Goal: Task Accomplishment & Management: Complete application form

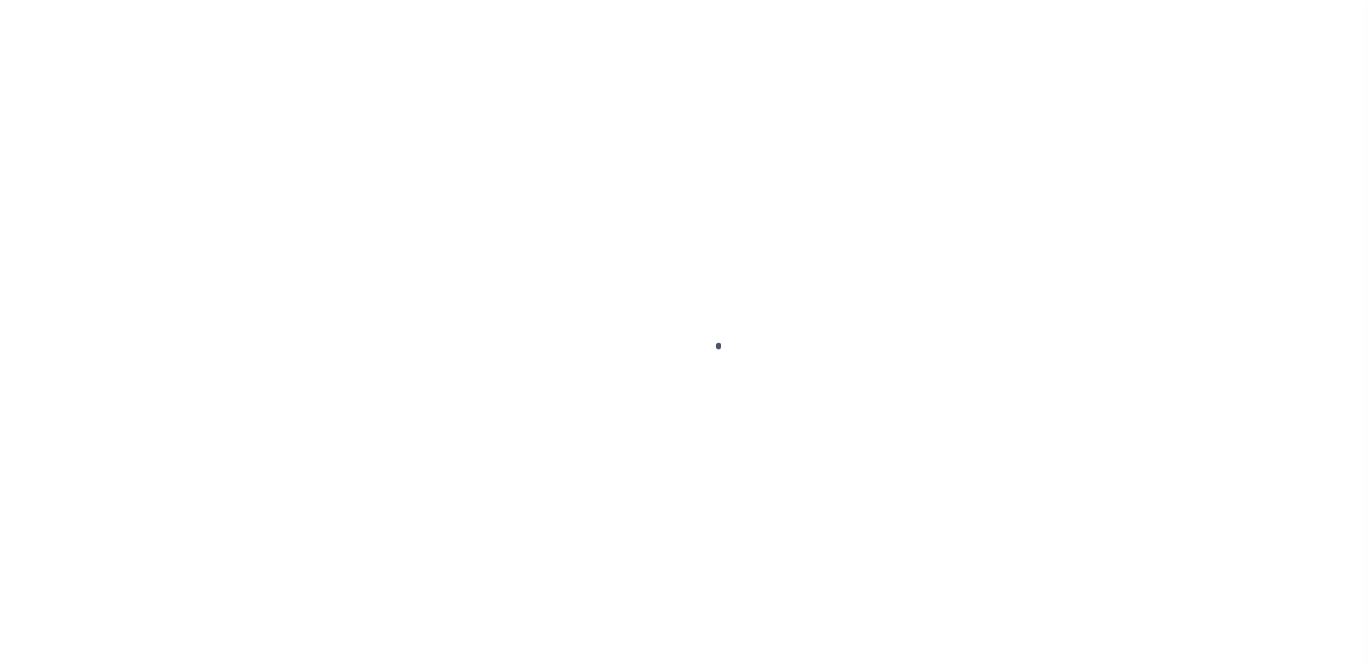
scroll to position [36, 0]
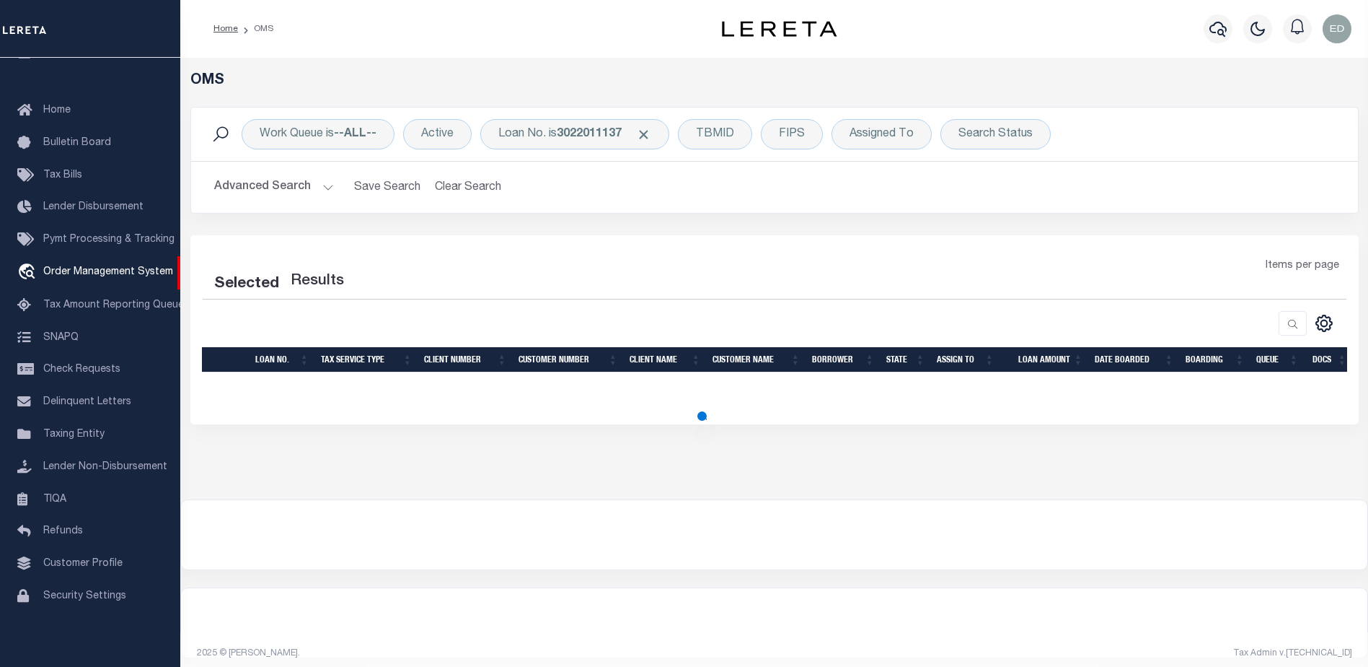
select select "200"
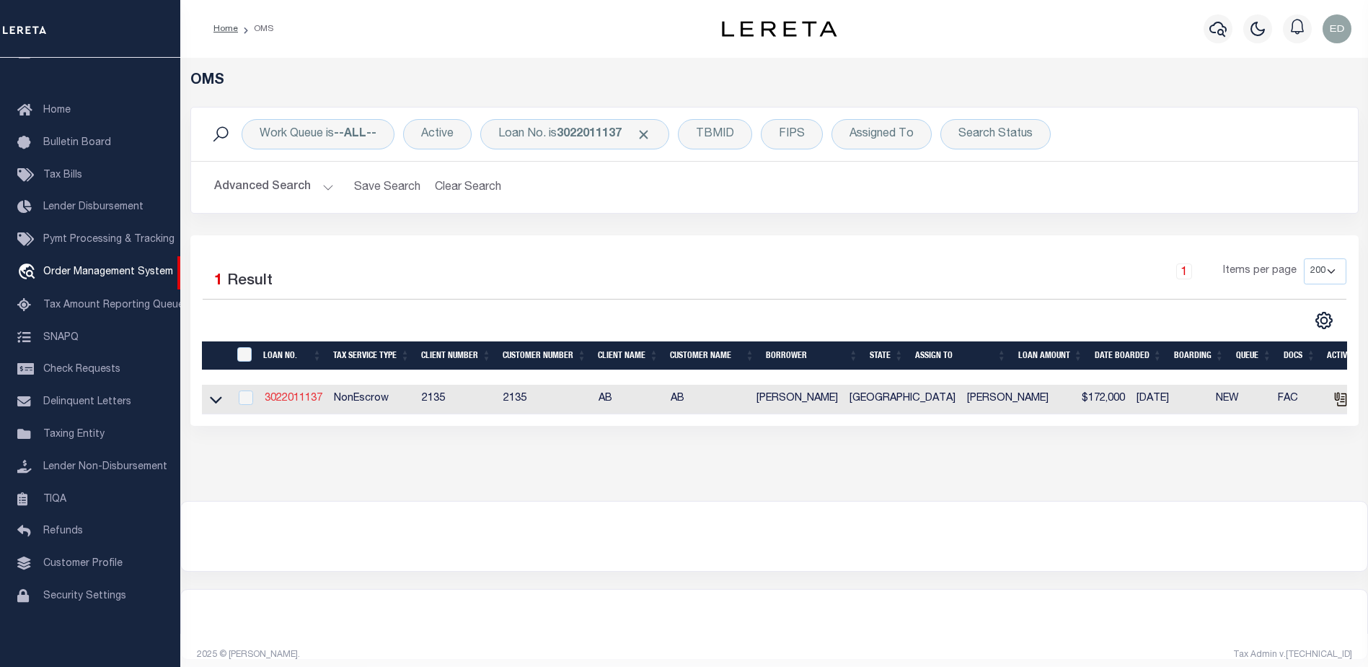
click at [303, 396] on link "3022011137" at bounding box center [294, 398] width 58 height 10
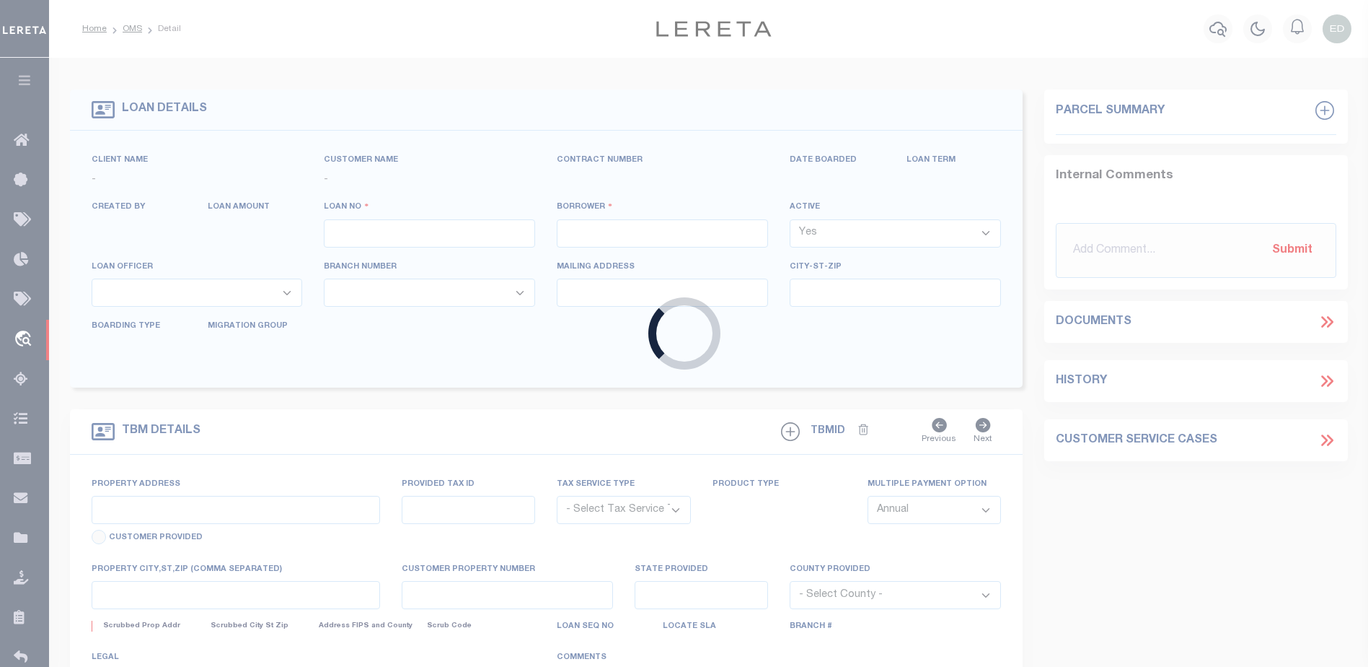
type input "3022011137"
type input "[PERSON_NAME]"
select select "False"
select select
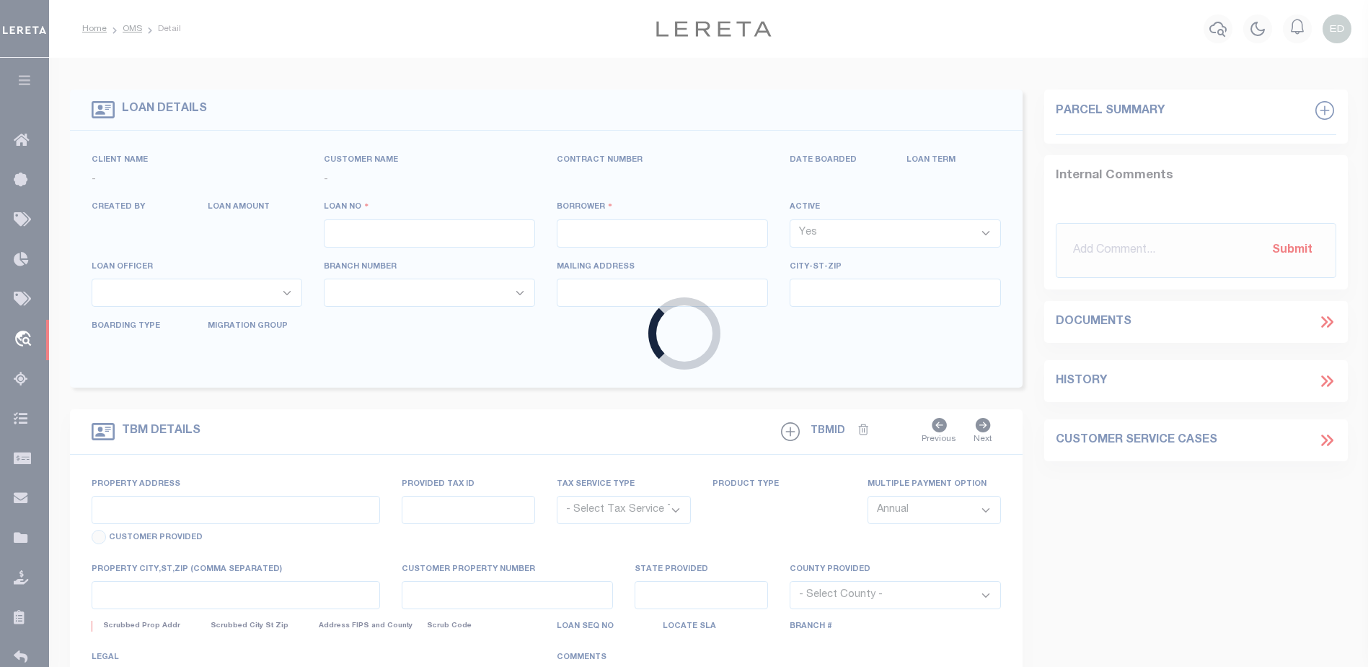
type input "17023 CREEKSIDE DR"
type input "LINDALE, TX 75771"
select select
select select "NonEscrow"
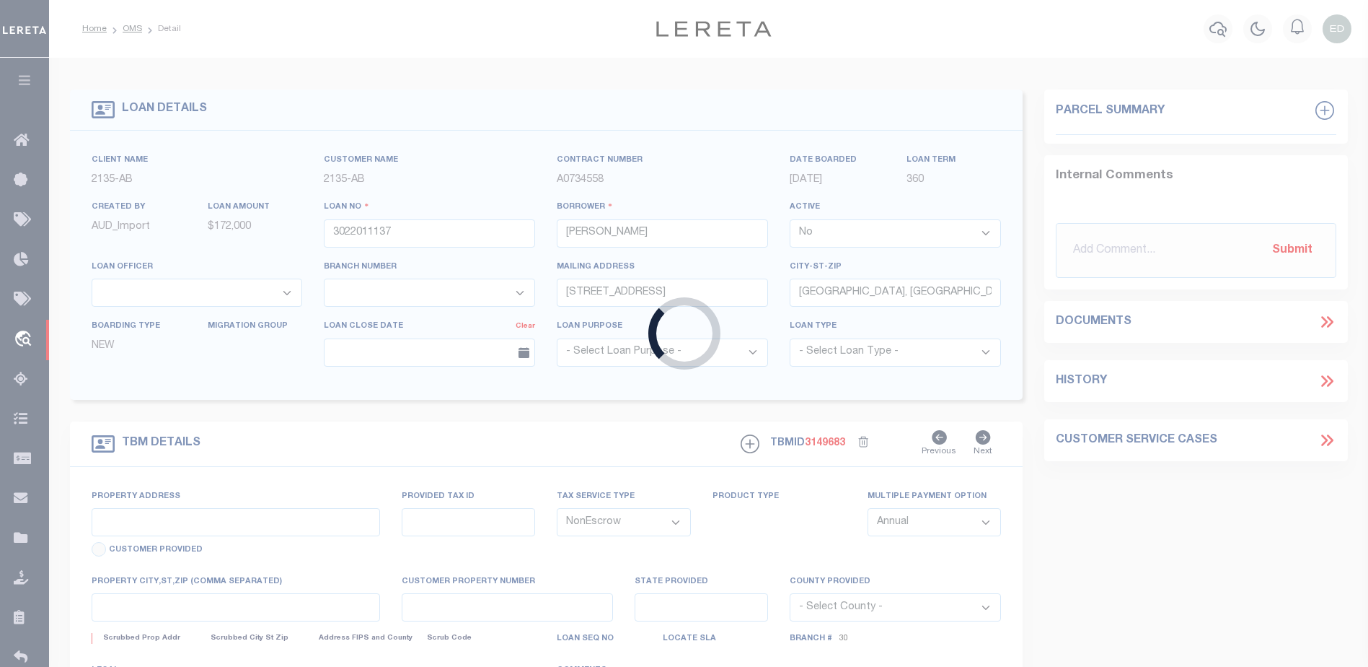
select select "7998"
select select "2576"
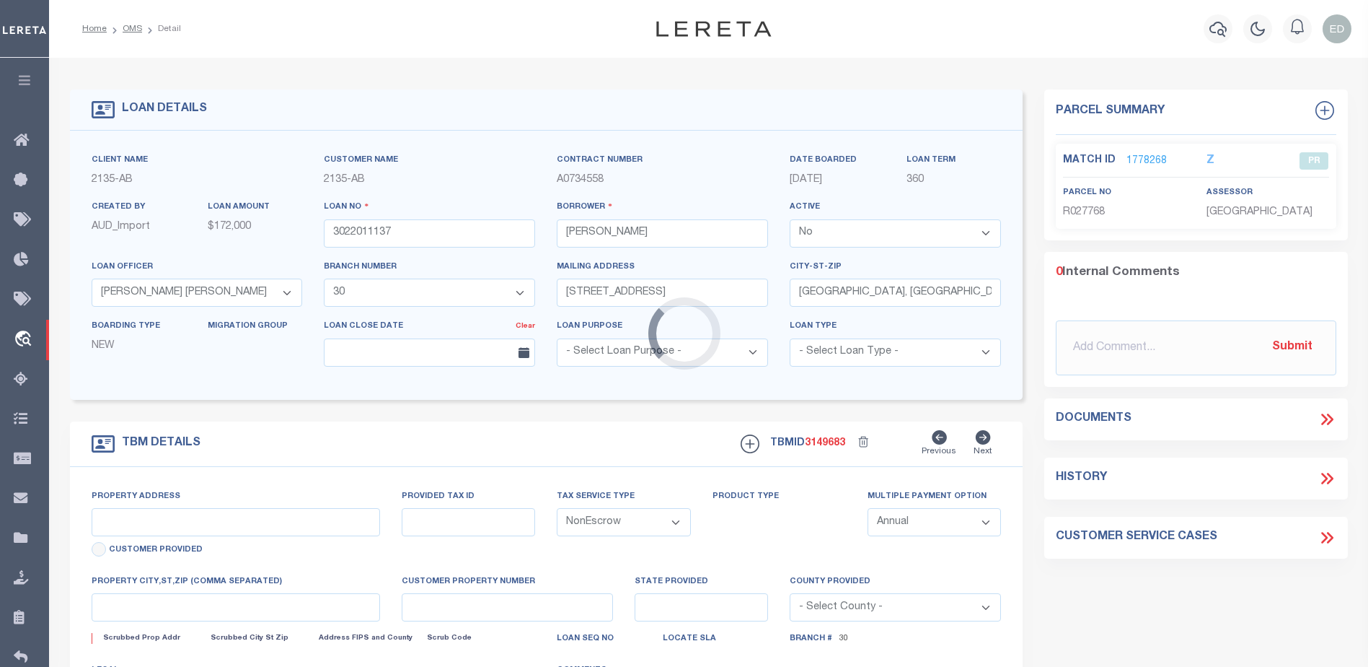
type input "11.28 ACRES CR 434"
select select
type input "LINDALE TX 75771"
type input "[GEOGRAPHIC_DATA]"
select select
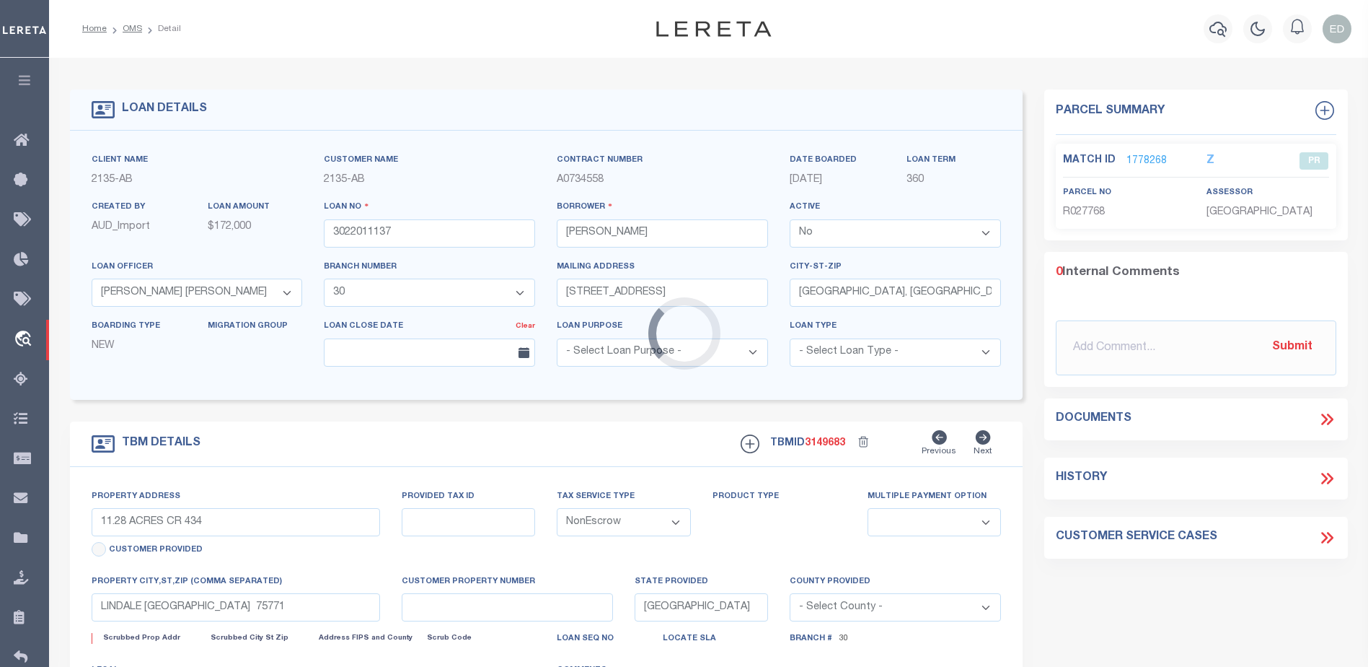
type textarea "DT 11.28 ACRS D. BARCROFT SVY A-140"
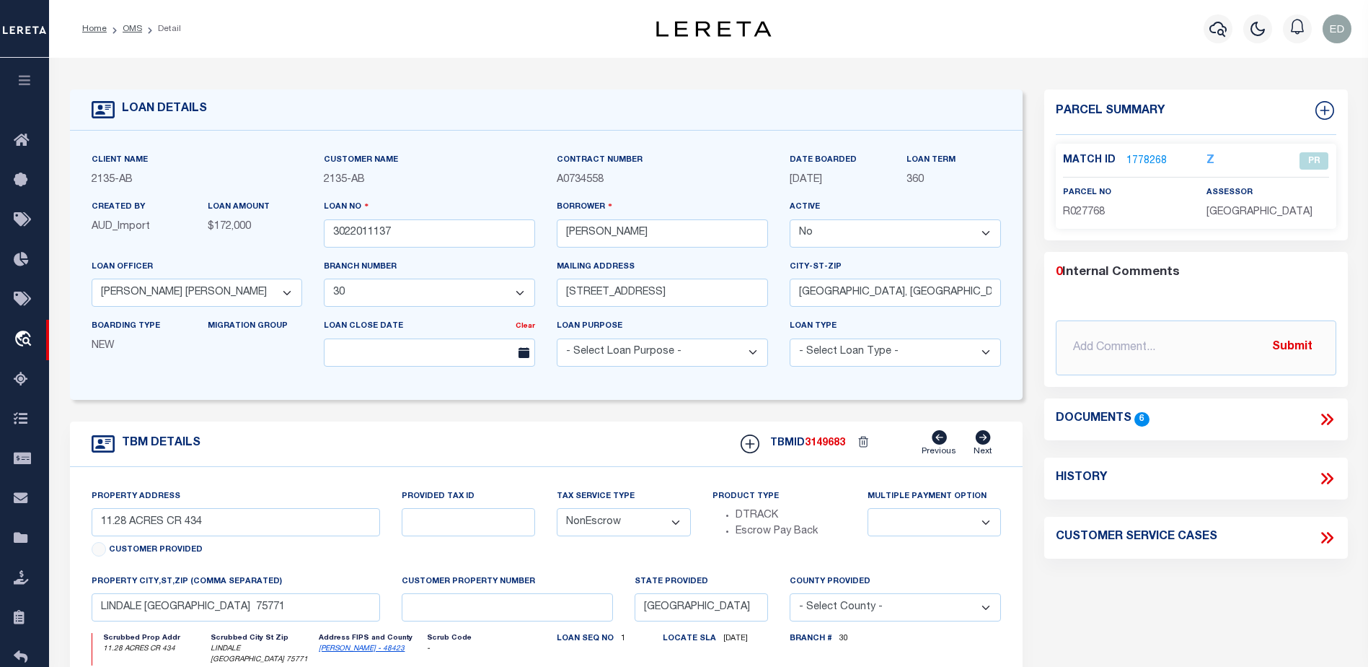
click at [1156, 156] on link "1778268" at bounding box center [1147, 161] width 40 height 15
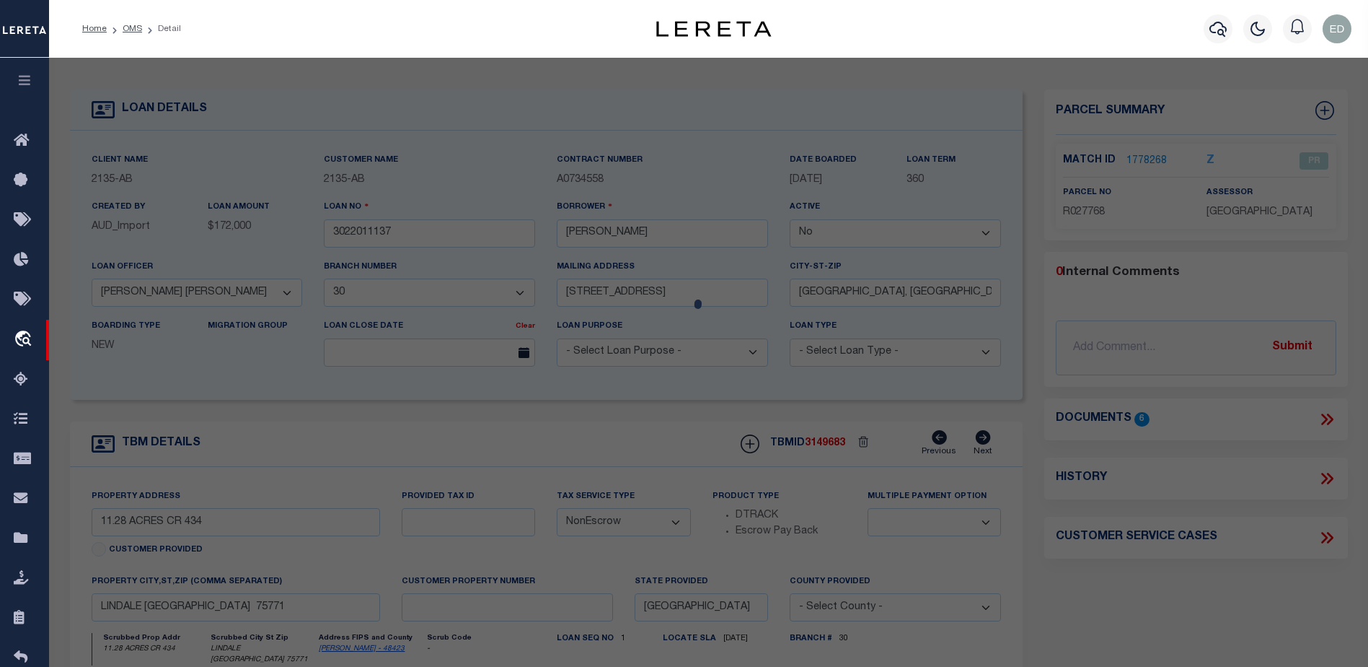
checkbox input "false"
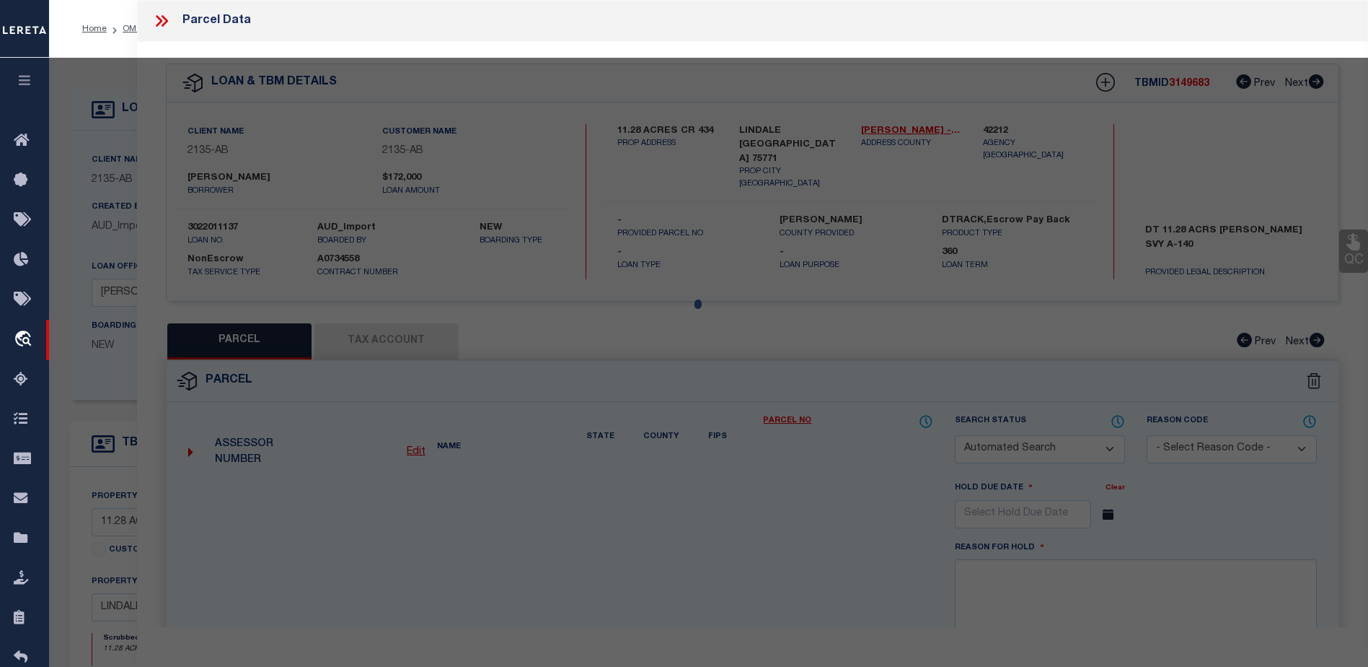
select select "PR"
type input "MCCALEB KEITH & HOPE"
select select
type input "C R 434"
type input "LINDALE TX 75771"
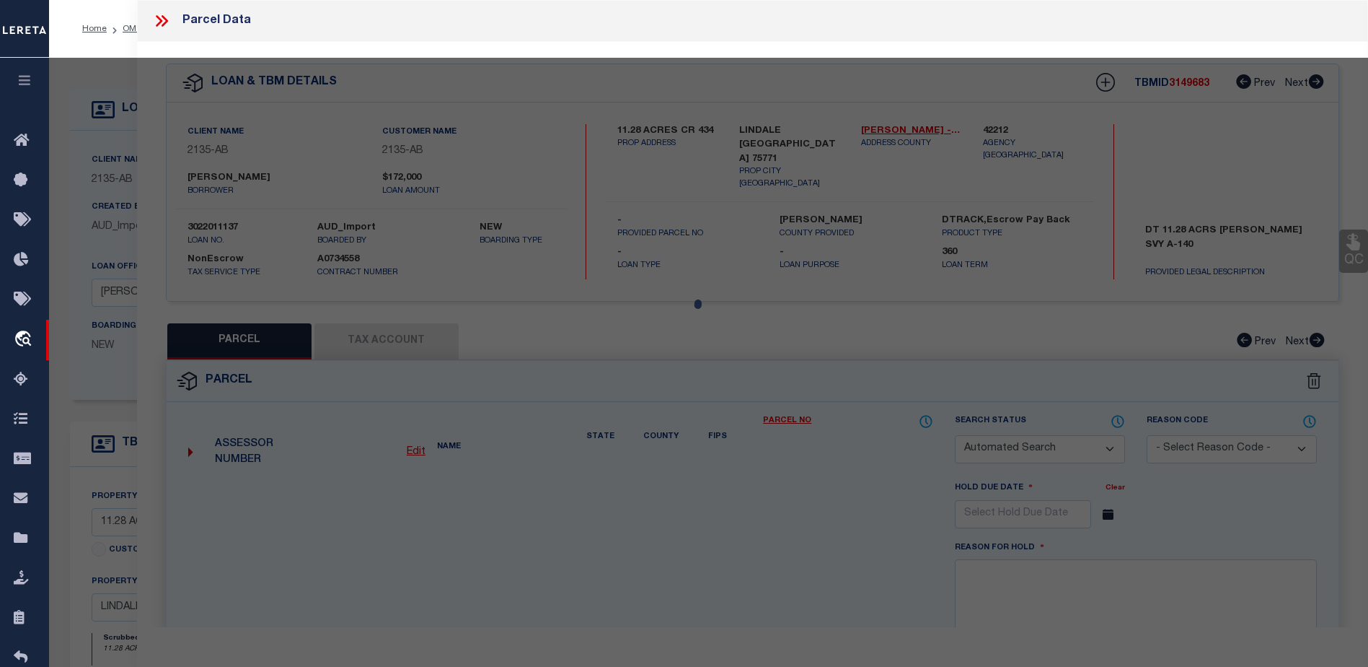
type textarea "ABST A0140 D BARCROFT TRACT 4C 11.280"
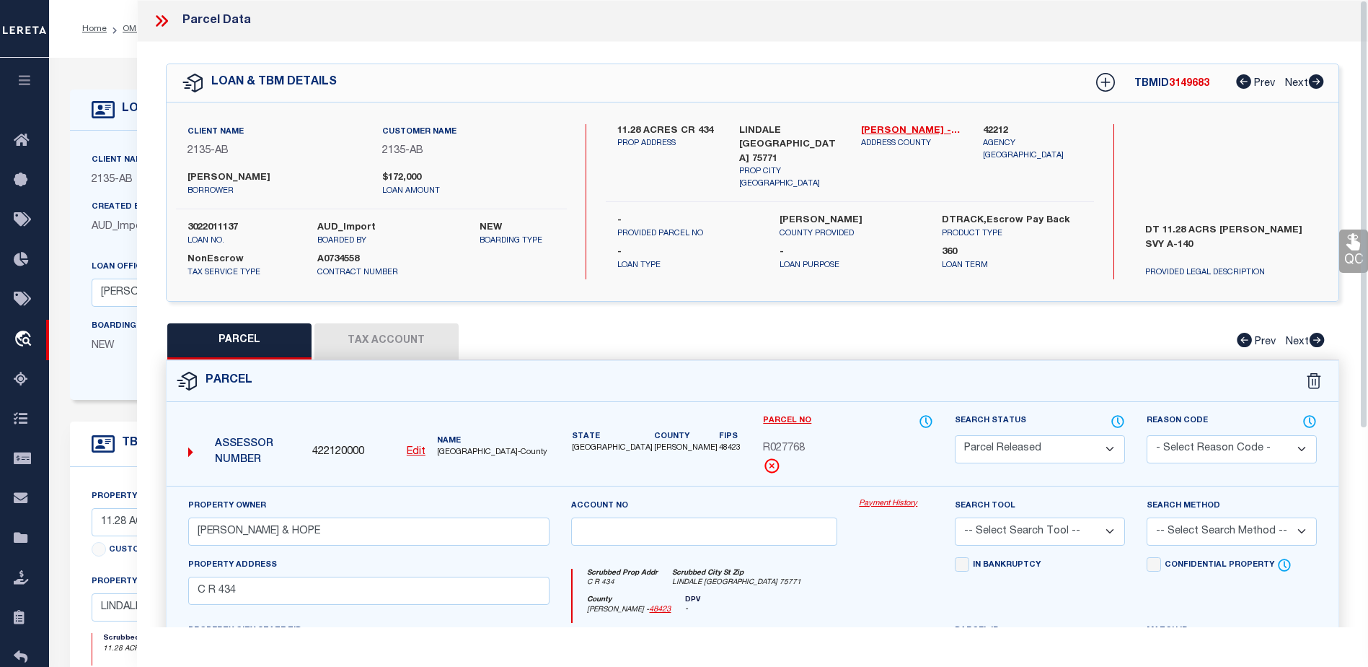
click at [1047, 452] on select "Automated Search Bad Parcel Complete Duplicate Parcel High Dollar Reporting In …" at bounding box center [1040, 449] width 170 height 28
select select "AS"
click at [955, 435] on select "Automated Search Bad Parcel Complete Duplicate Parcel High Dollar Reporting In …" at bounding box center [1040, 449] width 170 height 28
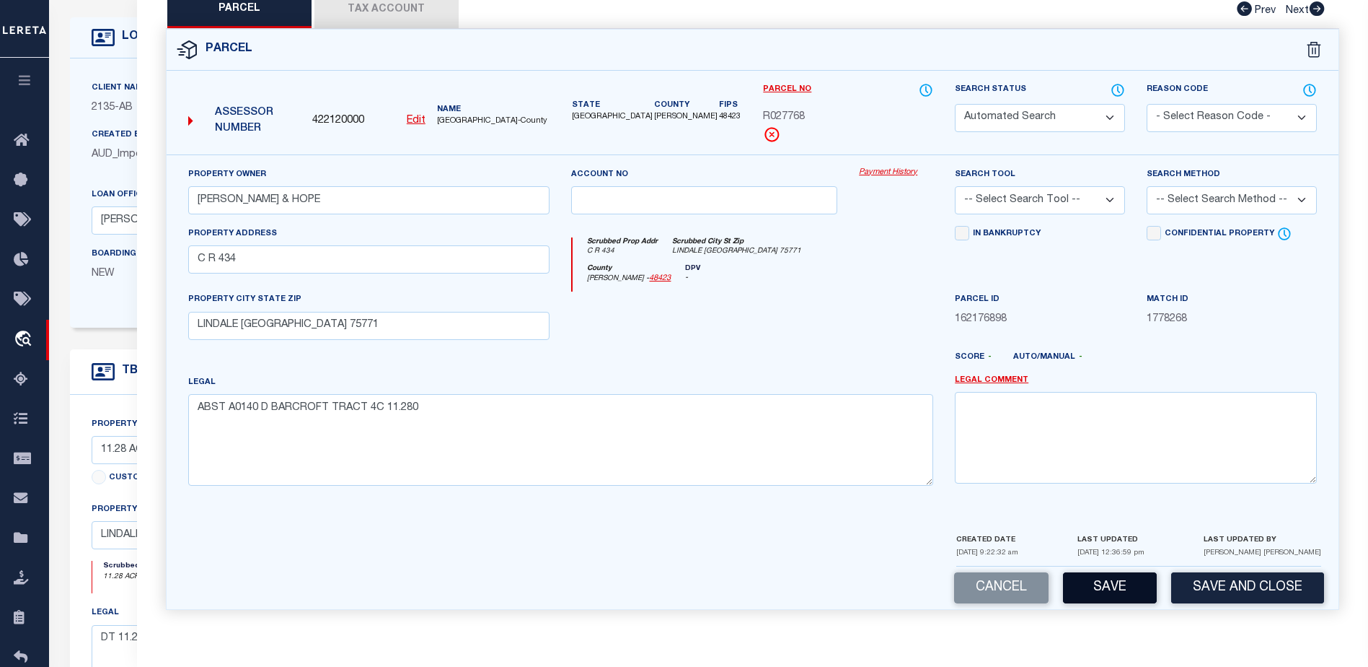
click at [1123, 579] on button "Save" at bounding box center [1110, 587] width 94 height 31
checkbox input "false"
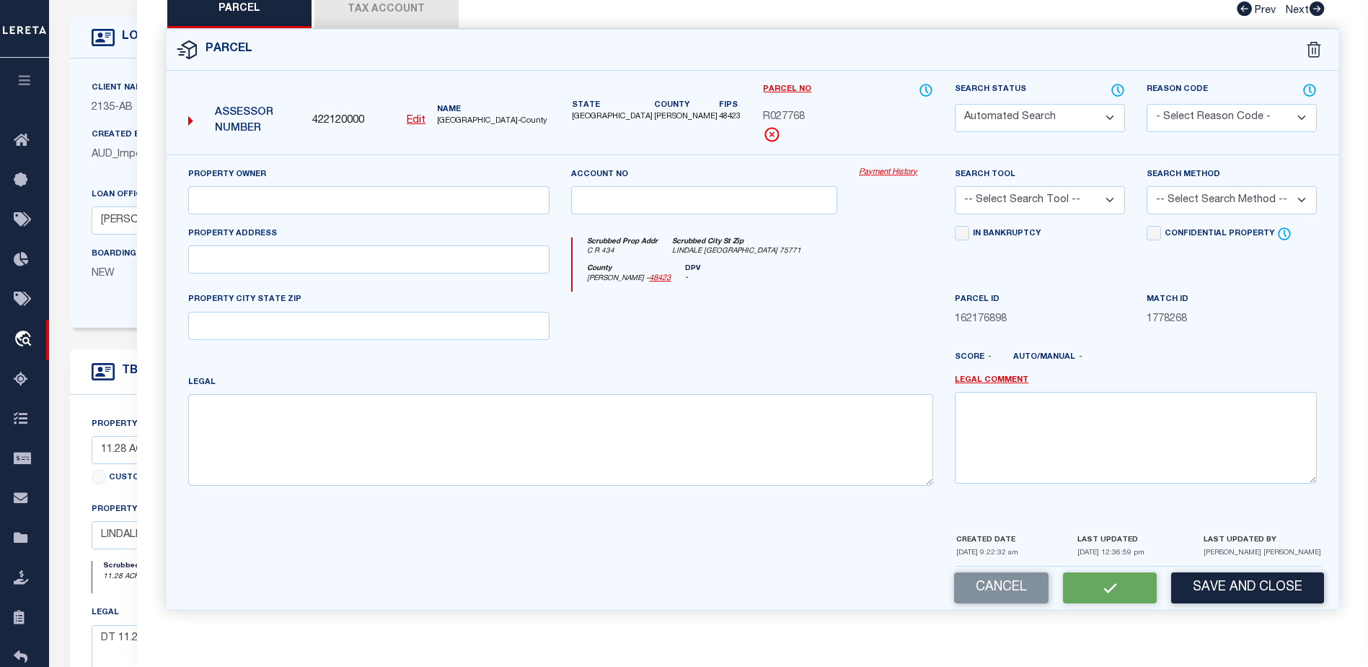
type input "MCCALEB KEITH & HOPE"
select select
type input "C R 434"
type input "LINDALE TX 75771"
type textarea "ABST A0140 D BARCROFT TRACT 4C 11.280"
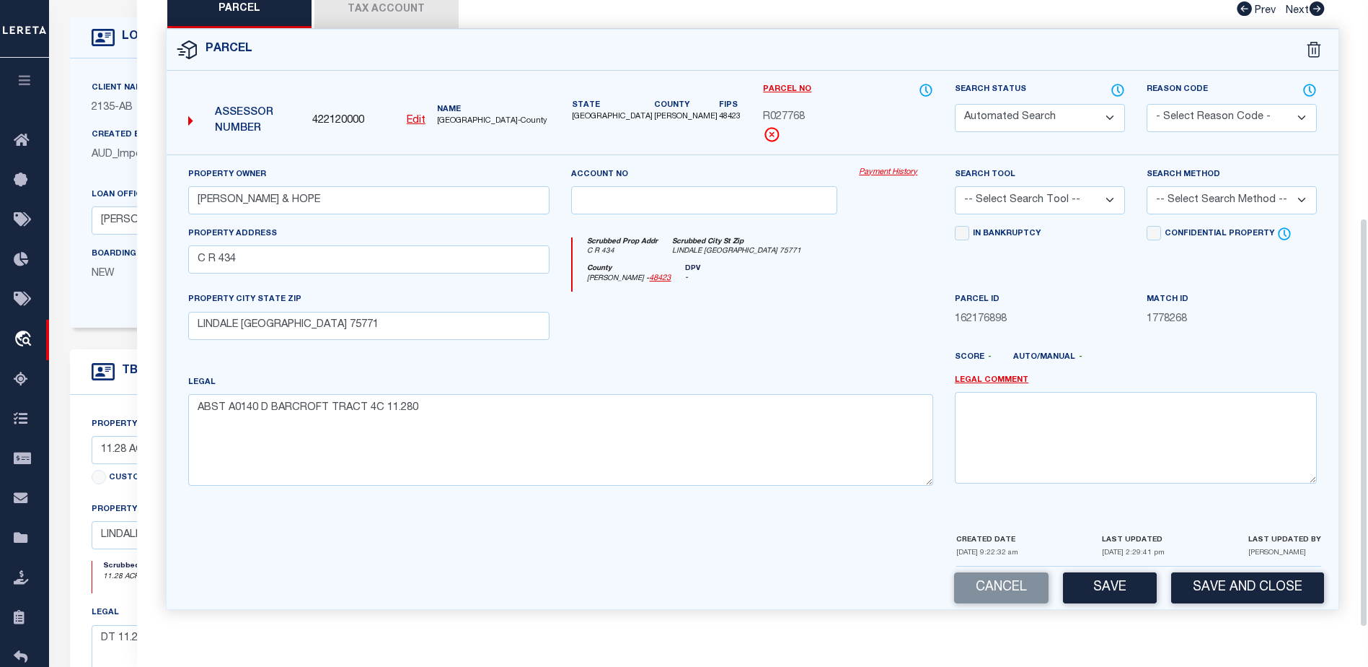
click at [700, 348] on div at bounding box center [705, 320] width 288 height 59
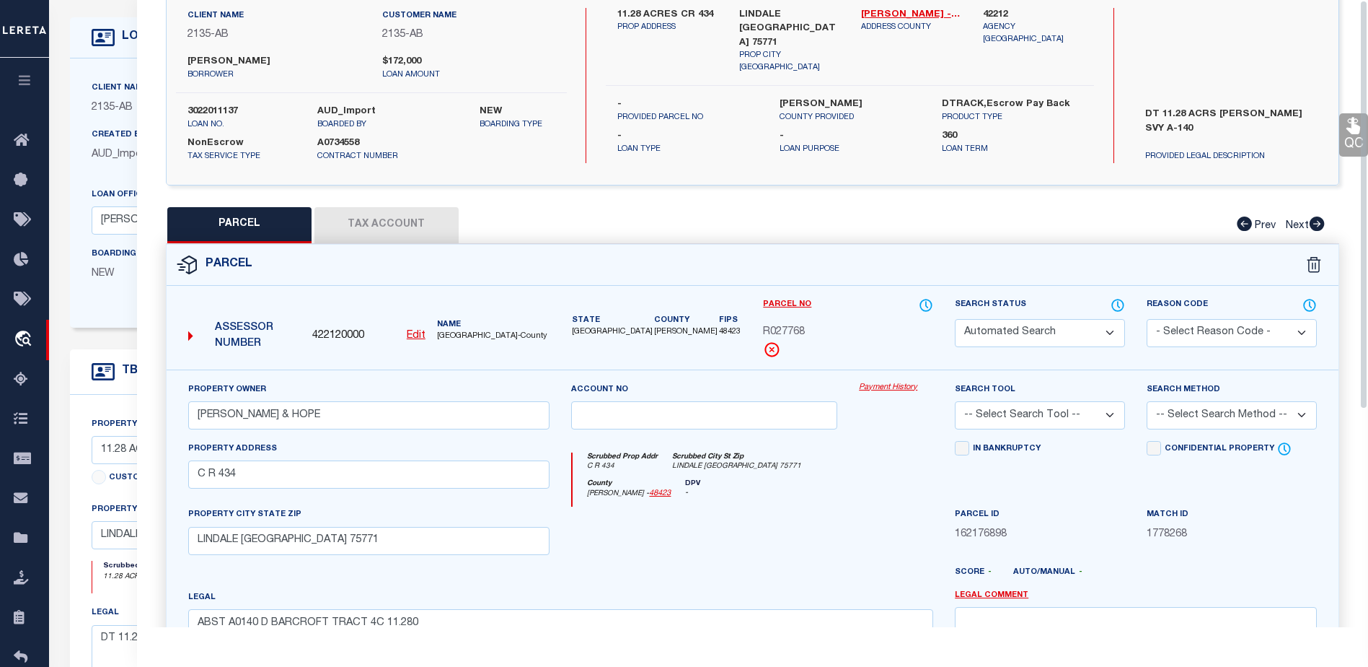
scroll to position [0, 0]
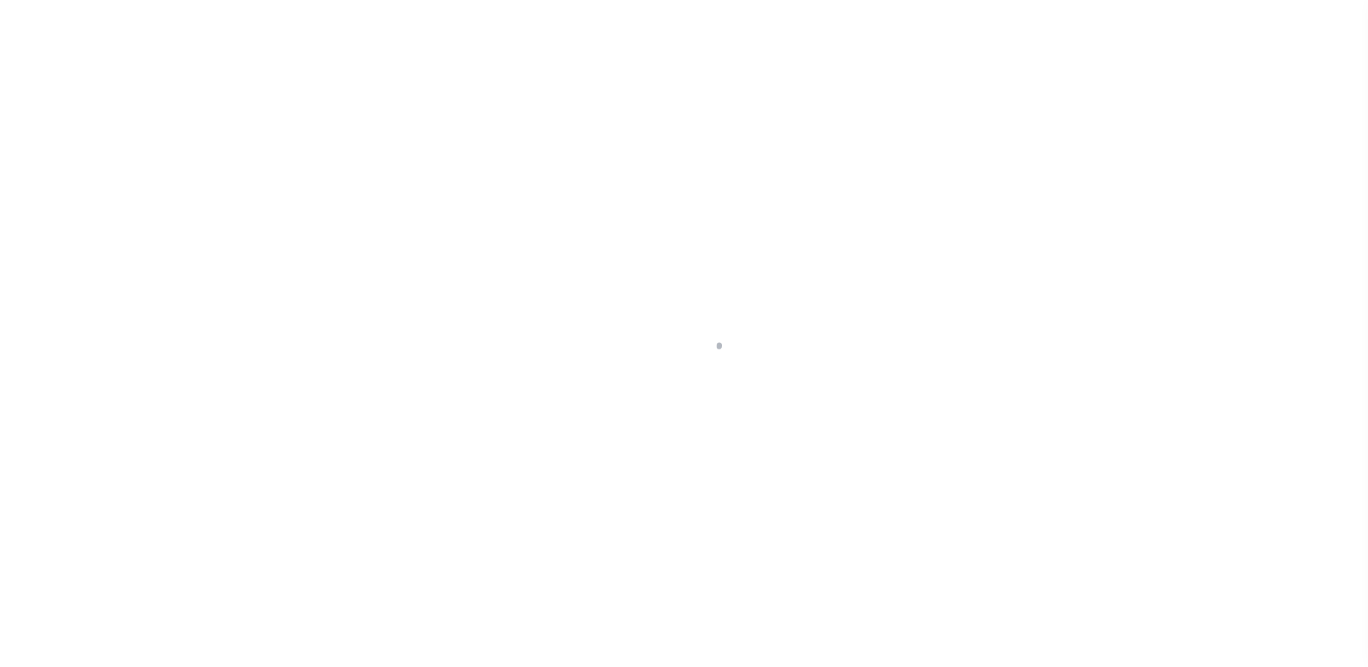
select select "False"
select select "7998"
select select "2576"
select select "NonEscrow"
type input "11.28 ACRES CR 434"
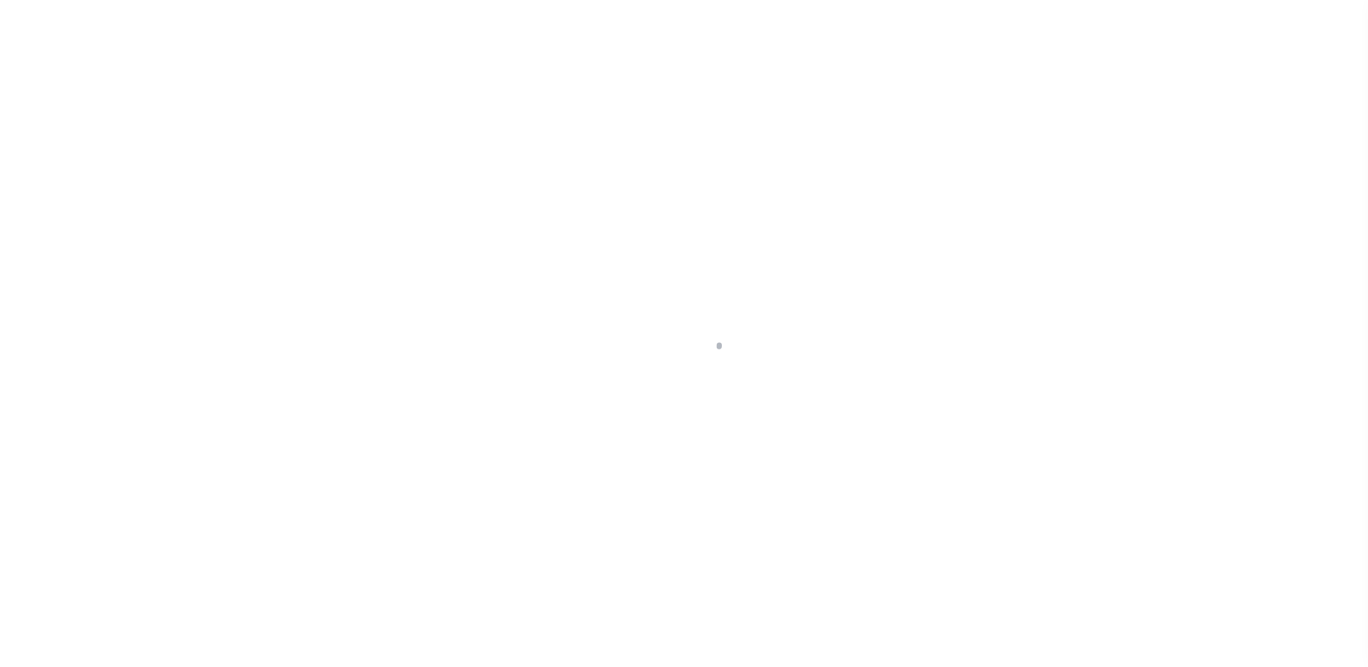
select select
type input "LINDALE [GEOGRAPHIC_DATA] 75771"
type input "[GEOGRAPHIC_DATA]"
select select
type textarea "DT 11.28 ACRS [PERSON_NAME] SVY A-140"
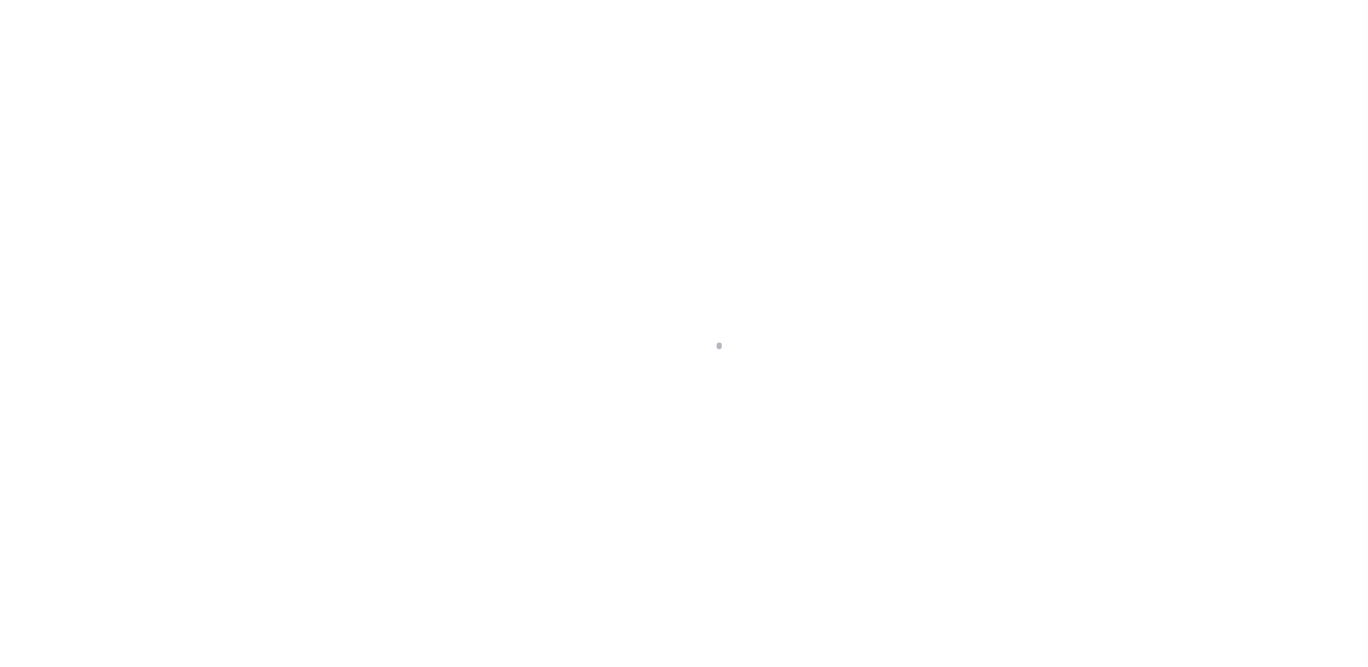
scroll to position [36, 0]
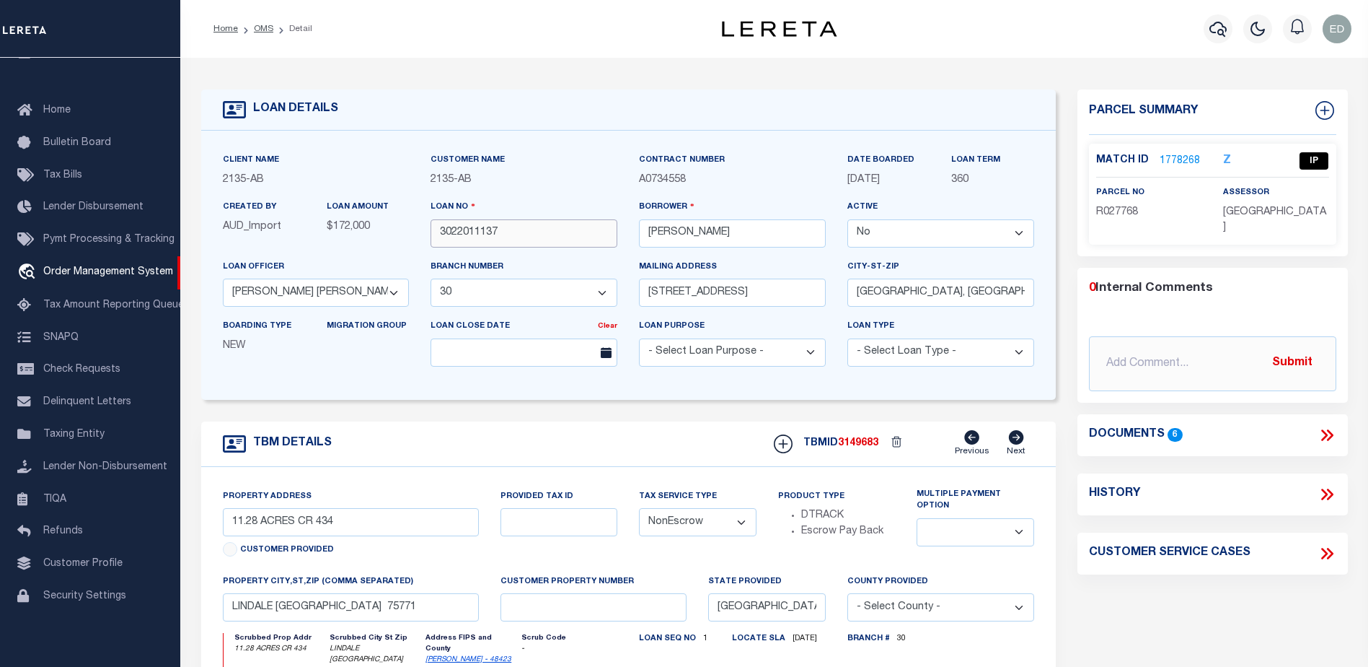
click at [476, 232] on input "3022011137" at bounding box center [524, 233] width 187 height 28
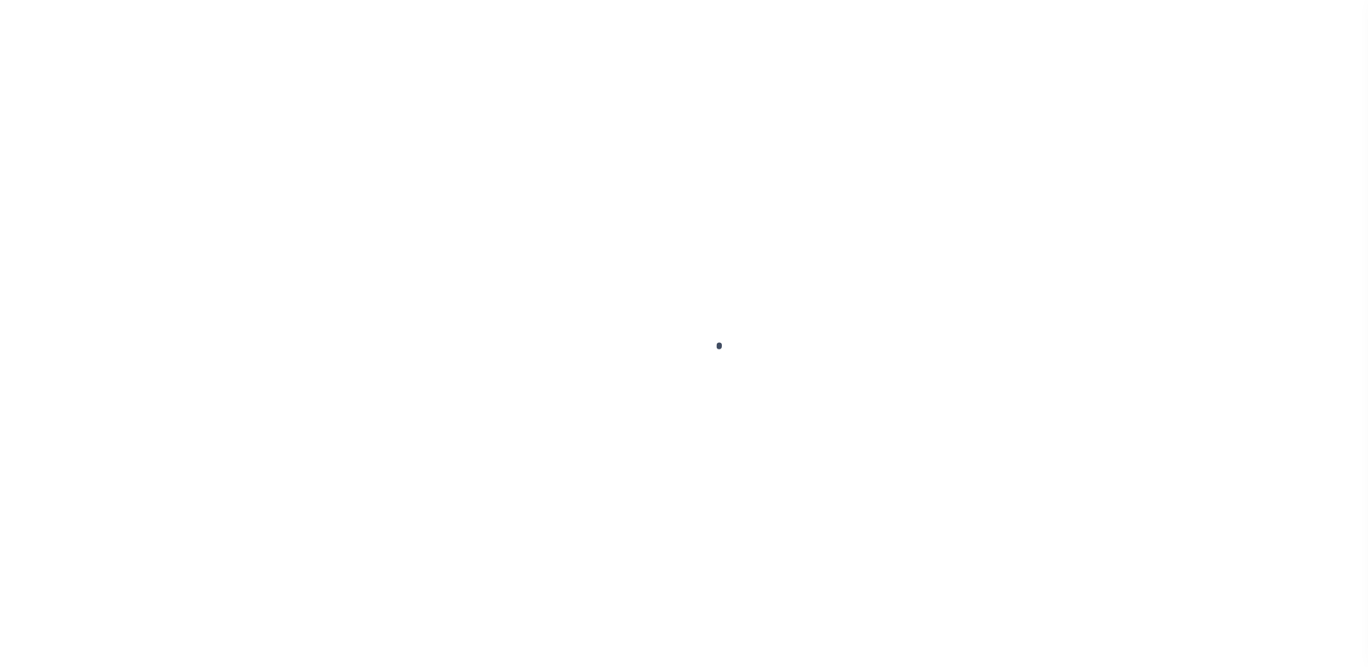
select select "False"
select select "NonEscrow"
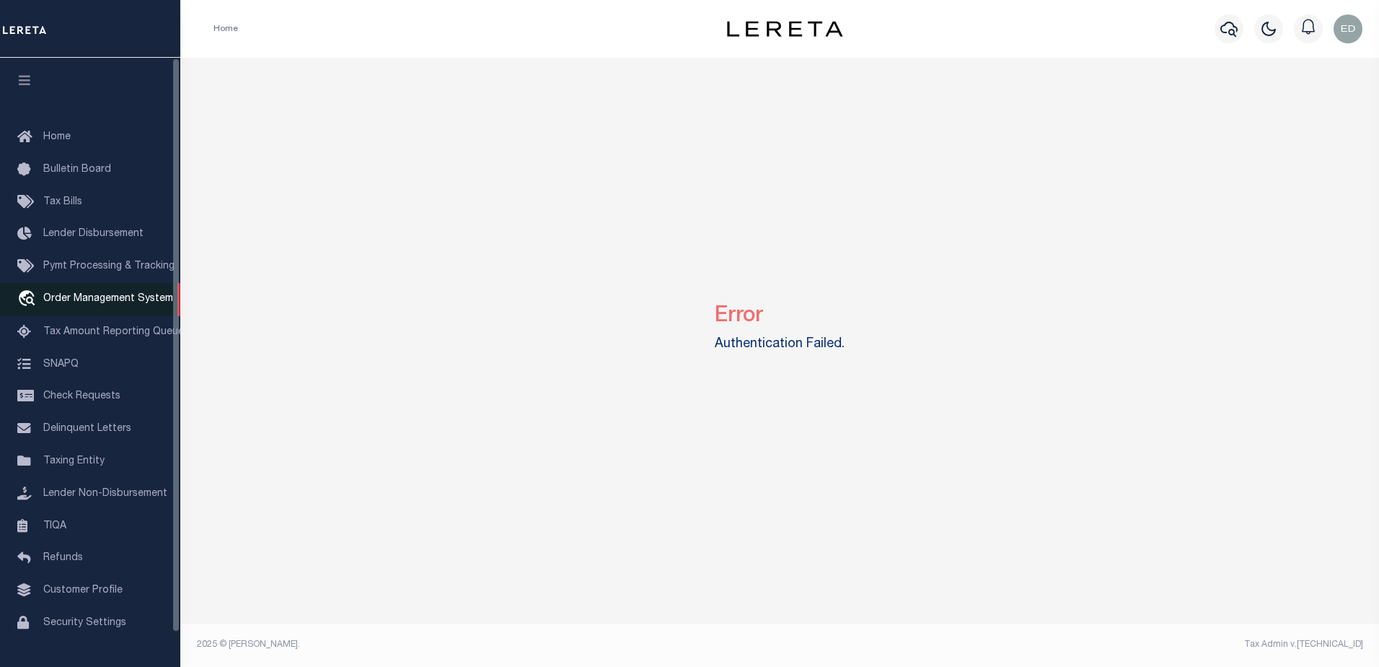
click at [82, 301] on span "Order Management System" at bounding box center [108, 299] width 130 height 10
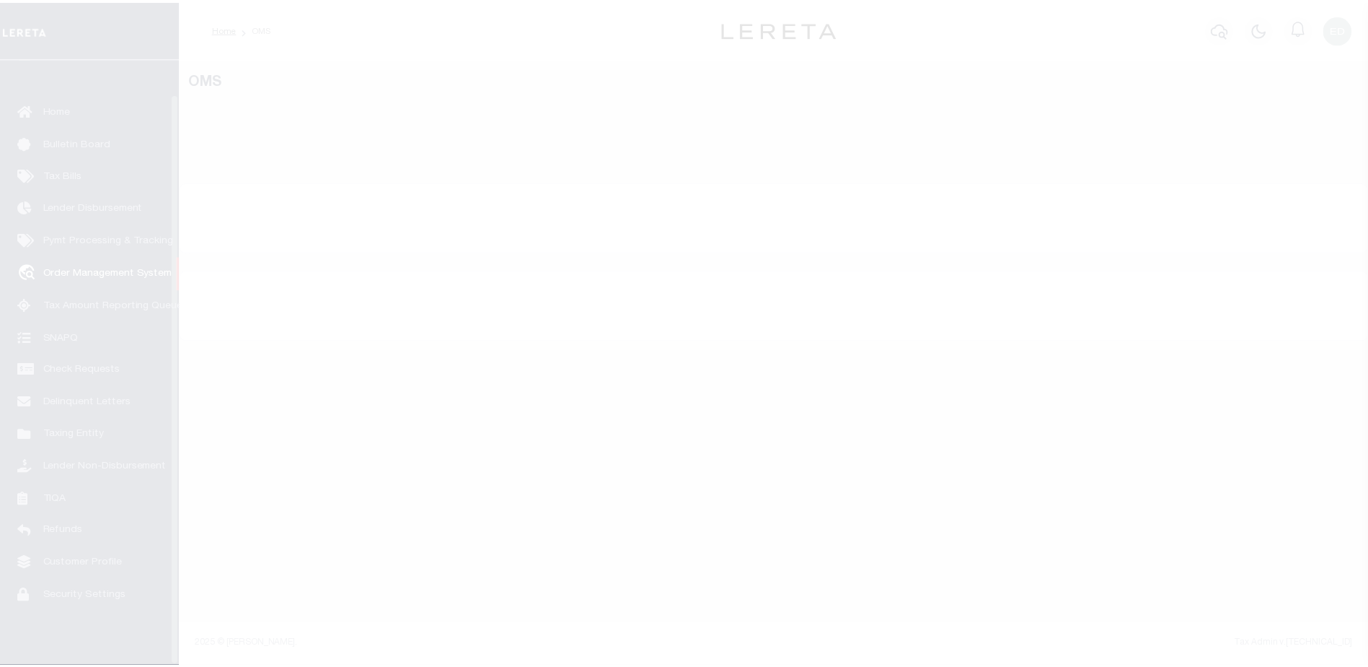
scroll to position [36, 0]
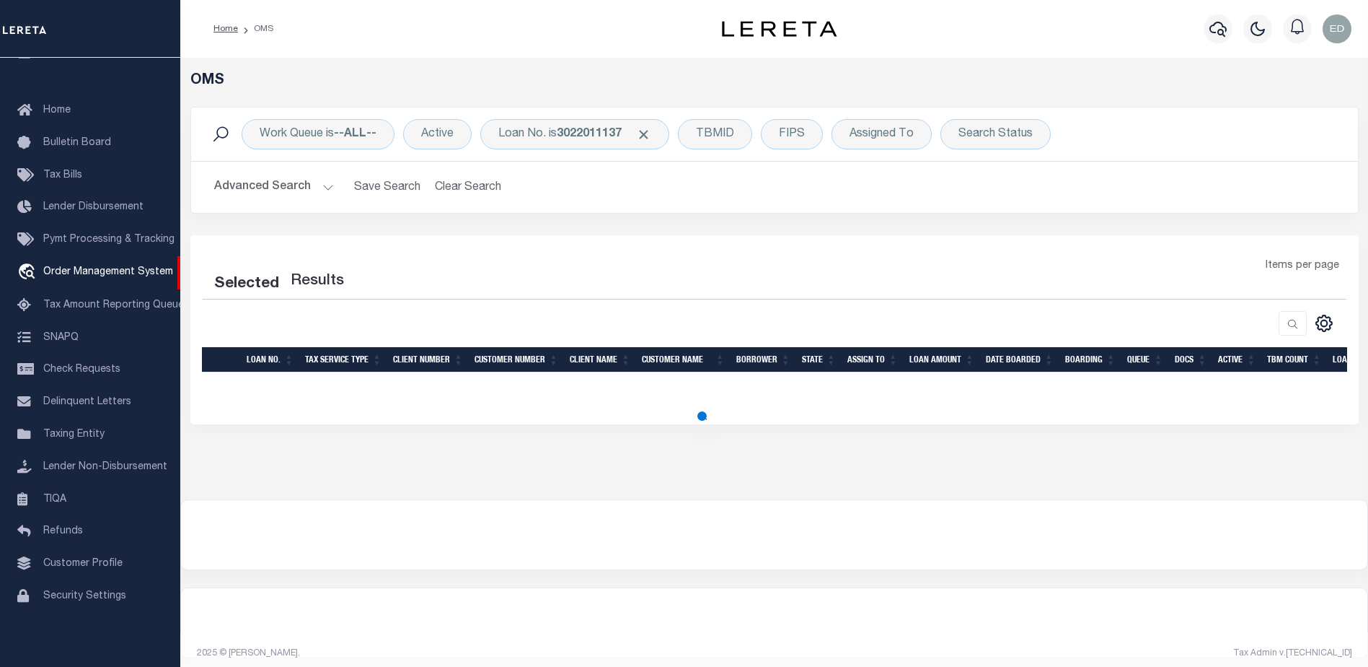
select select "200"
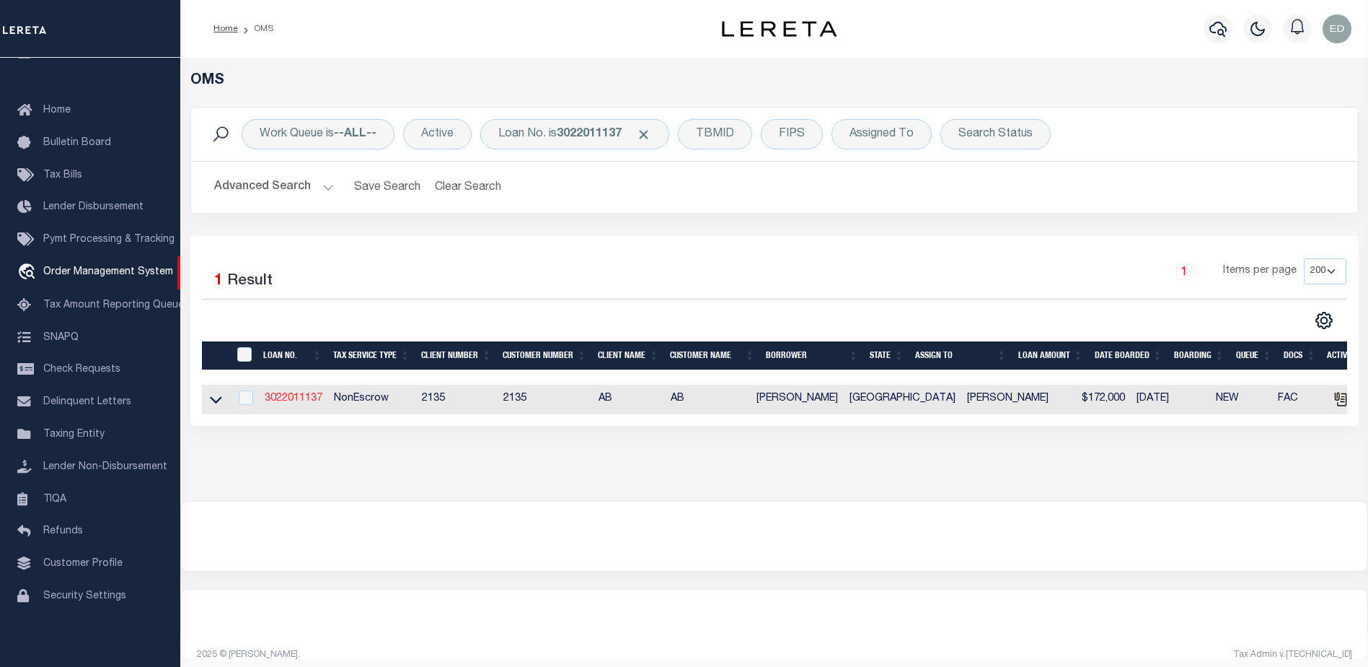
click at [294, 396] on link "3022011137" at bounding box center [294, 398] width 58 height 10
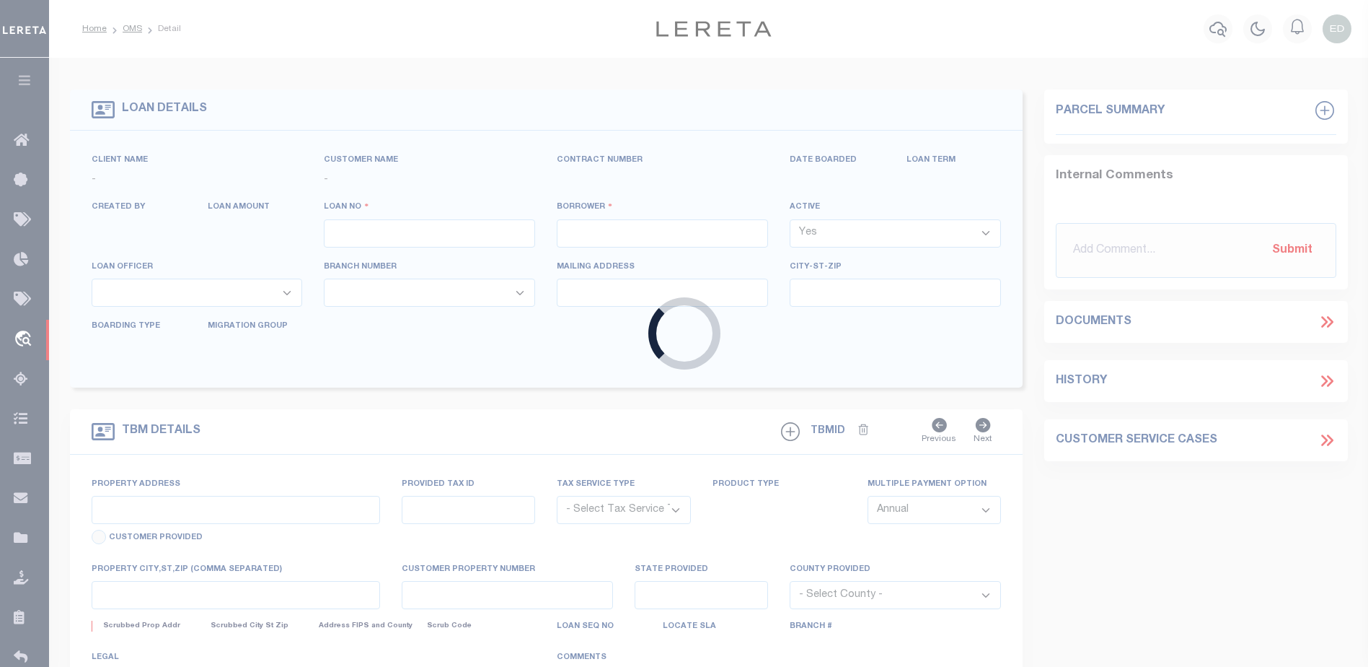
type input "3022011137"
type input "[PERSON_NAME]"
select select "False"
select select
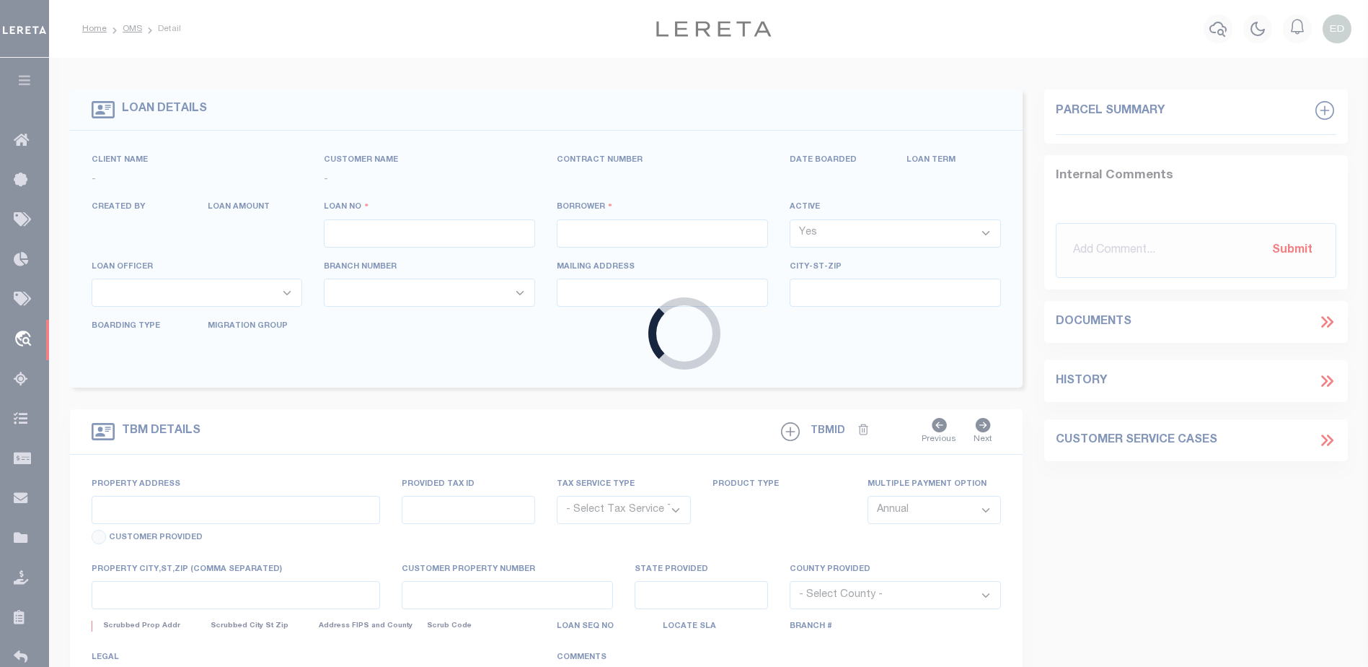
type input "[STREET_ADDRESS]"
type input "[GEOGRAPHIC_DATA], [GEOGRAPHIC_DATA] 75771"
select select
select select "NonEscrow"
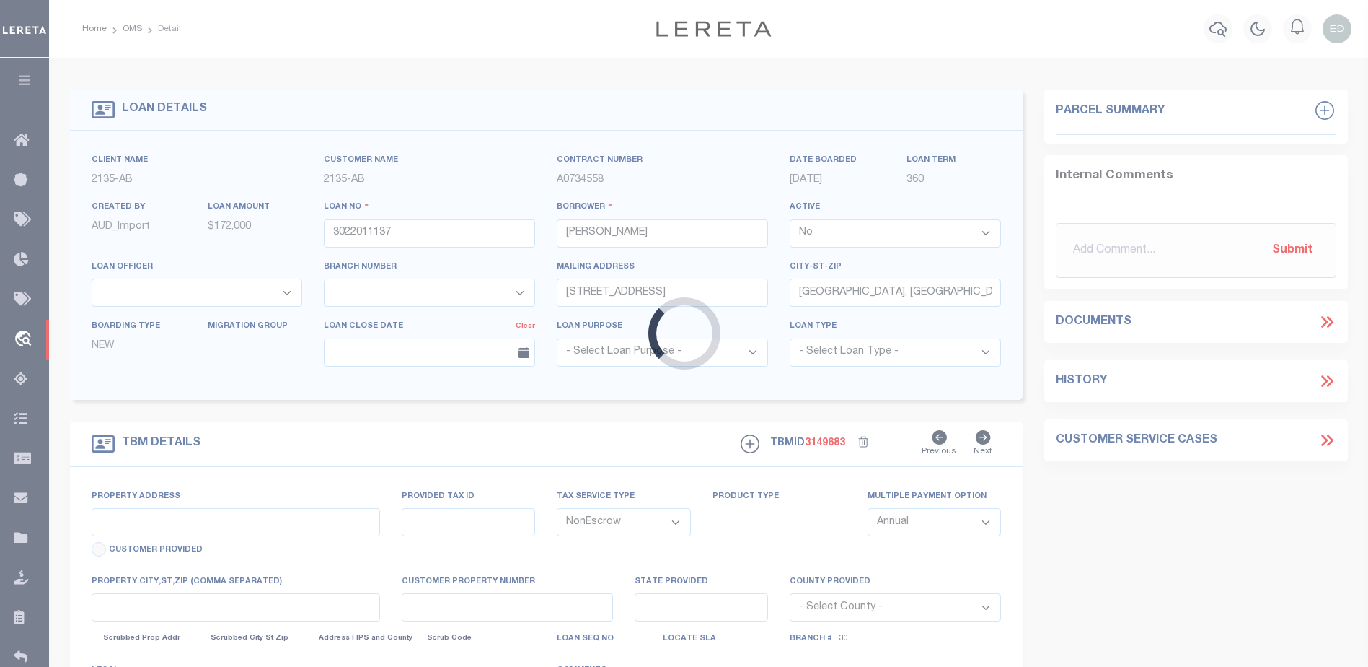
select select "7998"
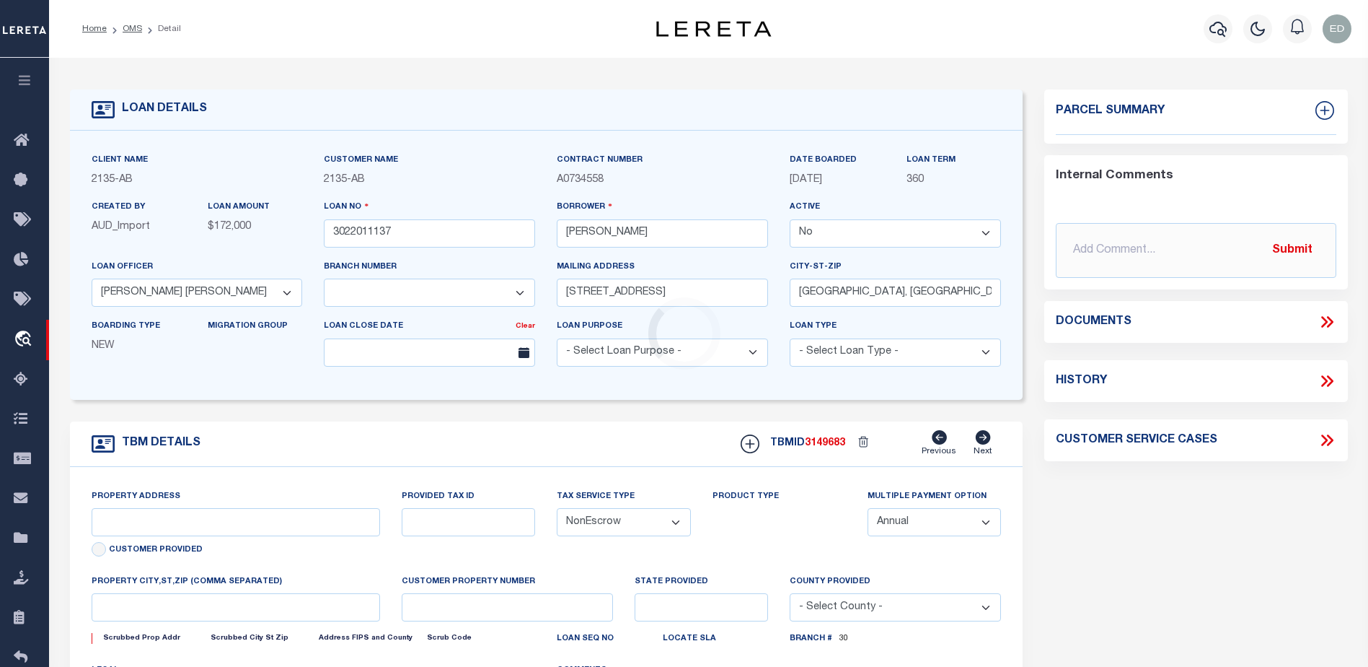
select select "2576"
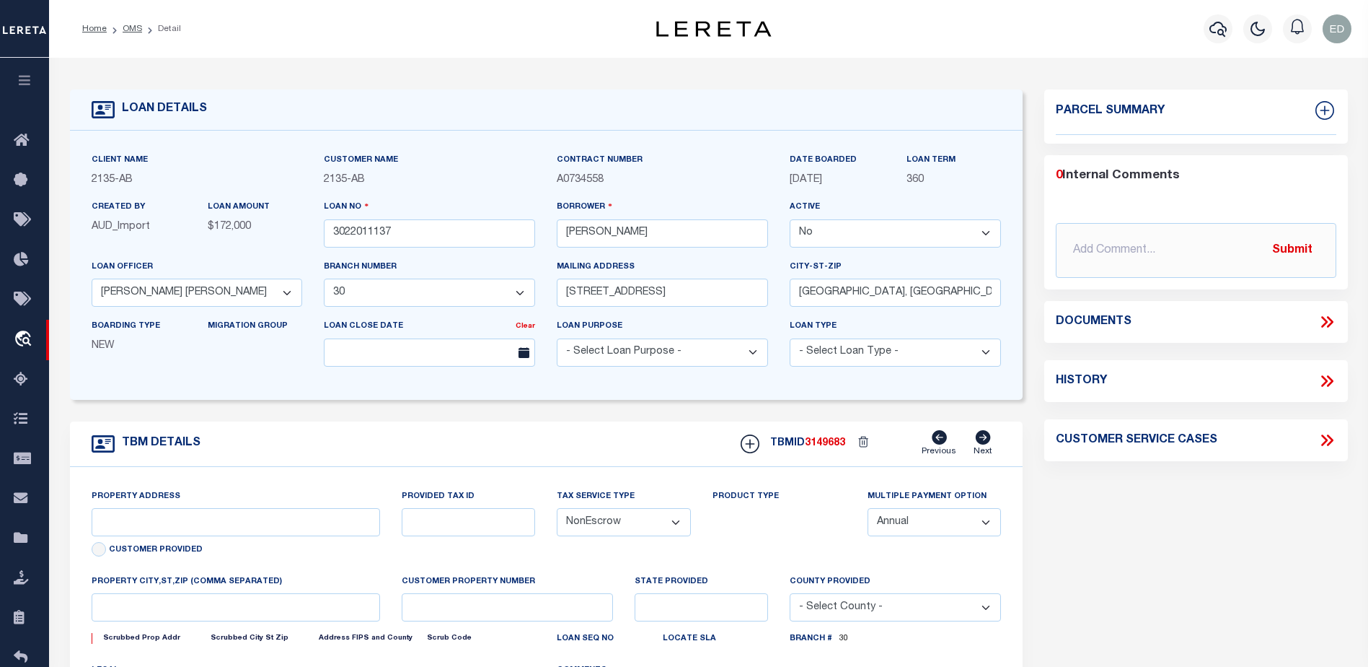
type input "11.28 ACRES CR 434"
select select
type input "LINDALE [GEOGRAPHIC_DATA] 75771"
type input "[GEOGRAPHIC_DATA]"
select select
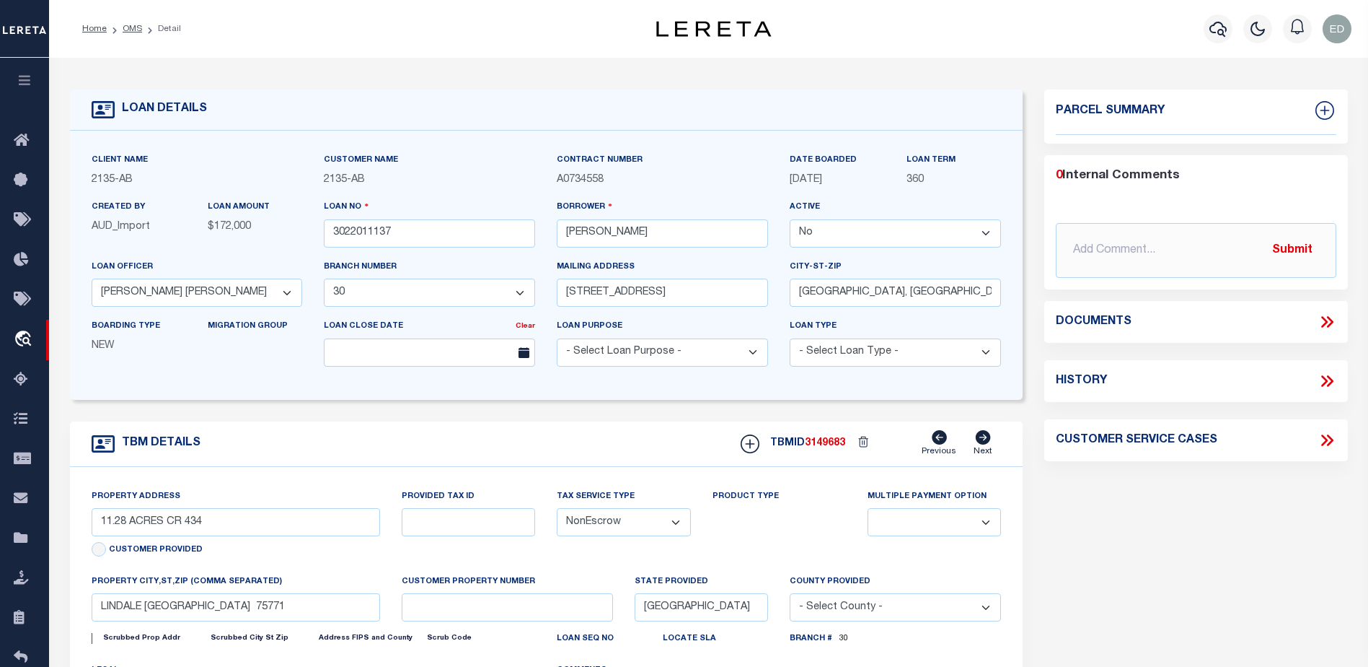
type textarea "DT 11.28 ACRS D. BARCROFT SVY A-140"
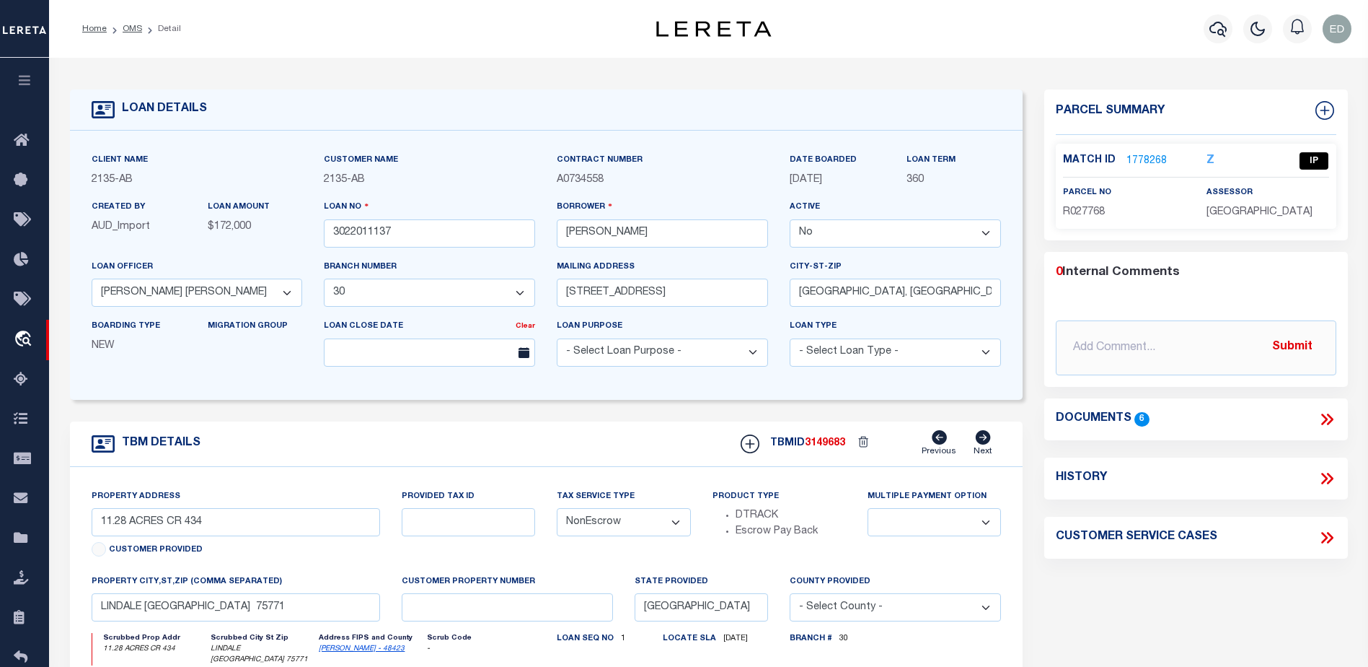
type input "AD-1014-04"
type input "[PERSON_NAME]"
select select "True"
select select
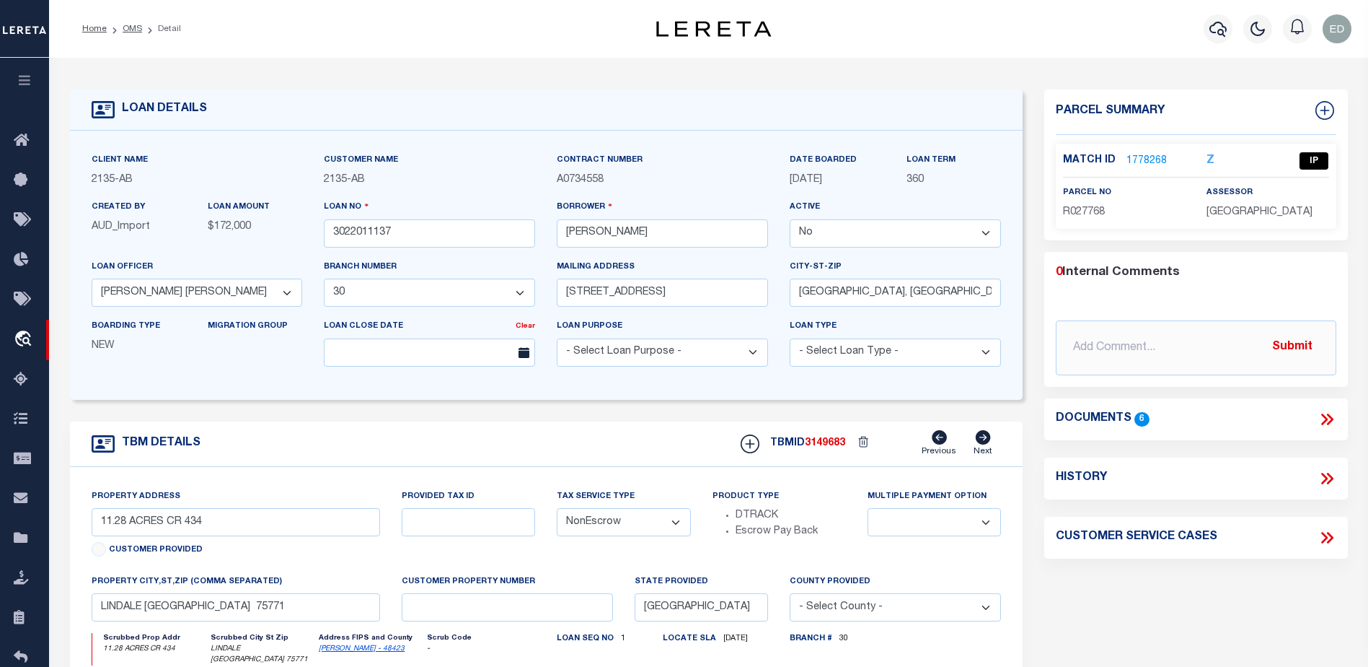
type input "12162 [PERSON_NAME] DR"
type input "[GEOGRAPHIC_DATA]-3931"
type input "[DATE]"
select select "10"
select select "Escrow"
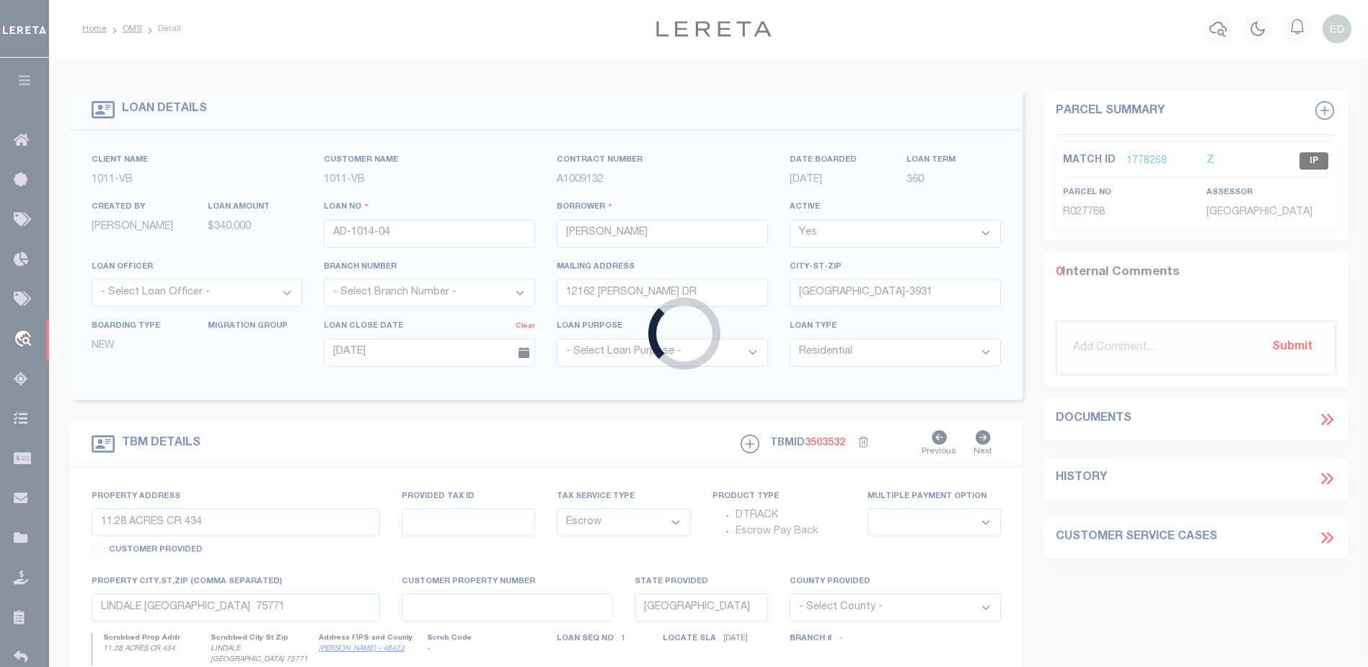
type input "12162 [PERSON_NAME] DR"
select select
type input "[GEOGRAPHIC_DATA]-3931"
type input "CA"
select select
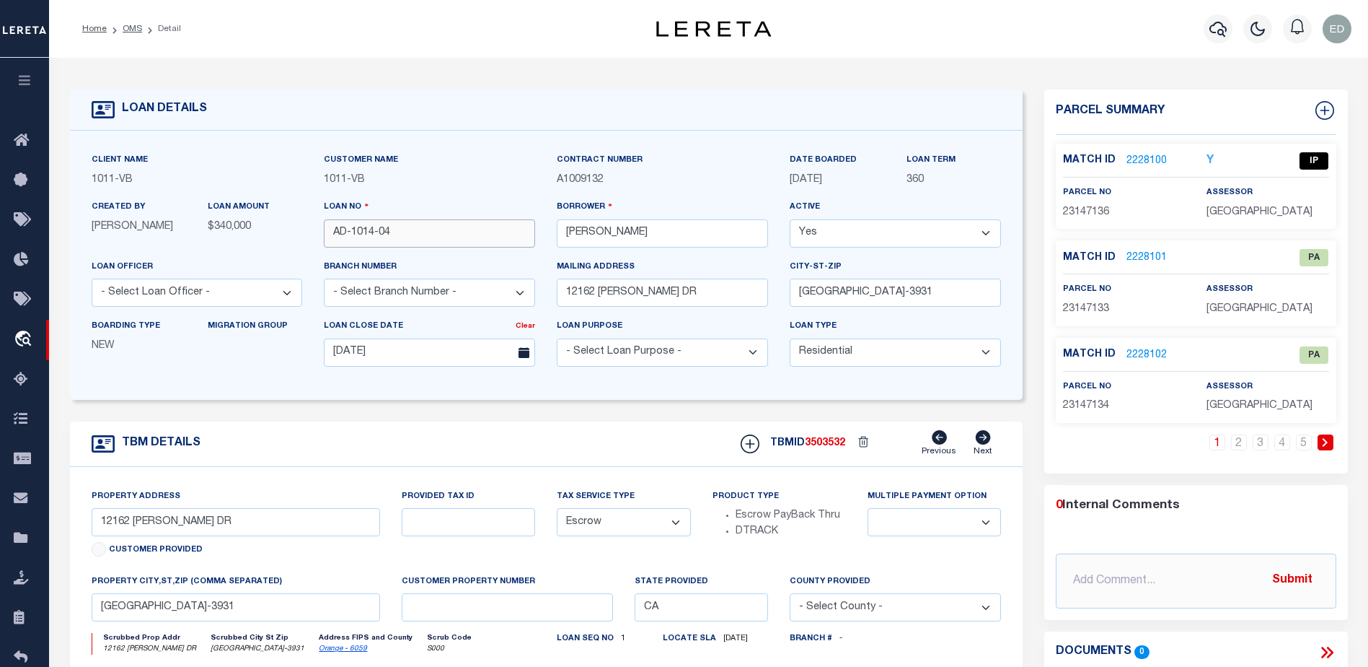
drag, startPoint x: 410, startPoint y: 230, endPoint x: 321, endPoint y: 232, distance: 88.7
click at [321, 232] on div "Loan No AD-1014-04" at bounding box center [429, 228] width 233 height 59
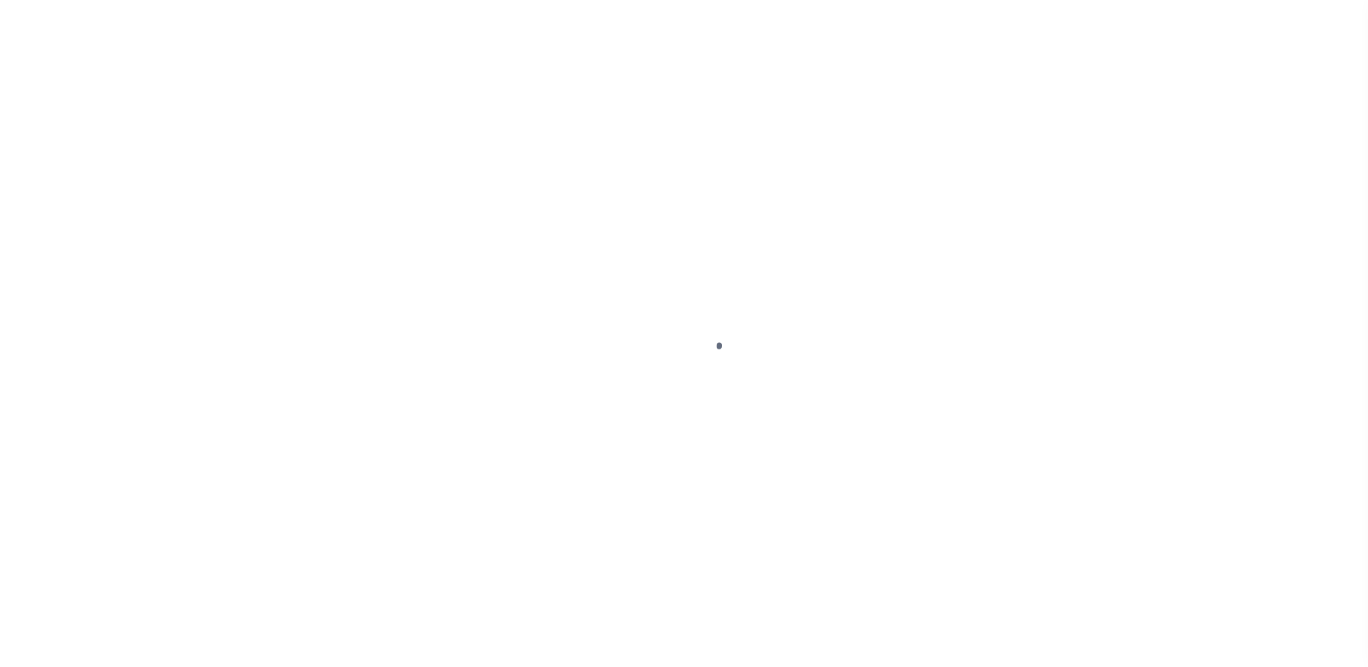
type input "AD-1014-04"
type input "[PERSON_NAME]"
select select
type input "12162 [PERSON_NAME] DR"
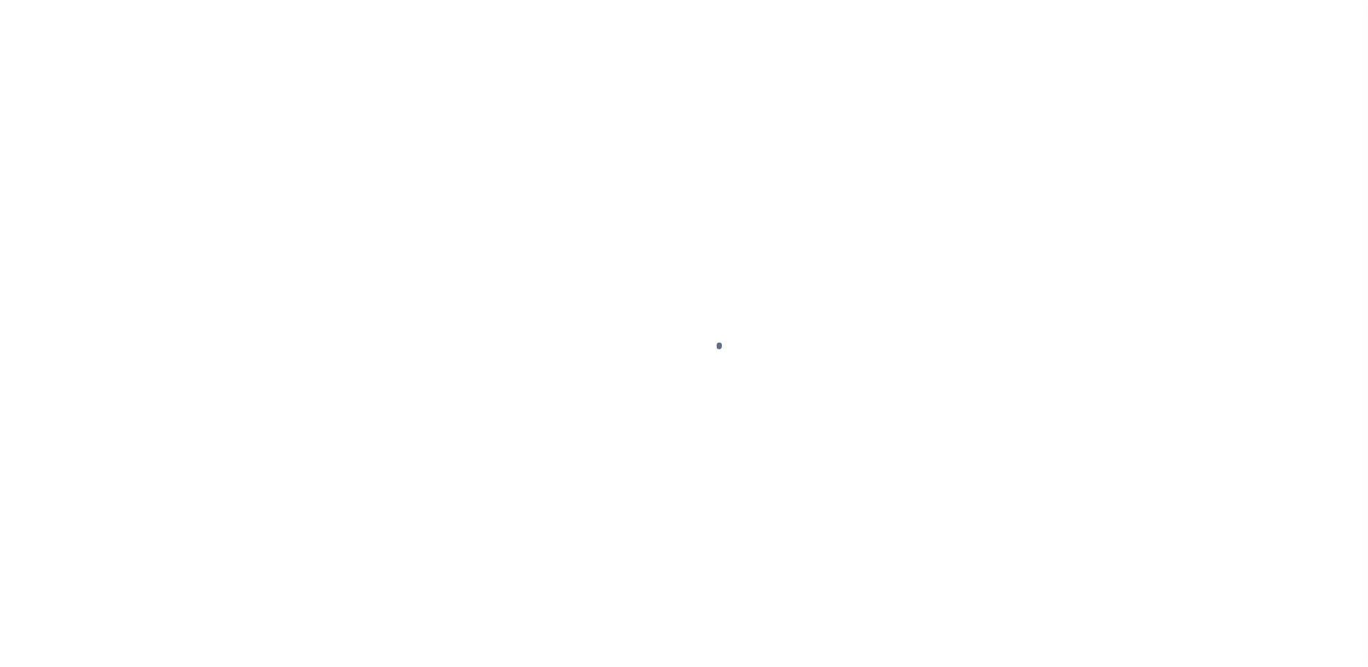
type input "[GEOGRAPHIC_DATA]-3931"
type input "[DATE]"
select select "10"
select select "Escrow"
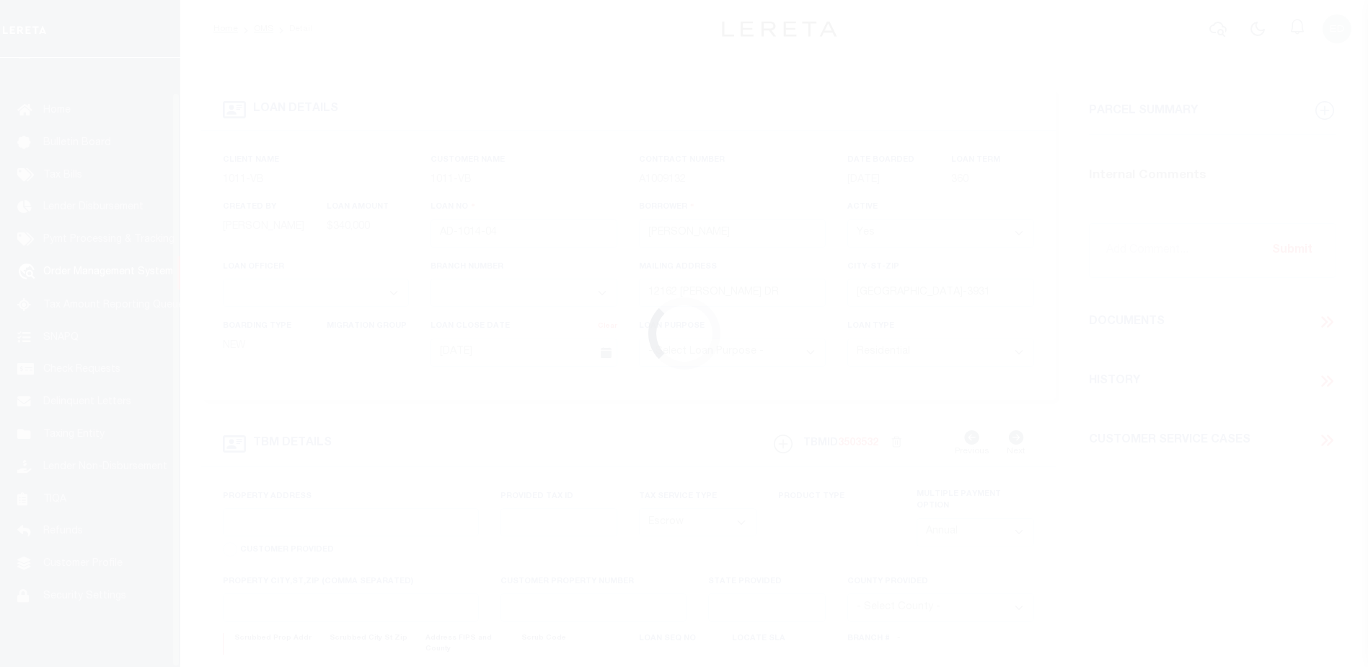
scroll to position [36, 0]
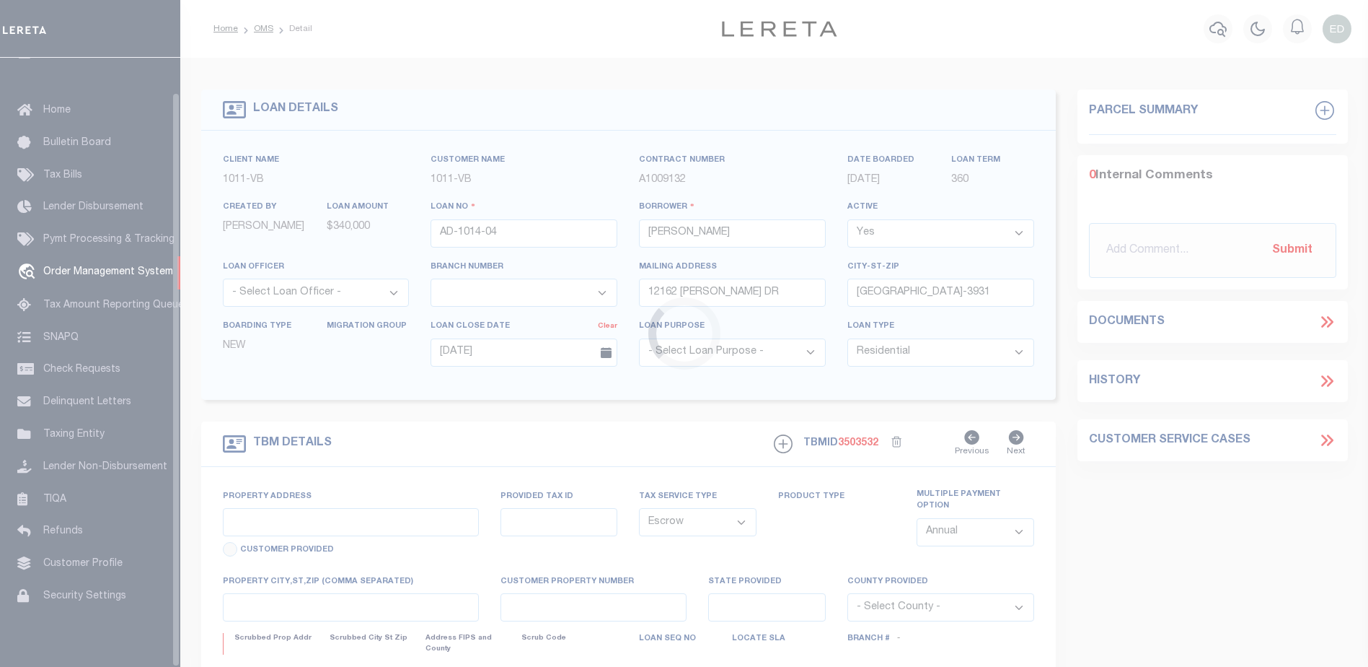
type input "12162 [PERSON_NAME] DR"
select select
type input "[GEOGRAPHIC_DATA]-3931"
type input "CA"
select select
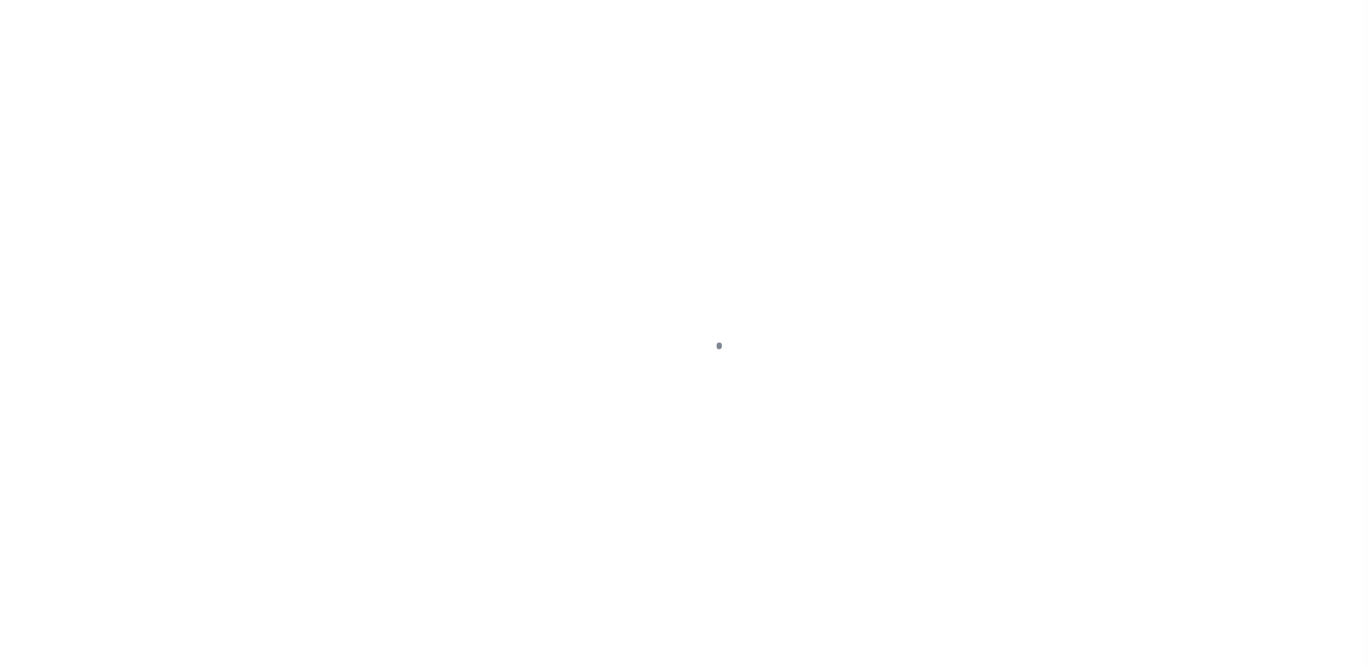
select select "10"
select select "Escrow"
type input "12162 [PERSON_NAME] DR"
select select
type input "[GEOGRAPHIC_DATA]-3931"
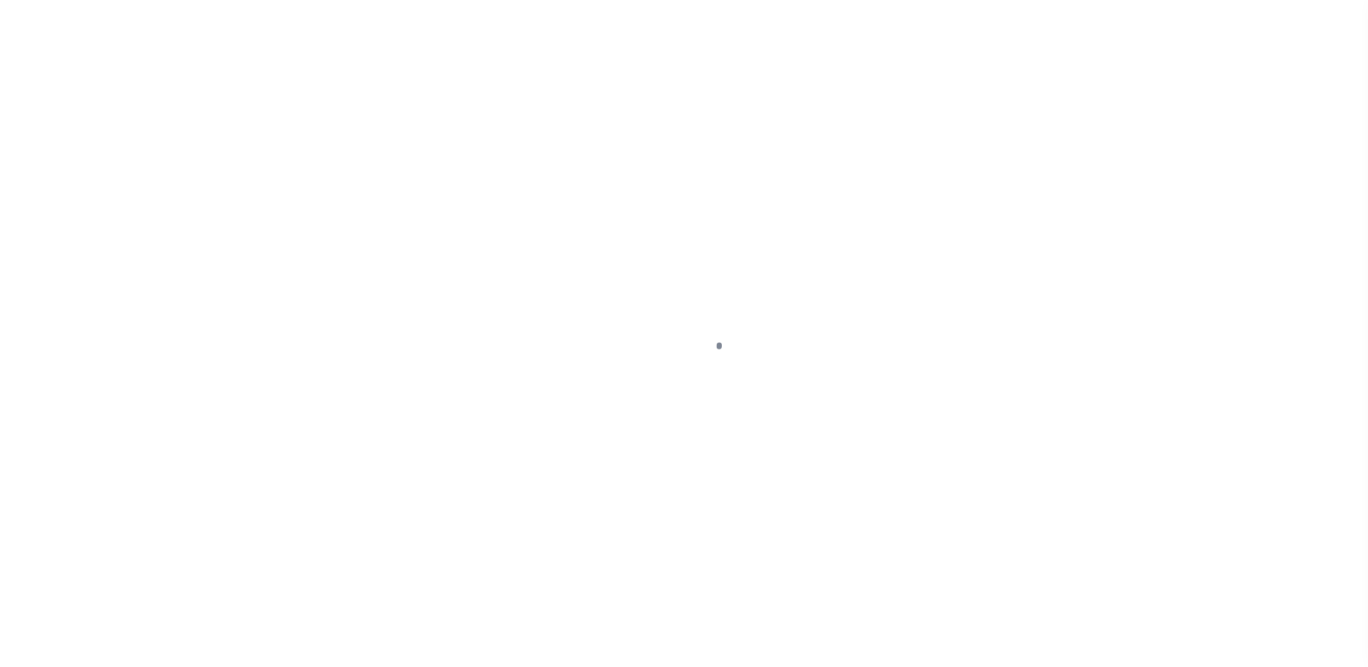
type input "CA"
select select
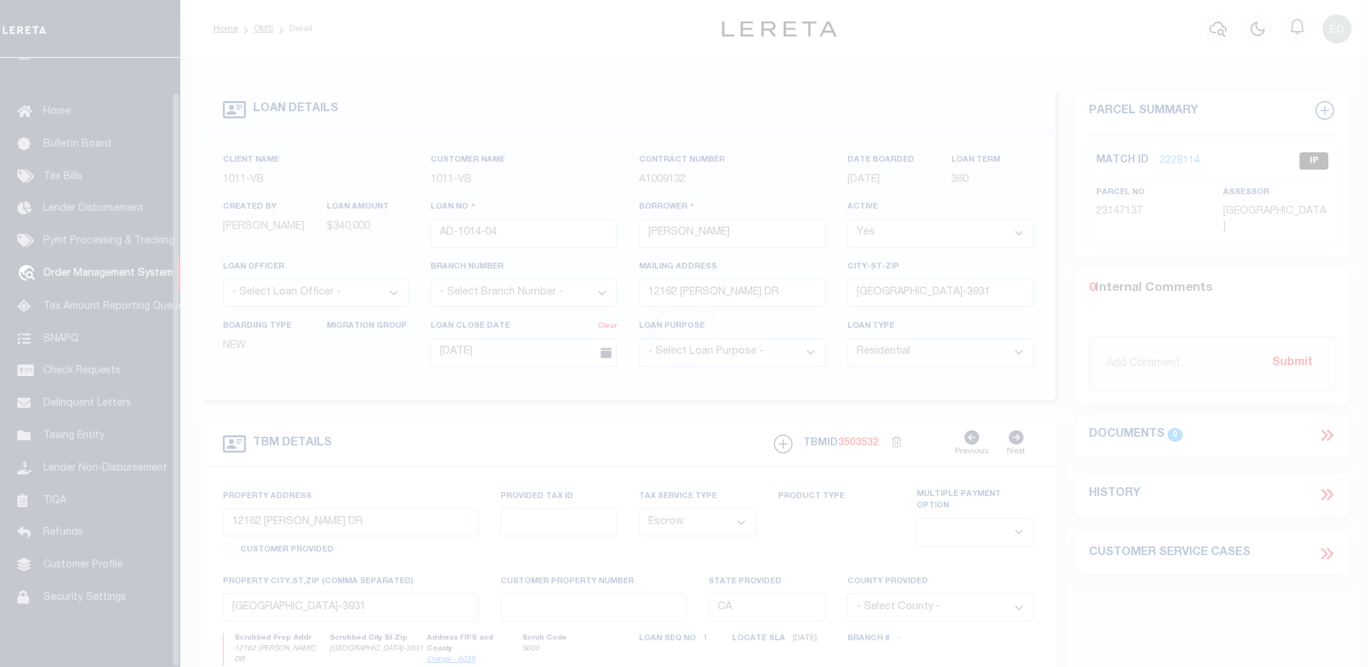
scroll to position [36, 0]
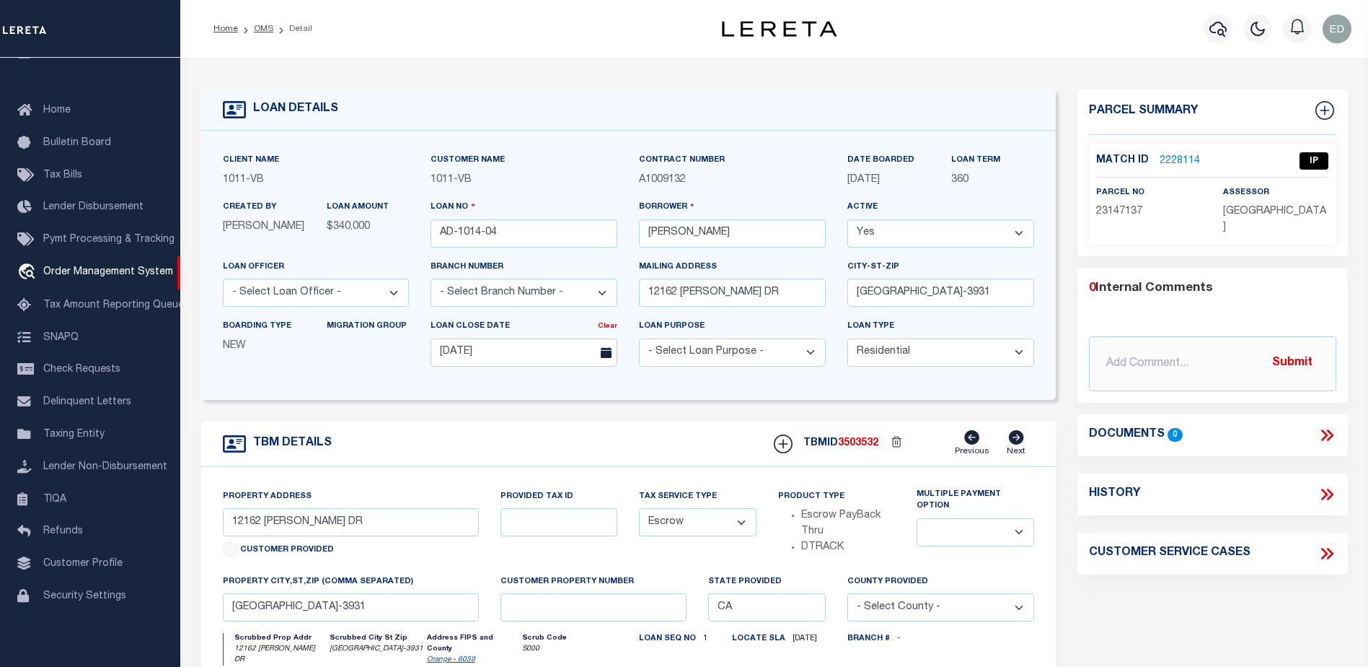
click at [1172, 156] on link "2228114" at bounding box center [1180, 161] width 40 height 15
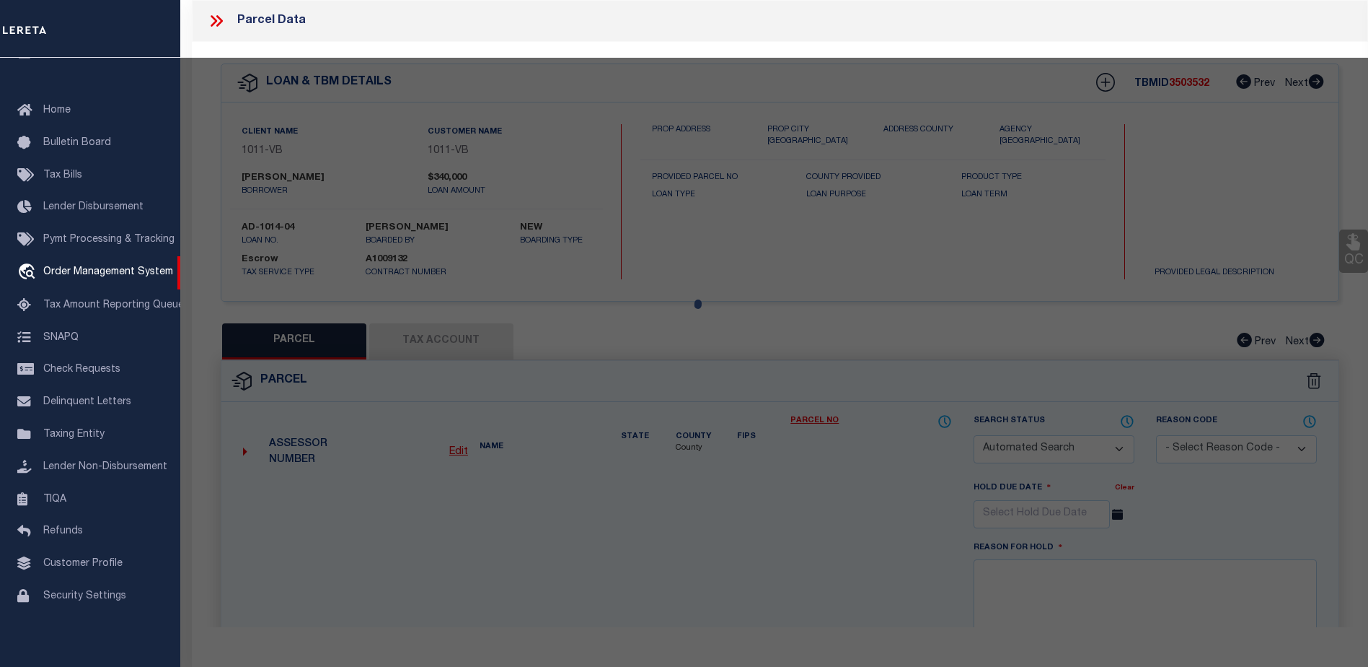
checkbox input "false"
select select "IP"
type input "[GEOGRAPHIC_DATA] COMMUNITY LP"
select select "ATL"
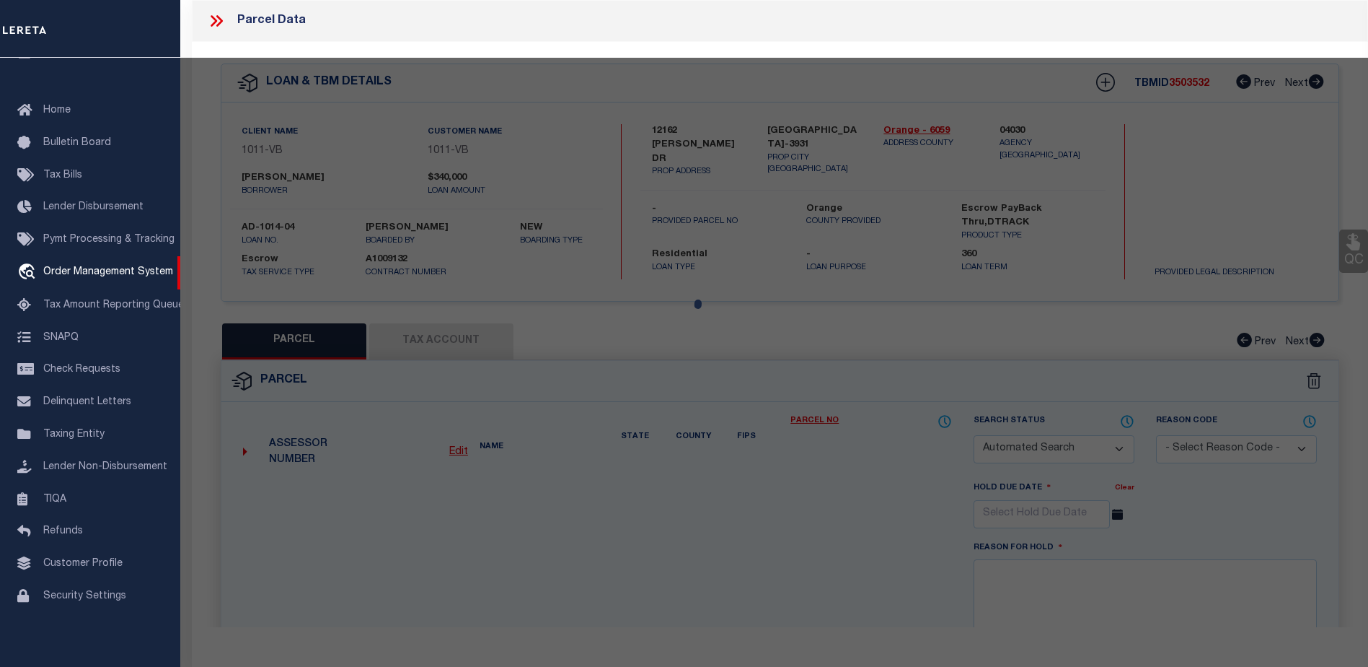
select select "ADD"
type input "12142 [PERSON_NAME] DR"
checkbox input "false"
type input "[GEOGRAPHIC_DATA]"
type textarea "N TR 5503 BLK LOT 5"
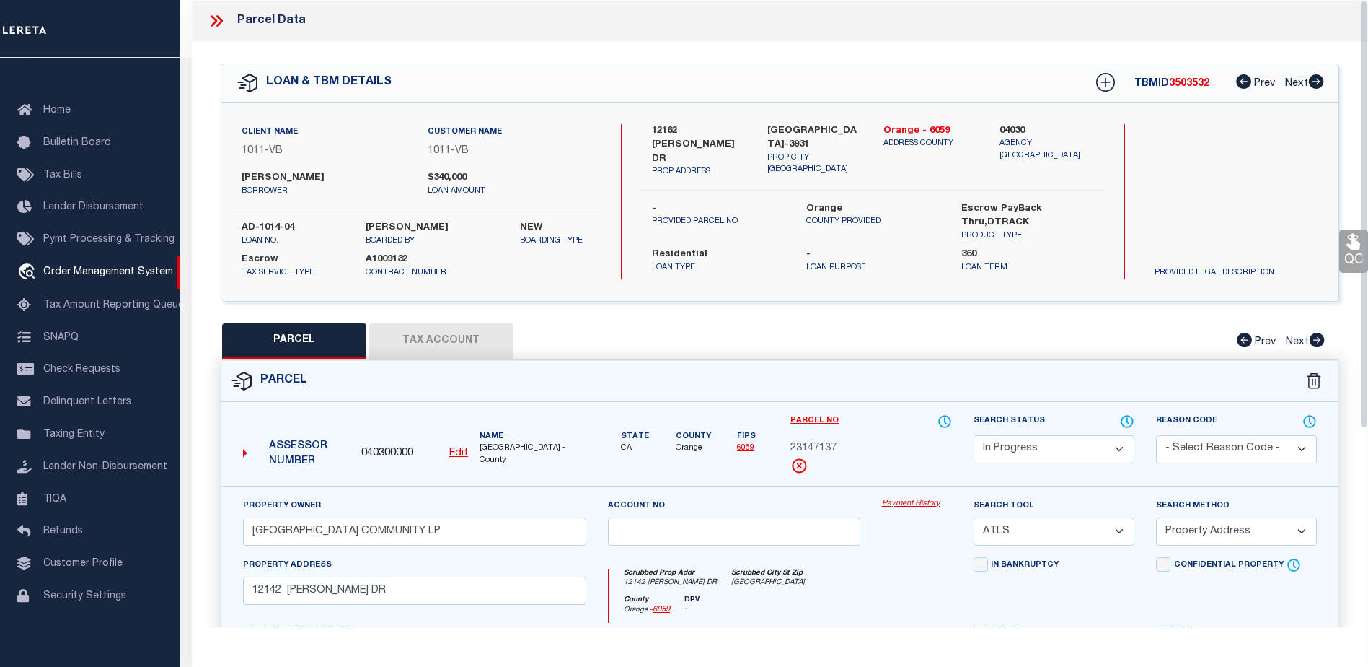
click at [1062, 449] on select "Automated Search Bad Parcel Complete Duplicate Parcel High Dollar Reporting In …" at bounding box center [1054, 449] width 161 height 28
select select "AS"
click at [974, 435] on select "Automated Search Bad Parcel Complete Duplicate Parcel High Dollar Reporting In …" at bounding box center [1054, 449] width 161 height 28
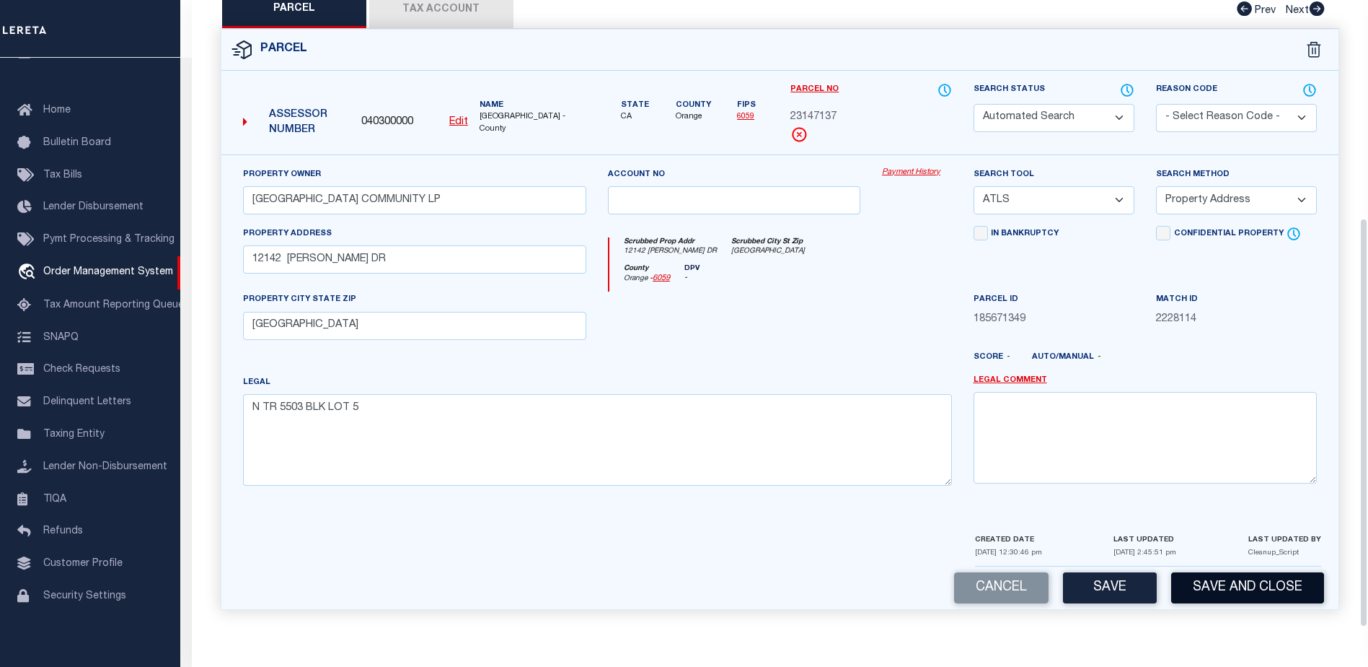
click at [1204, 579] on button "Save and Close" at bounding box center [1248, 587] width 153 height 31
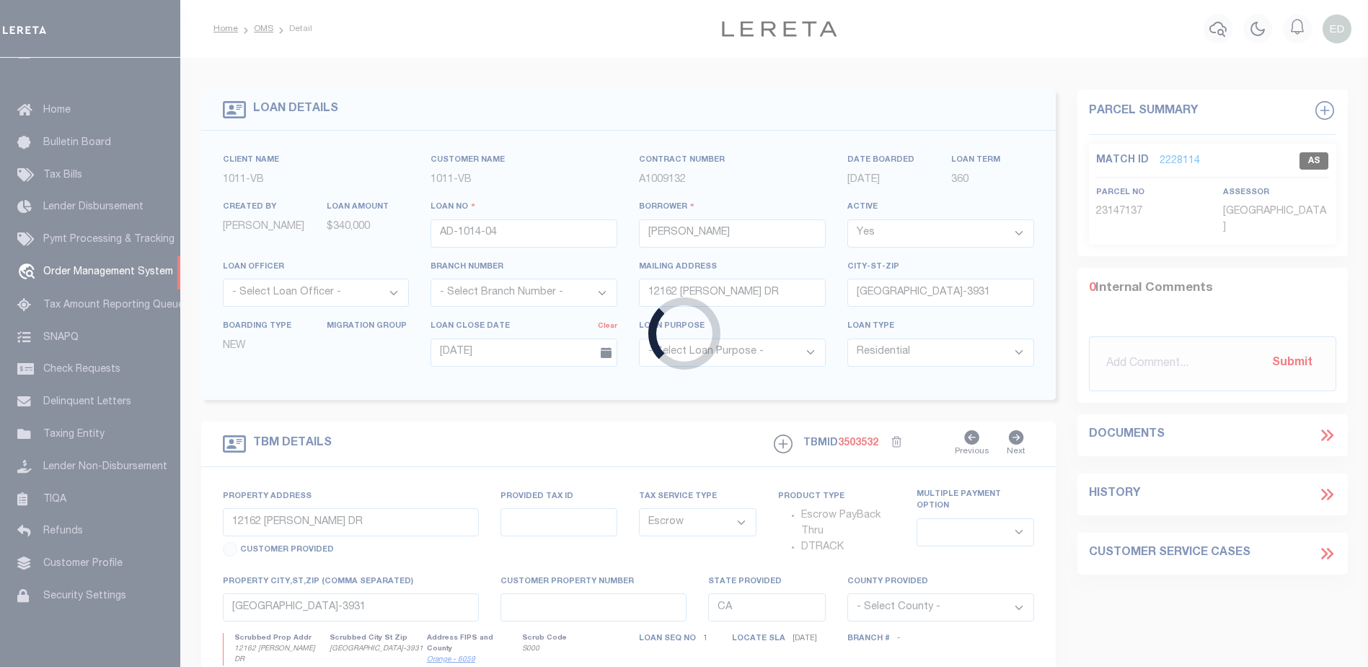
select select
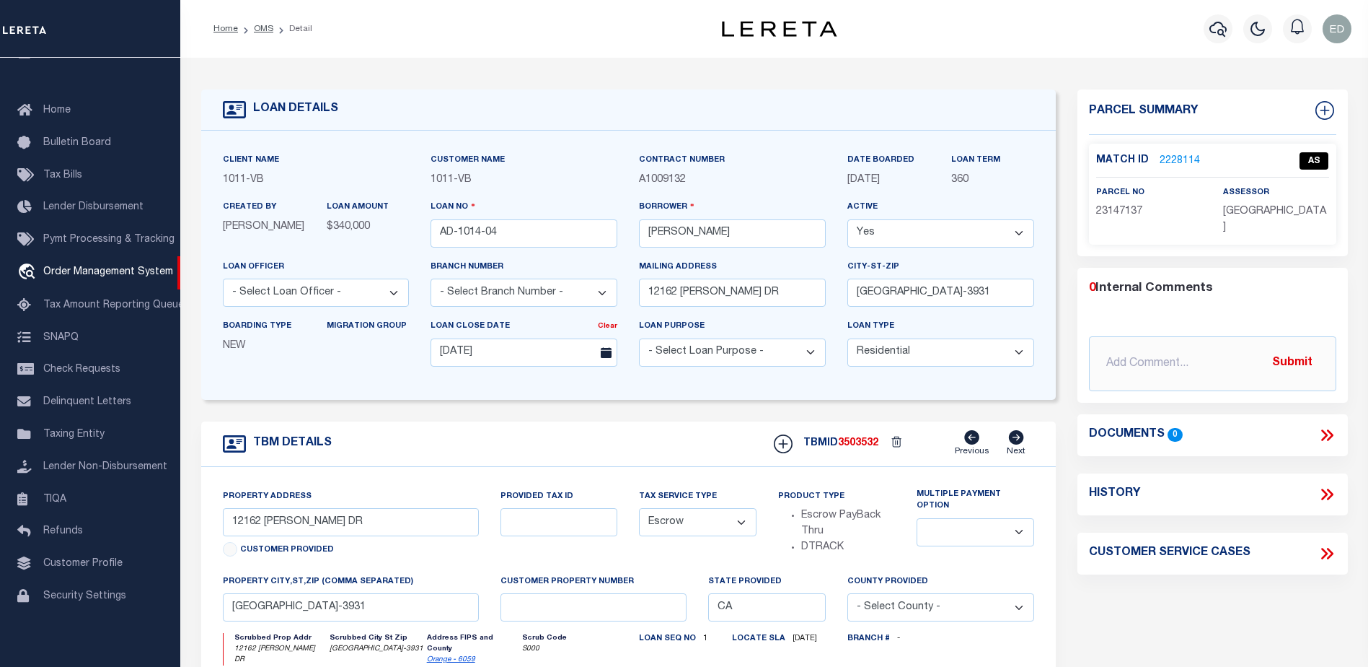
click at [1169, 157] on link "2228114" at bounding box center [1180, 161] width 40 height 15
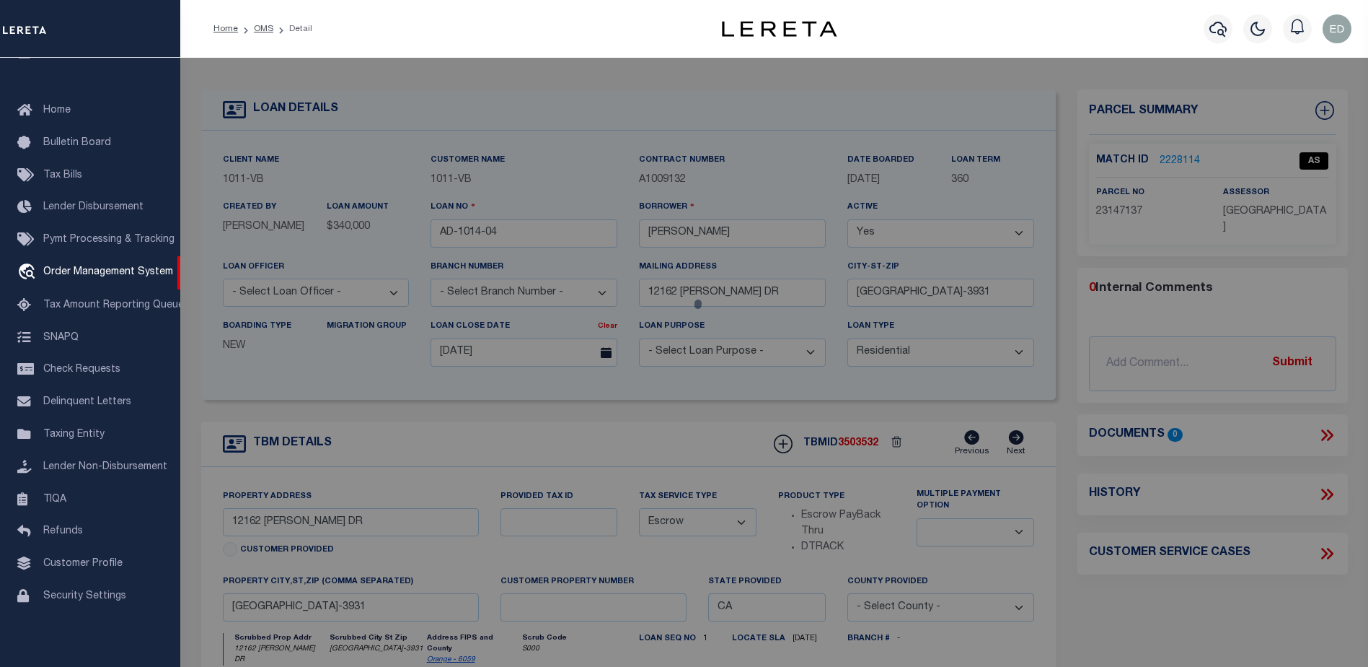
select select "AS"
select select
checkbox input "false"
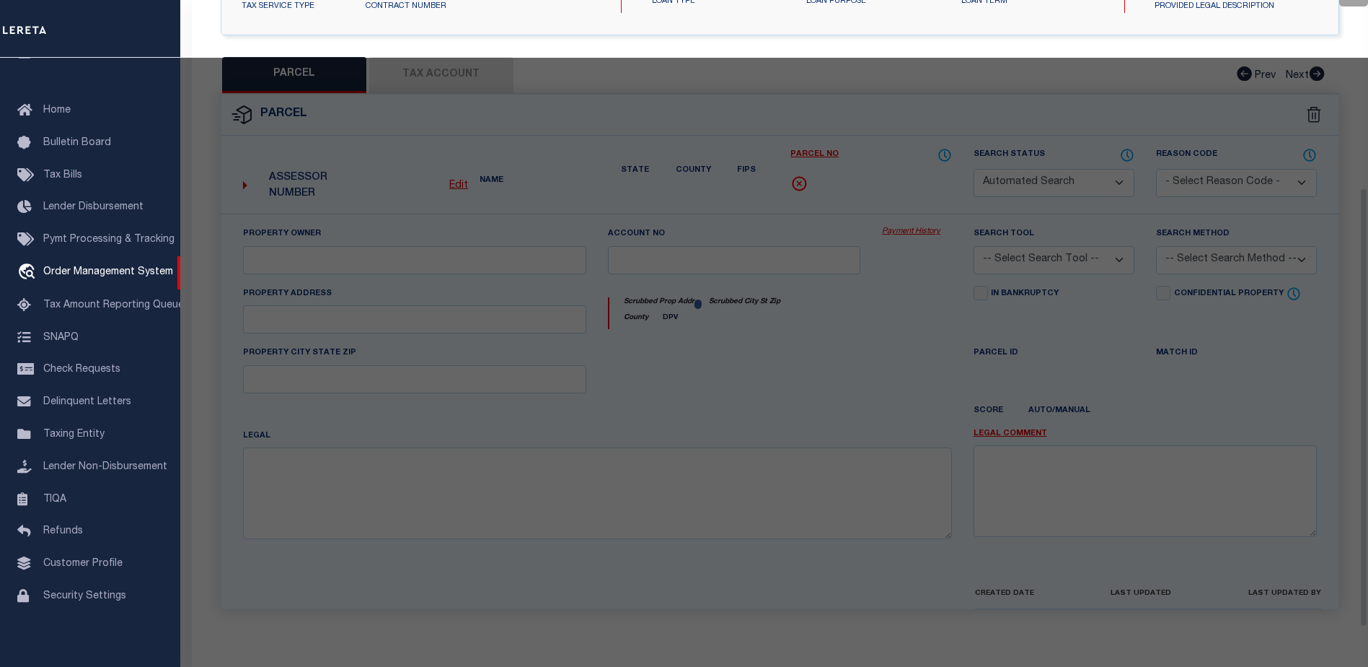
type input "[GEOGRAPHIC_DATA] COMMUNITY LP"
select select "ATL"
select select "ADD"
type input "12142 [PERSON_NAME] DR"
type input "[GEOGRAPHIC_DATA]"
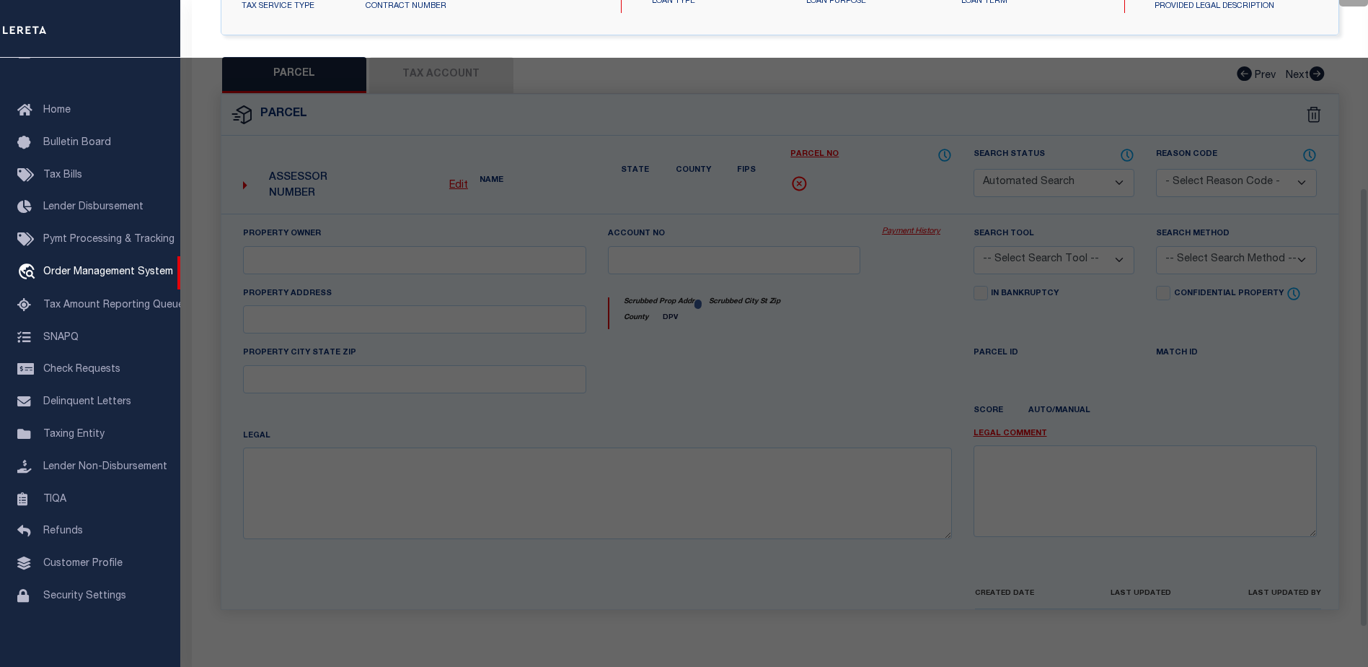
type textarea "N TR 5503 BLK LOT 5"
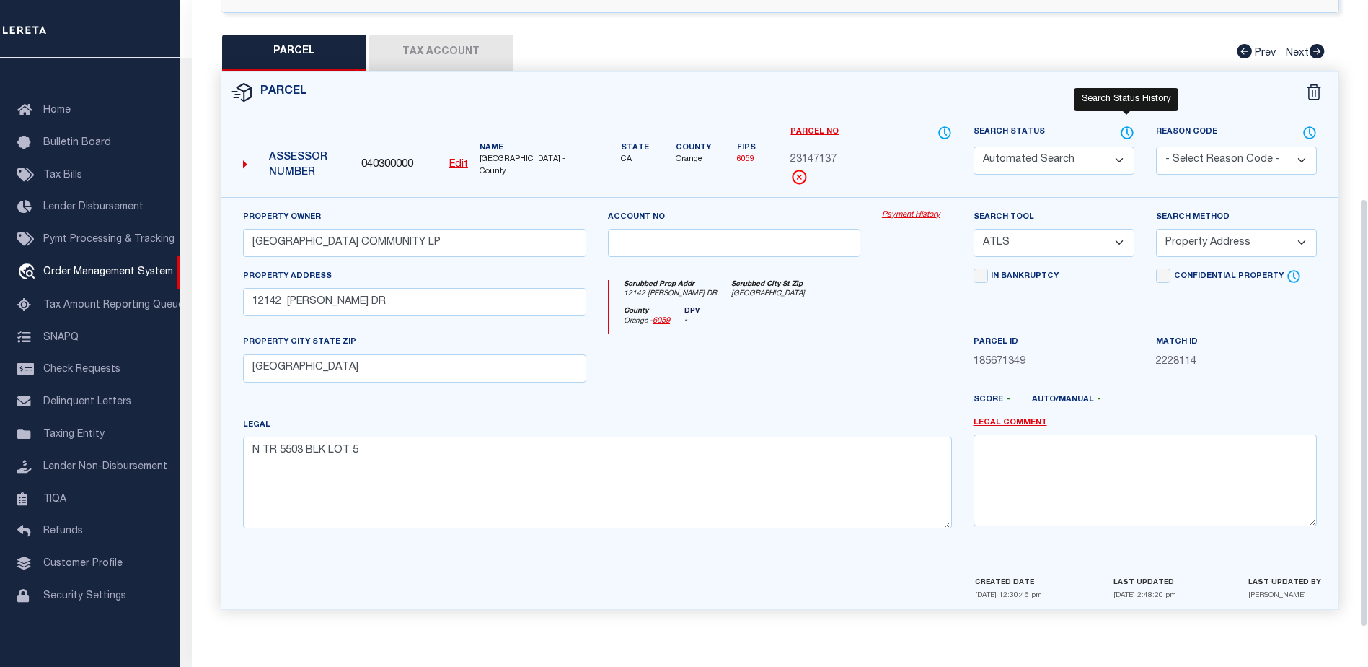
click at [1126, 126] on icon at bounding box center [1127, 133] width 14 height 16
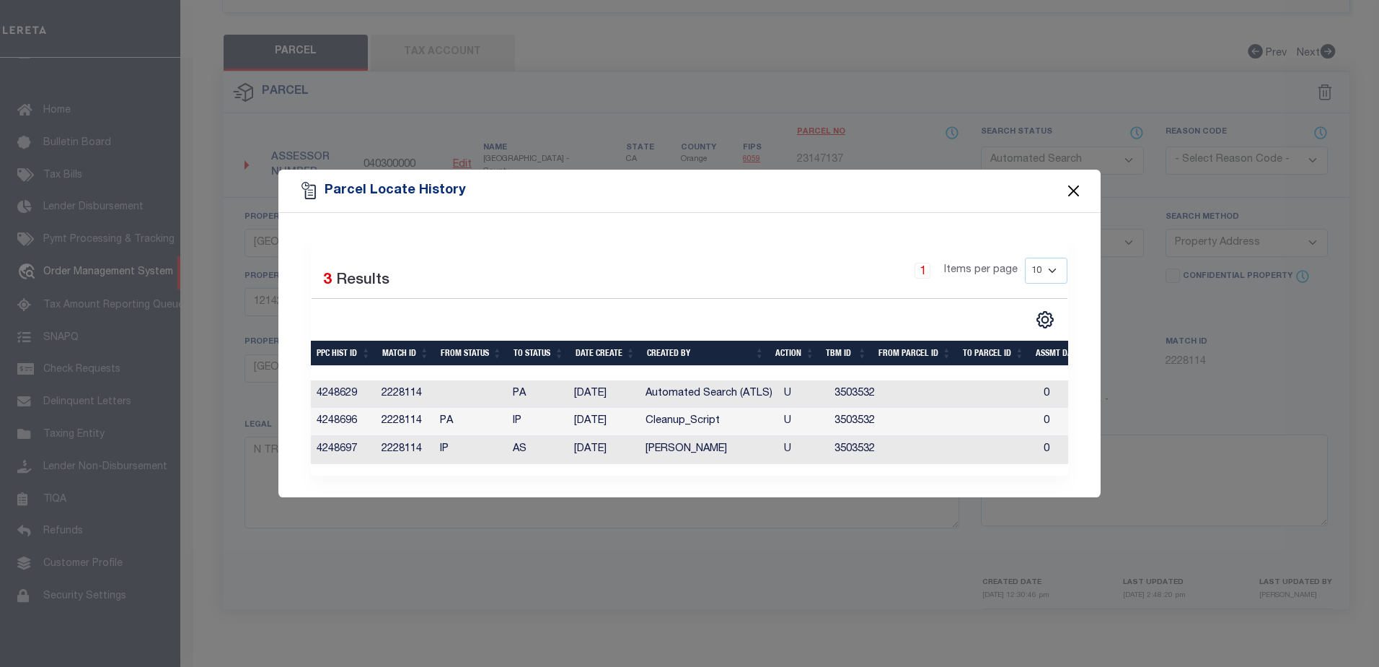
click at [1077, 185] on button "Close" at bounding box center [1074, 191] width 19 height 19
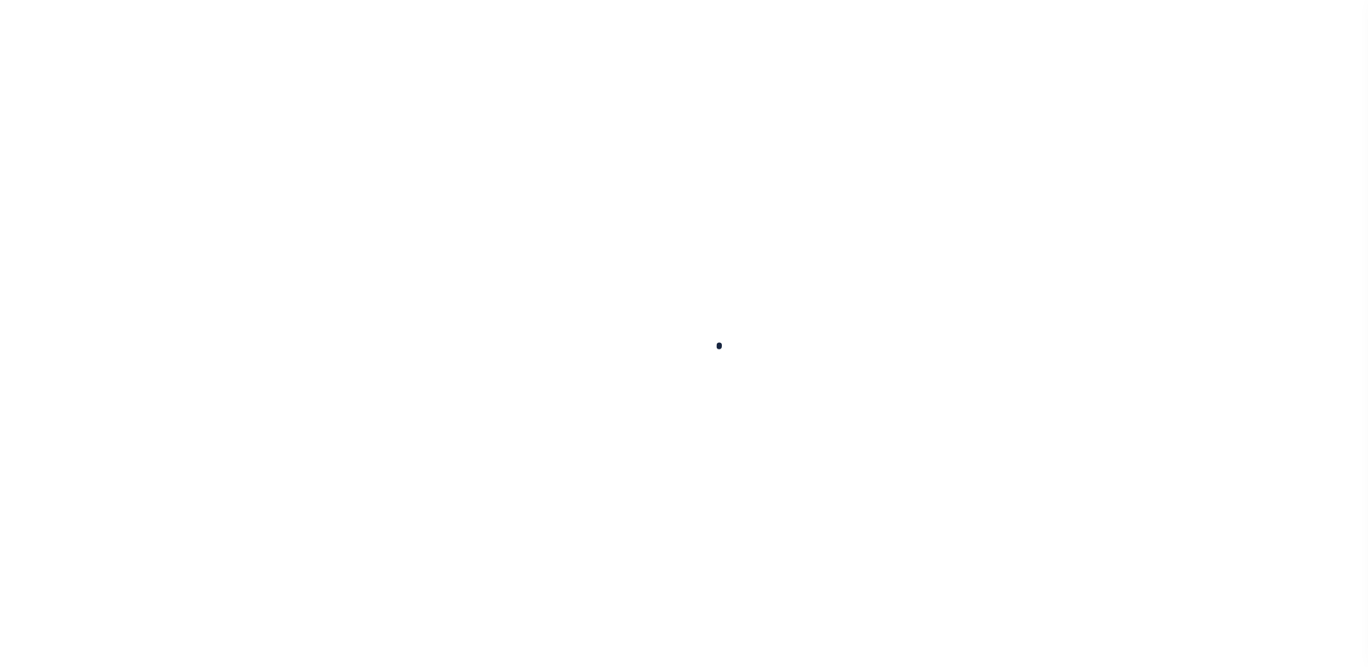
type input "AD-1014-04"
type input "[PERSON_NAME]"
select select
type input "12162 [PERSON_NAME] DR"
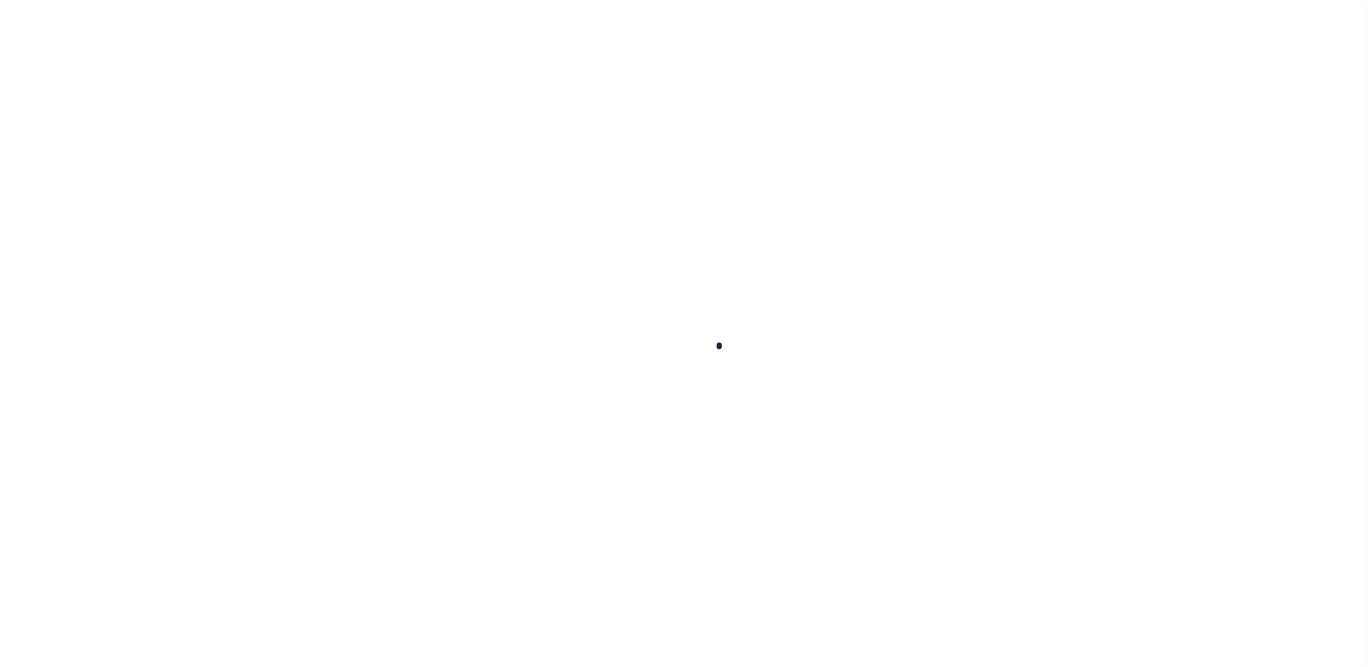
type input "[GEOGRAPHIC_DATA]-3931"
type input "[DATE]"
select select "10"
select select "Escrow"
type input "12162 [PERSON_NAME] DR"
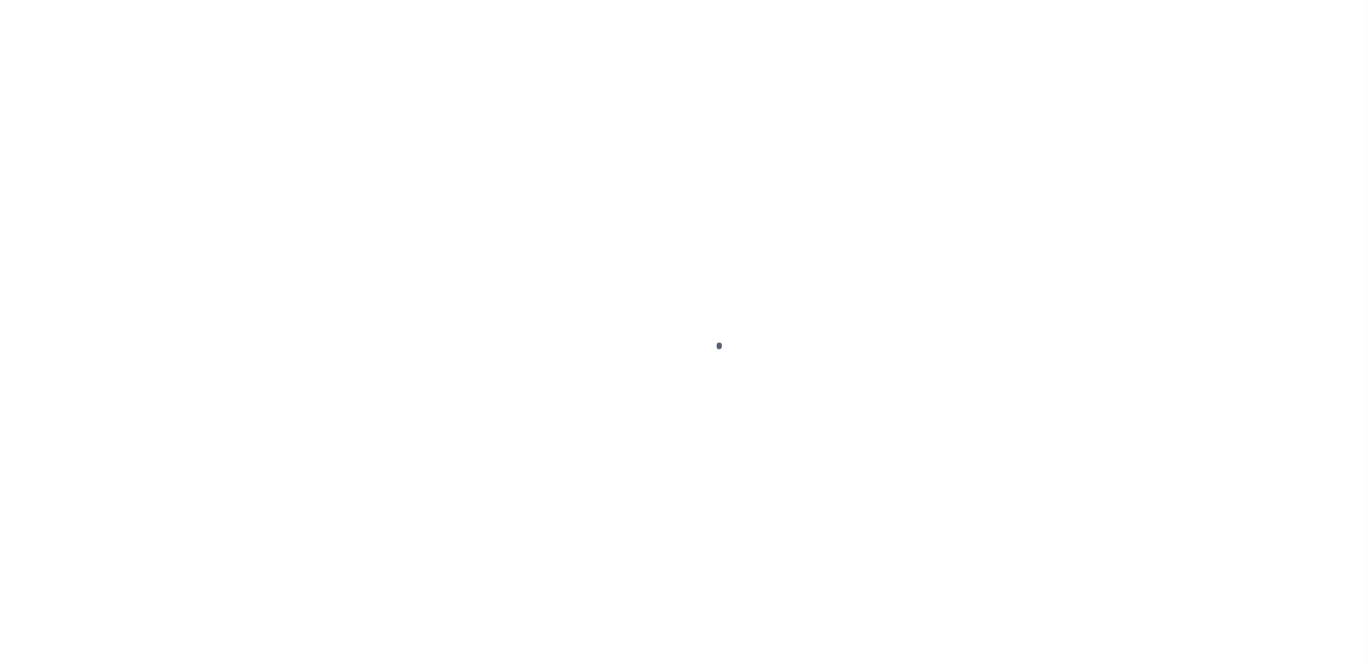
select select
type input "[GEOGRAPHIC_DATA]-3931"
type input "CA"
select select
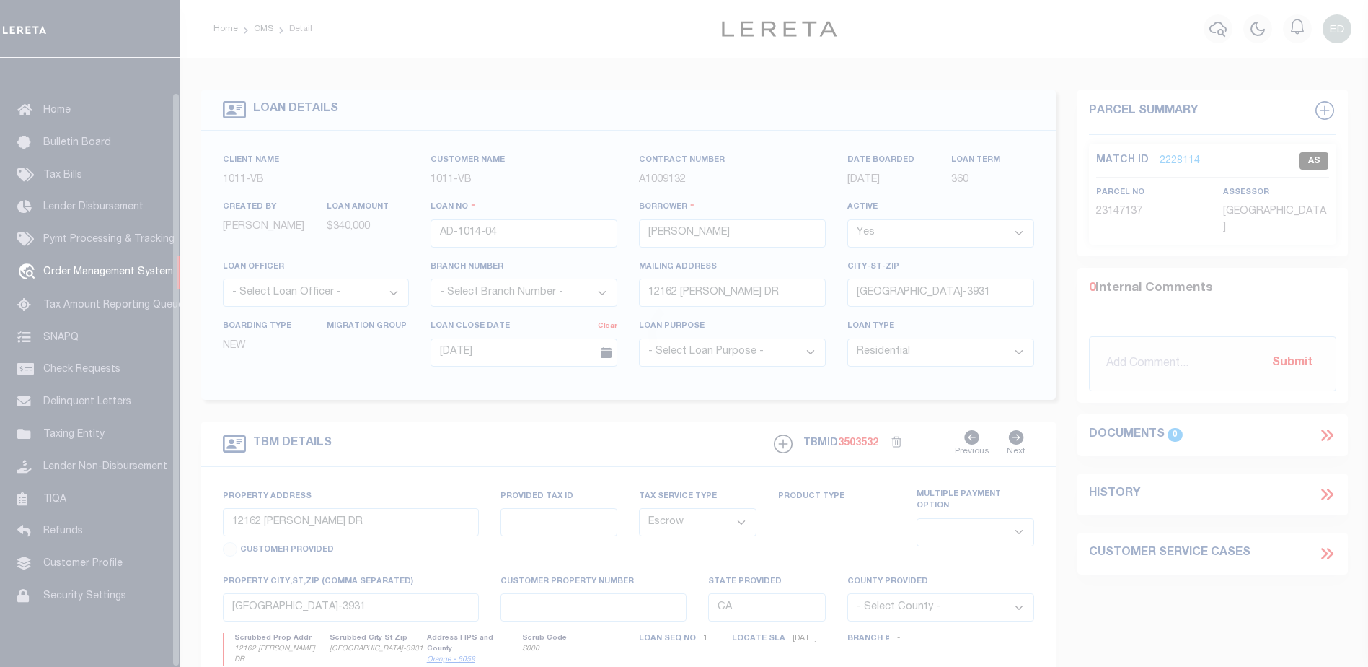
scroll to position [36, 0]
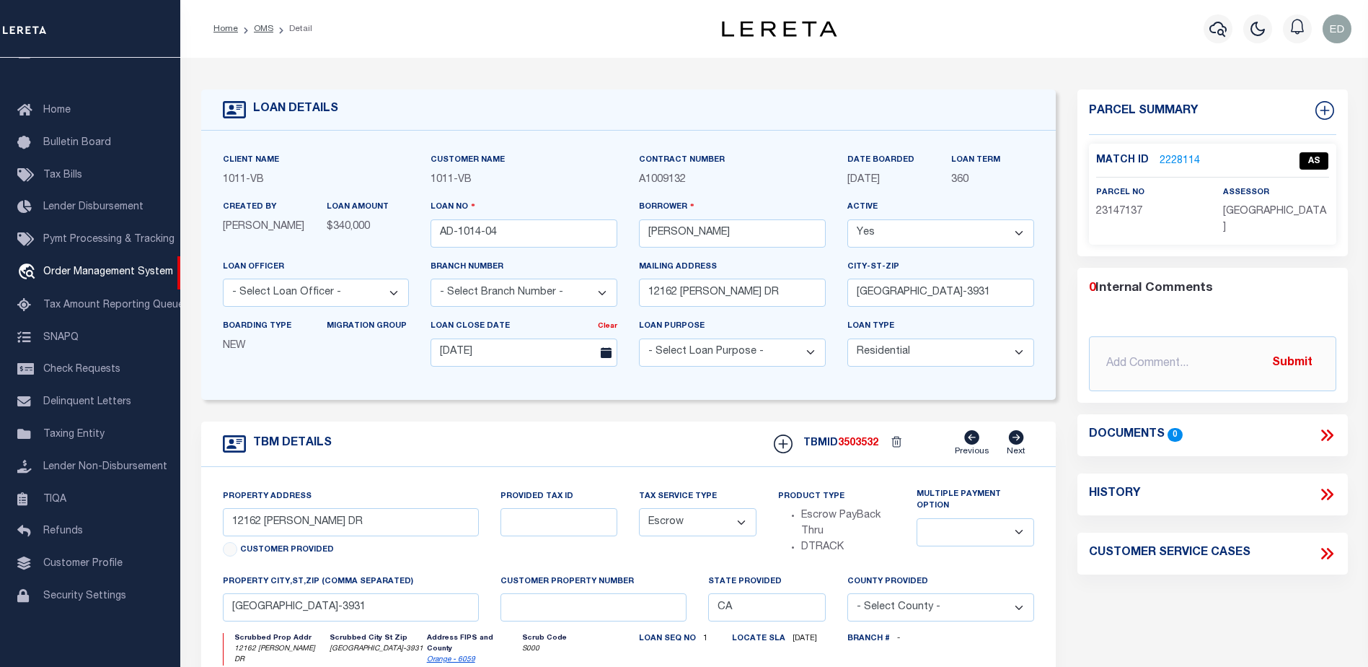
click at [1182, 155] on link "2228114" at bounding box center [1180, 161] width 40 height 15
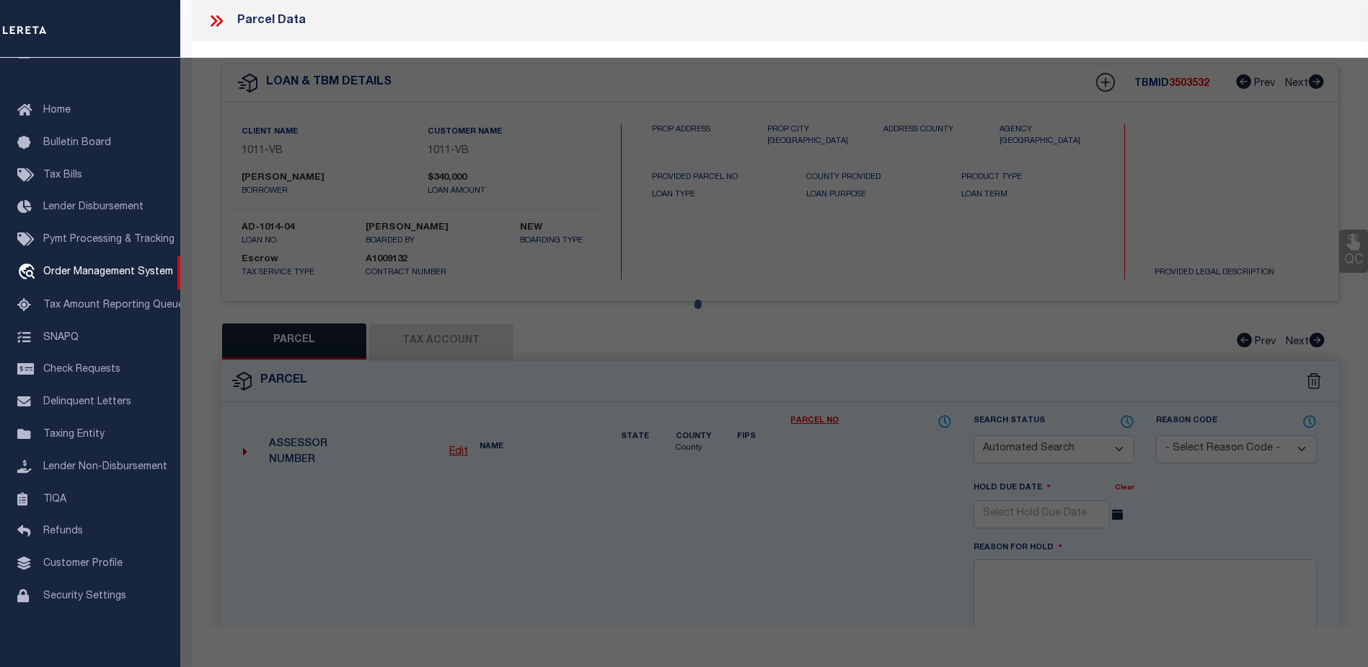
checkbox input "false"
type input "[GEOGRAPHIC_DATA] COMMUNITY LP"
select select "ATL"
select select "ADD"
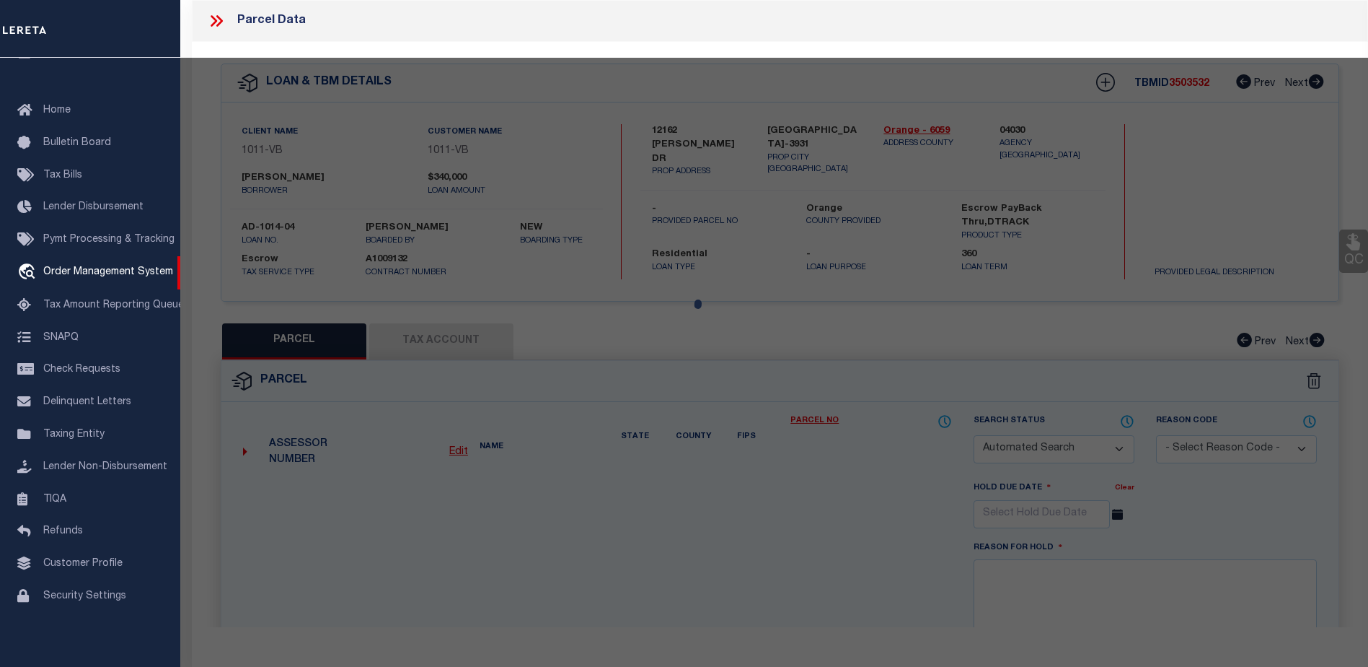
type input "12142 [PERSON_NAME] DR"
type input "[GEOGRAPHIC_DATA]"
type textarea "N TR 5503 BLK LOT 5"
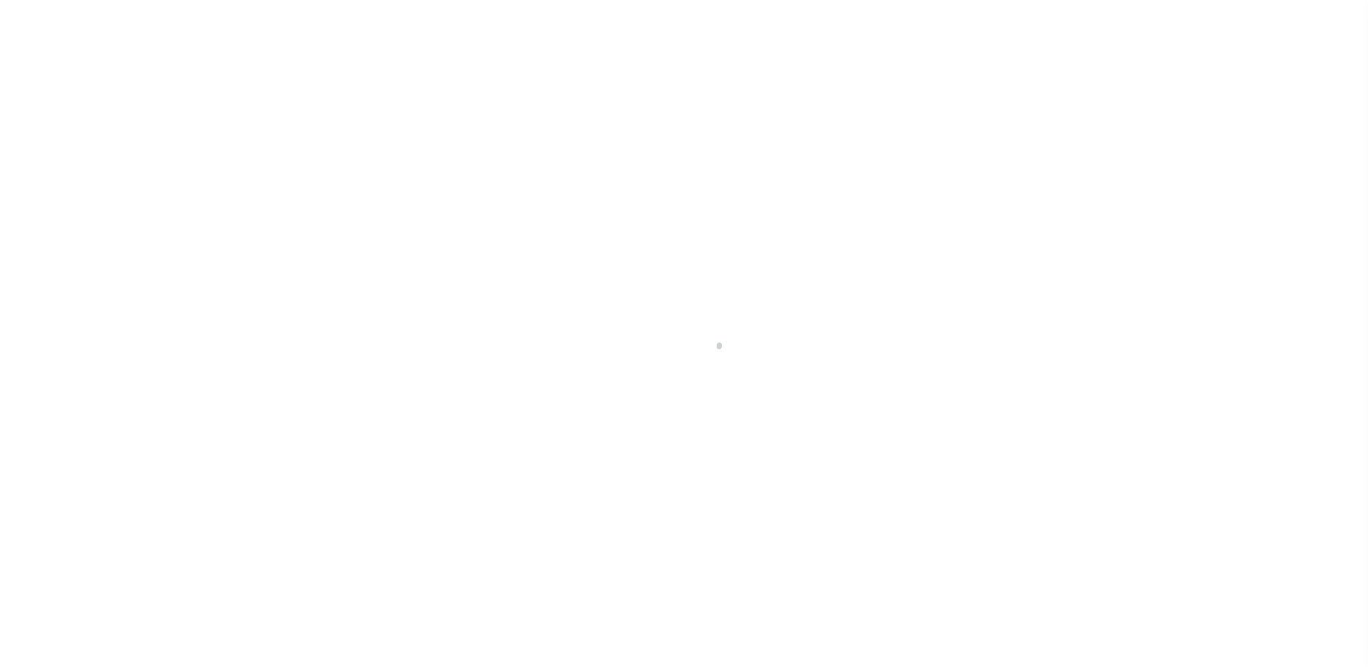
select select "10"
select select "Escrow"
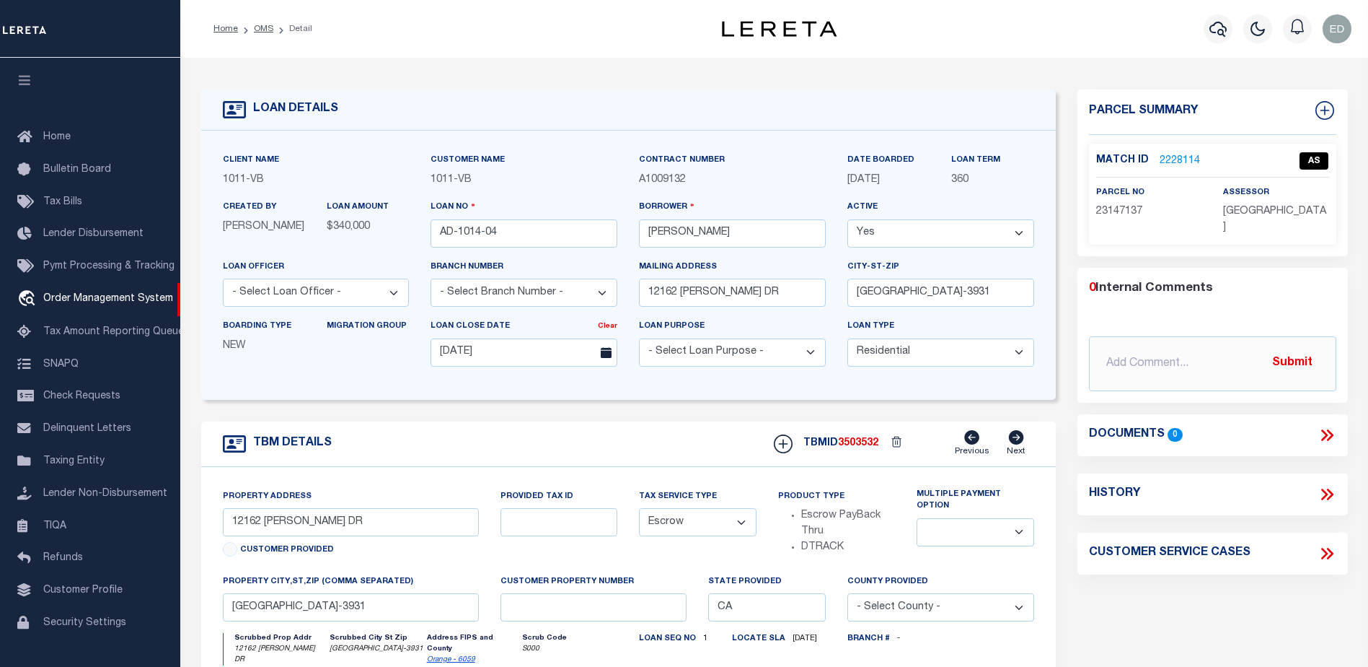
scroll to position [36, 0]
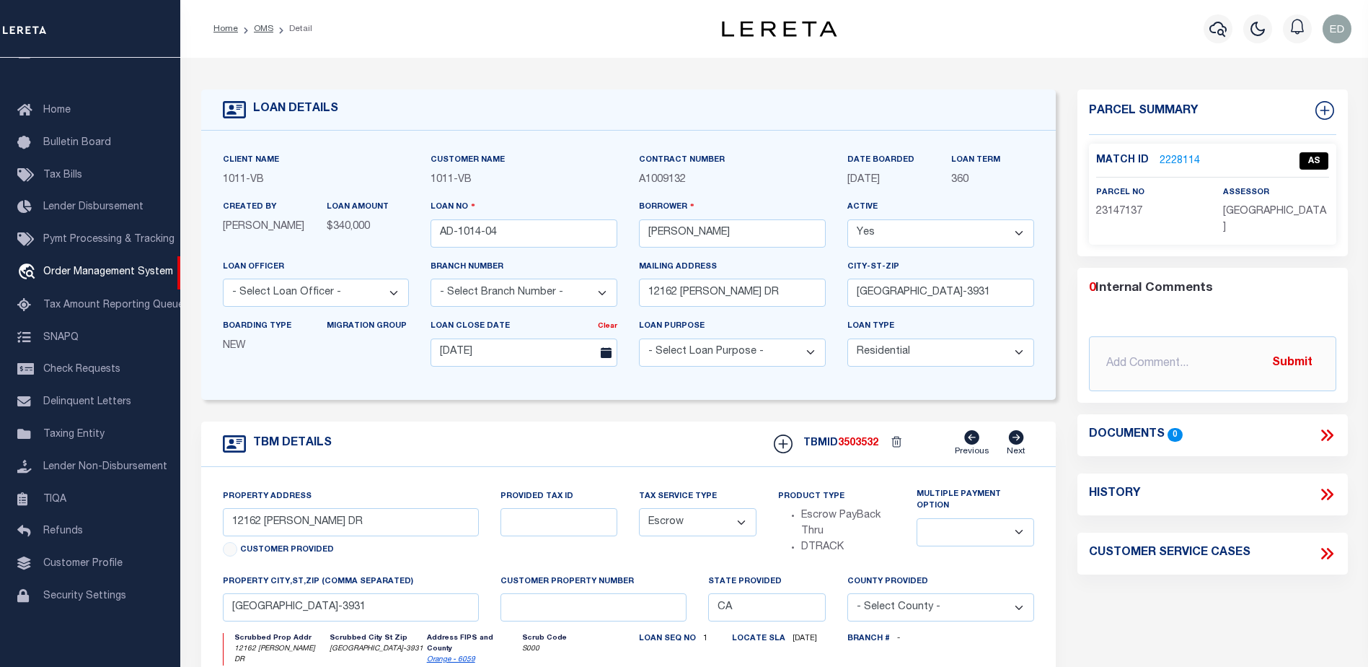
click at [1172, 154] on link "2228114" at bounding box center [1180, 161] width 40 height 15
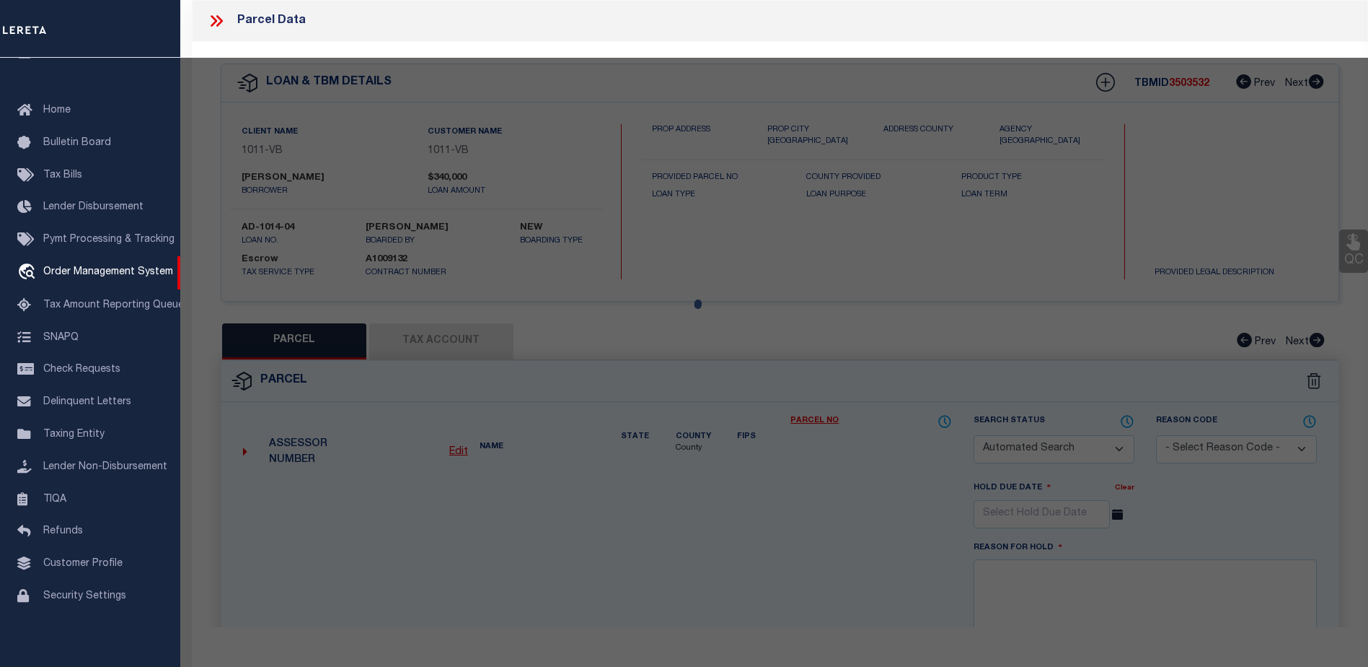
checkbox input "false"
type input "[GEOGRAPHIC_DATA] COMMUNITY LP"
select select "ATL"
select select "ADD"
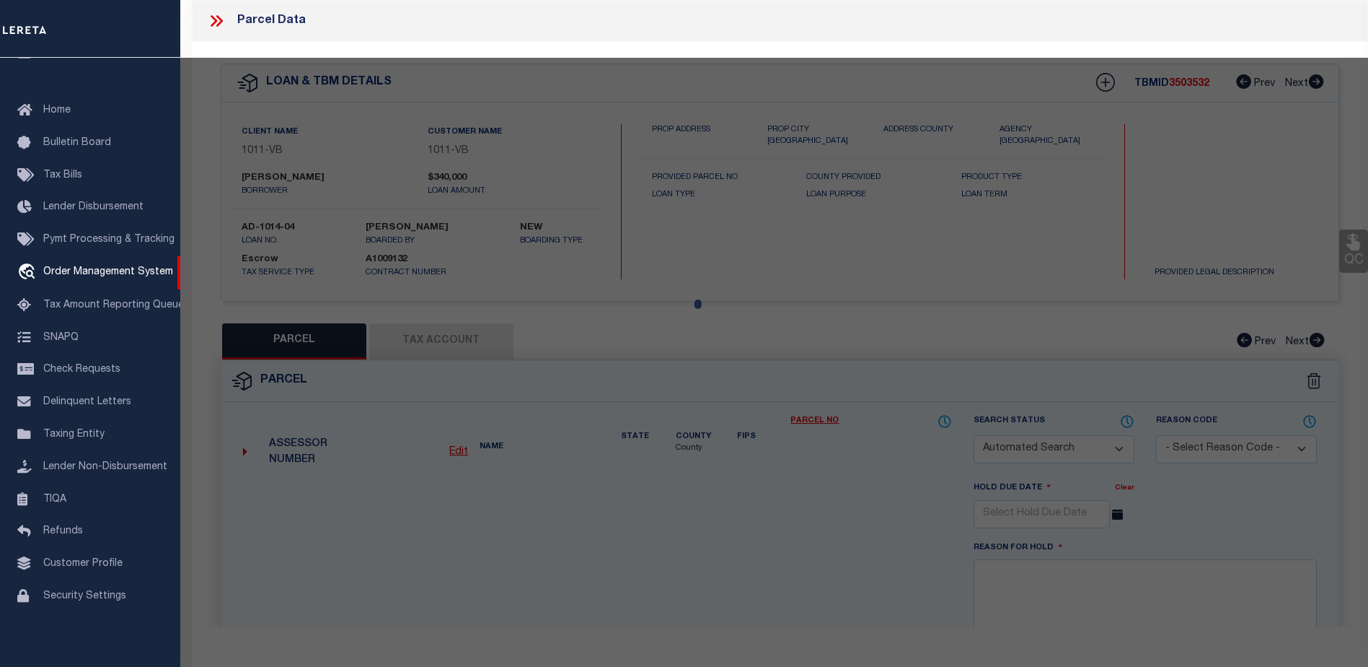
type input "12142 [PERSON_NAME] DR"
type input "[GEOGRAPHIC_DATA]"
type textarea "N TR 5503 BLK LOT 5"
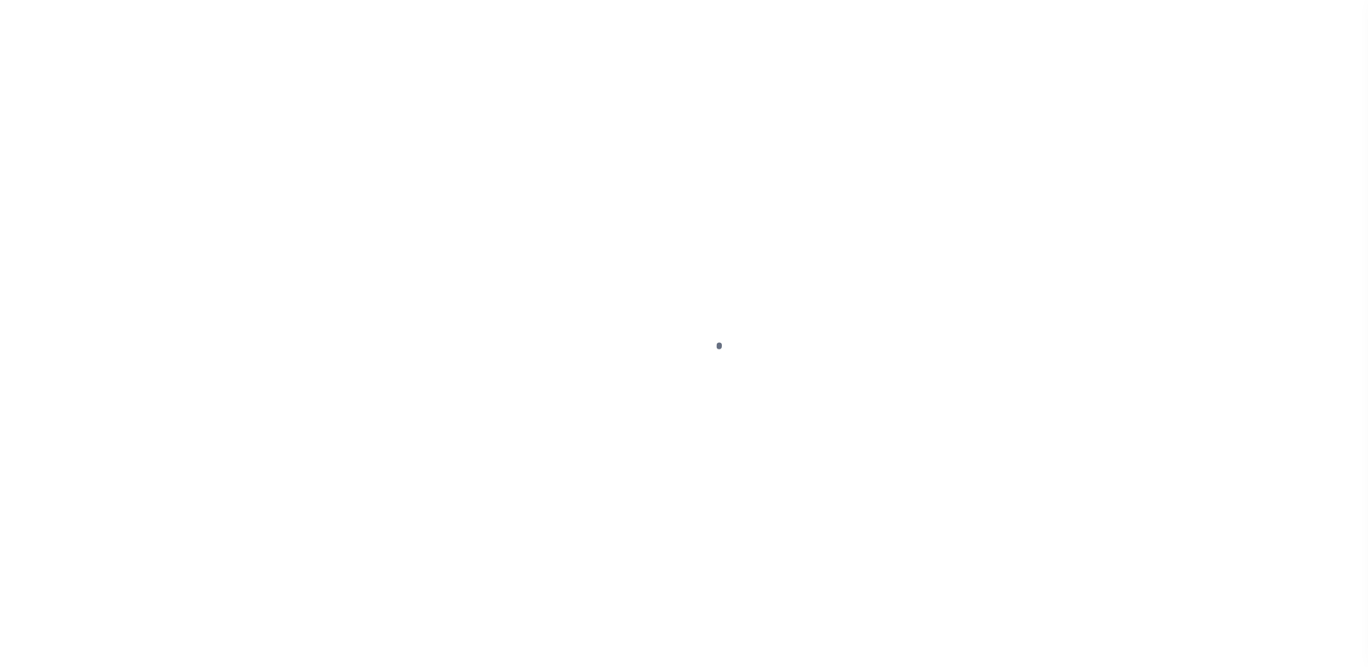
type input "AD-1014-04"
type input "[PERSON_NAME]"
select select
type input "12162 [PERSON_NAME] DR"
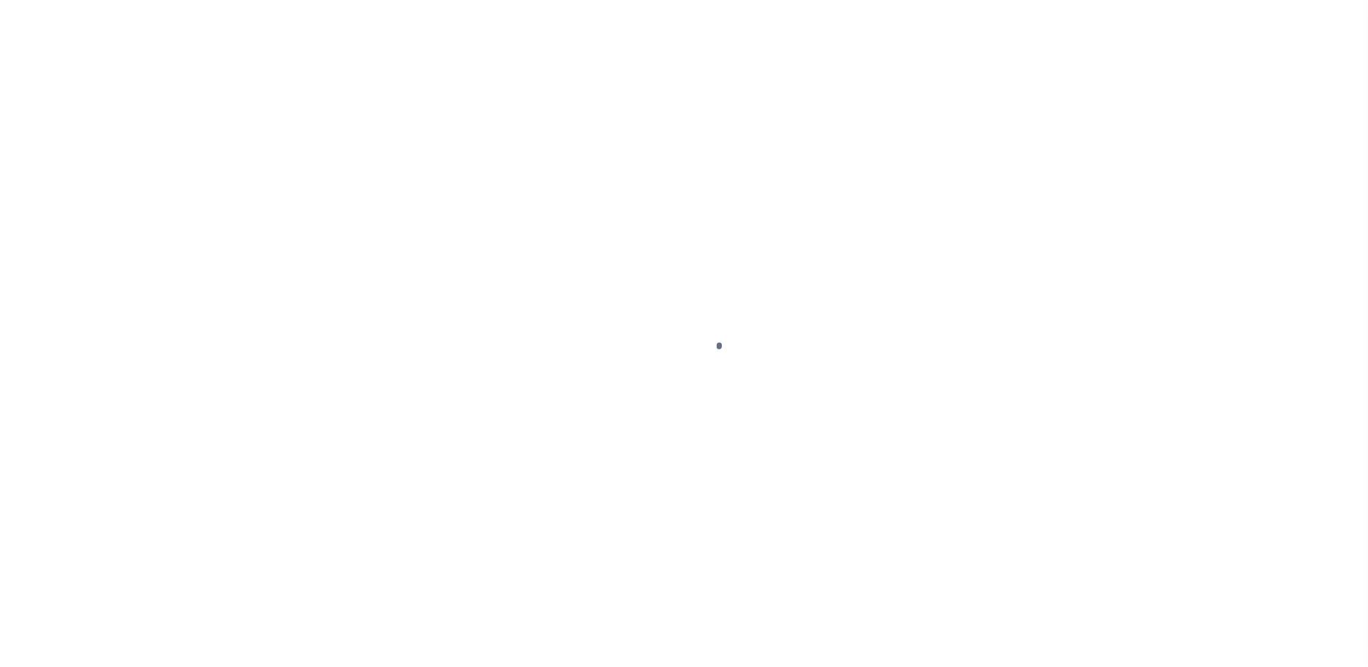
type input "[GEOGRAPHIC_DATA]-3931"
type input "[DATE]"
select select "10"
select select "Escrow"
type input "12162 [PERSON_NAME] DR"
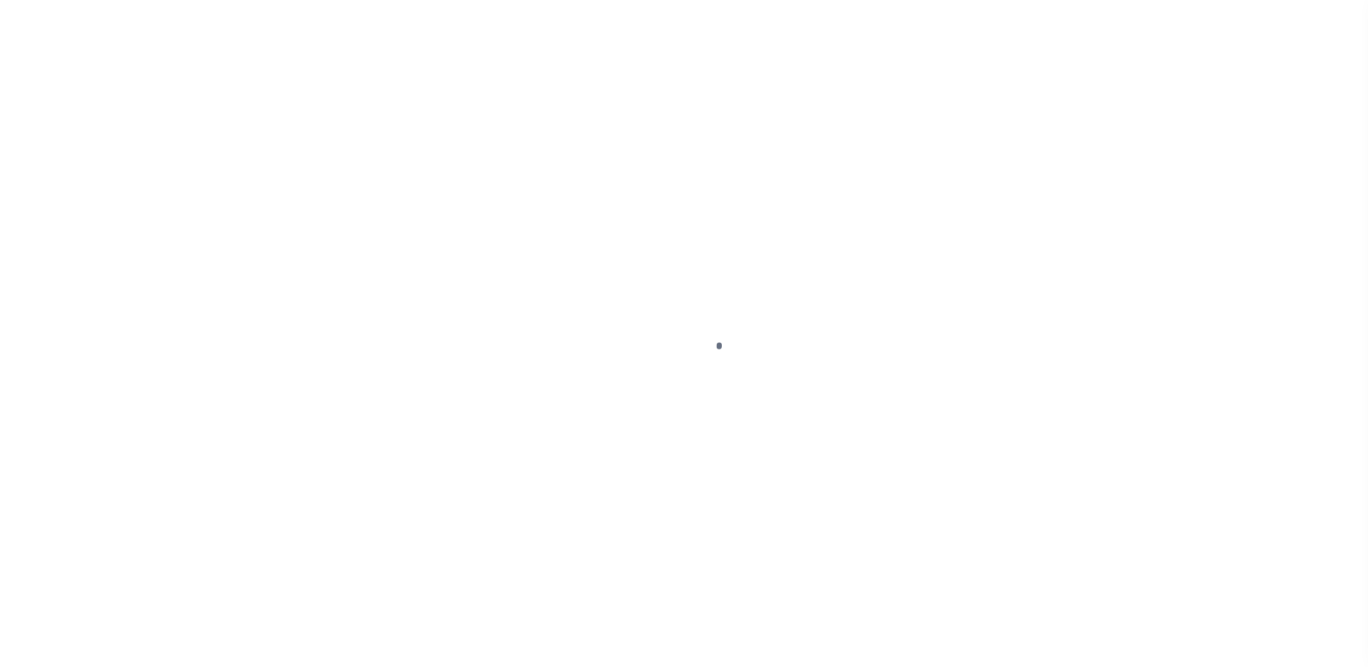
select select
type input "[GEOGRAPHIC_DATA]-3931"
type input "CA"
select select
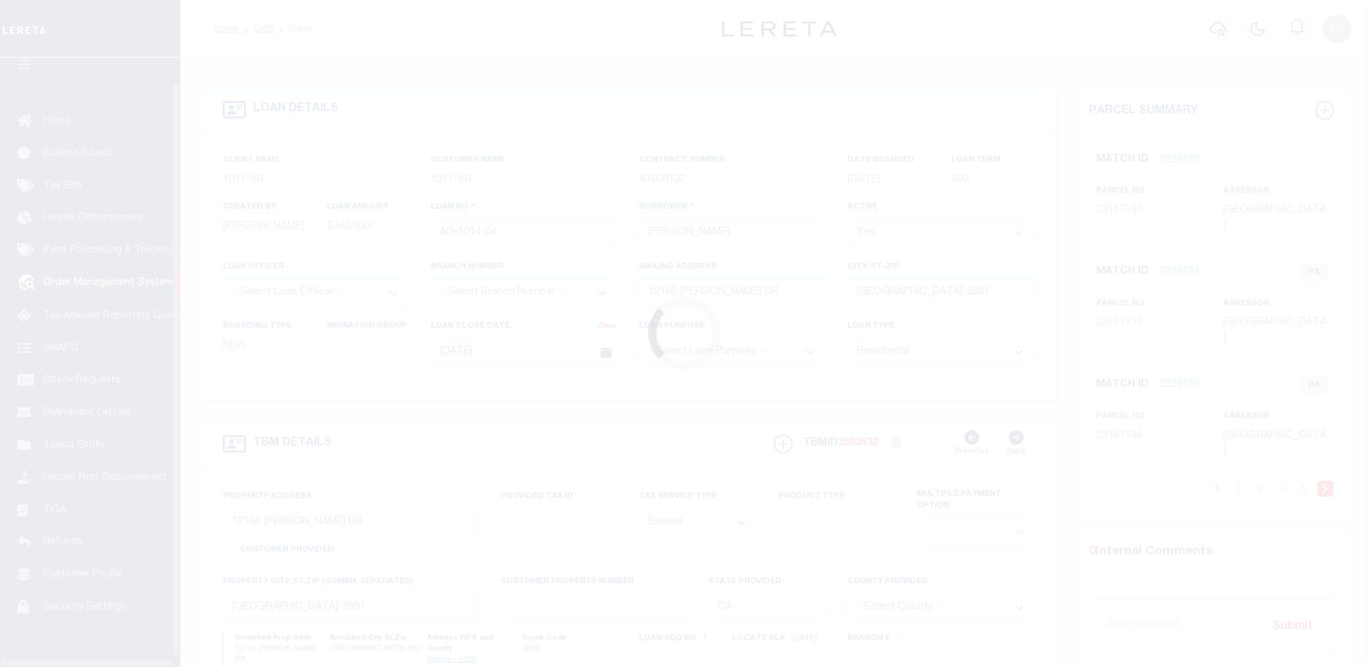
scroll to position [36, 0]
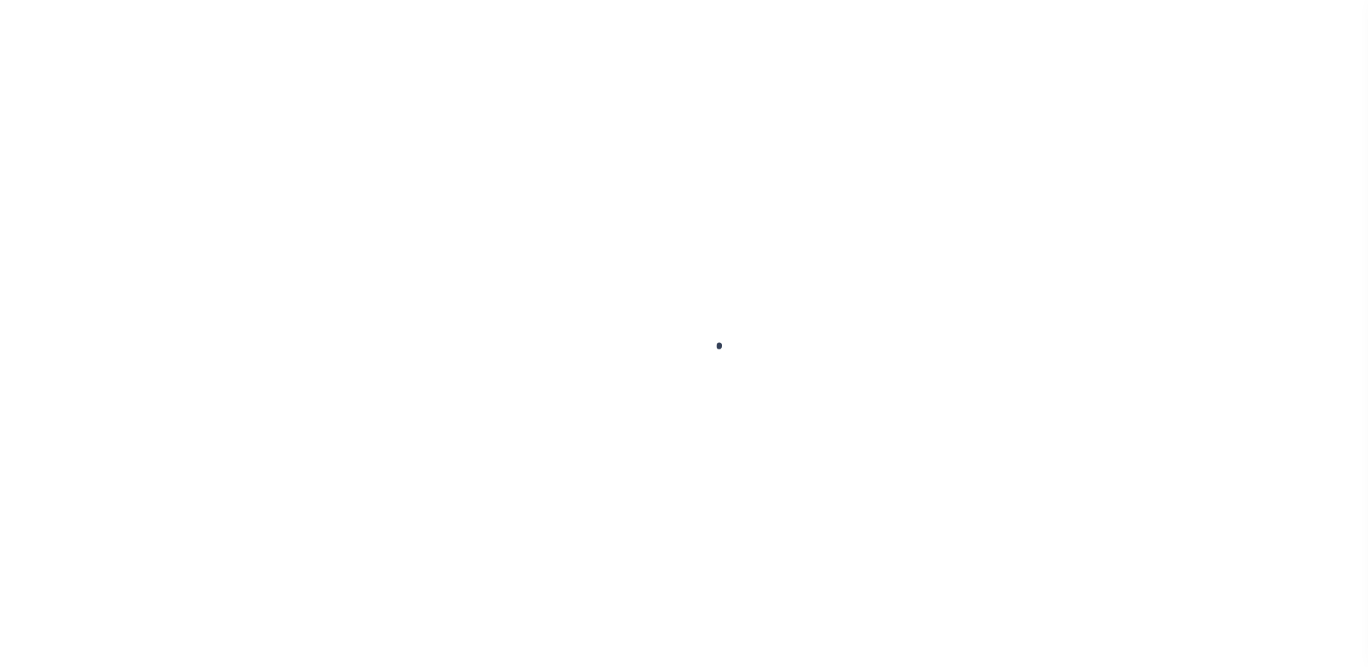
type input "AD-1014-04"
type input "[PERSON_NAME]"
select select
type input "12162 [PERSON_NAME] DR"
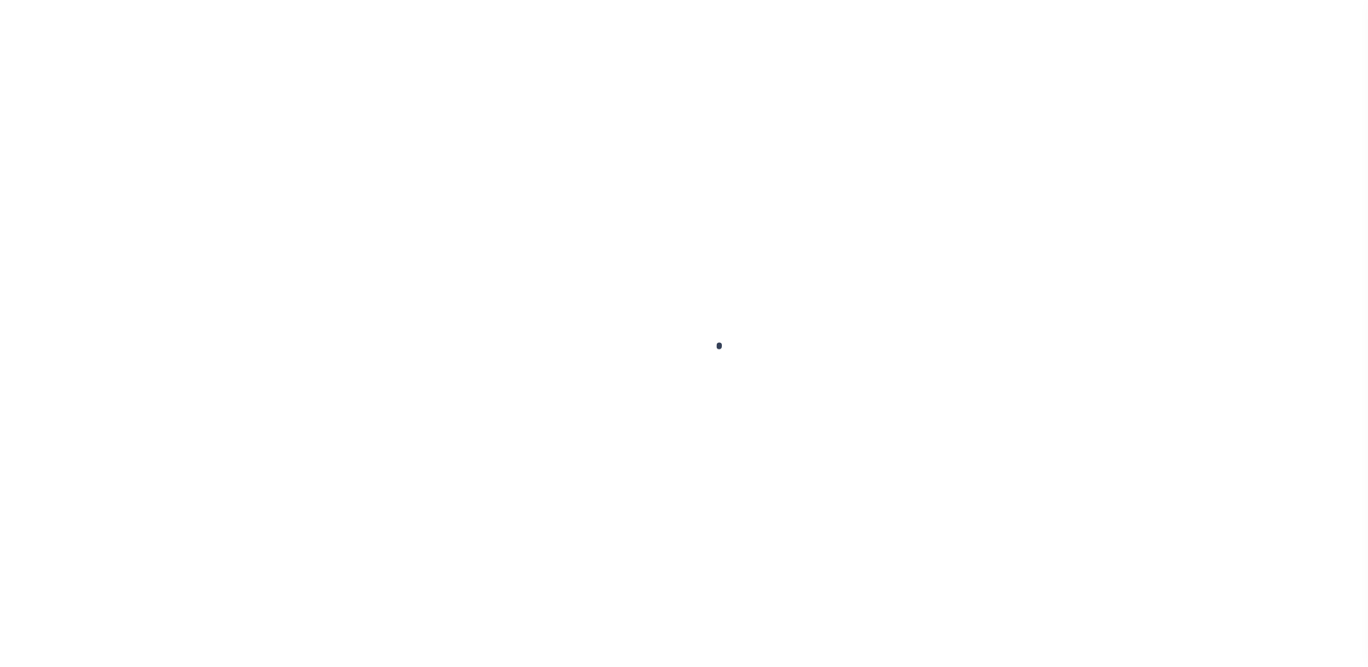
type input "[GEOGRAPHIC_DATA]-3931"
type input "[DATE]"
select select "10"
select select "Escrow"
type input "12162 [PERSON_NAME] DR"
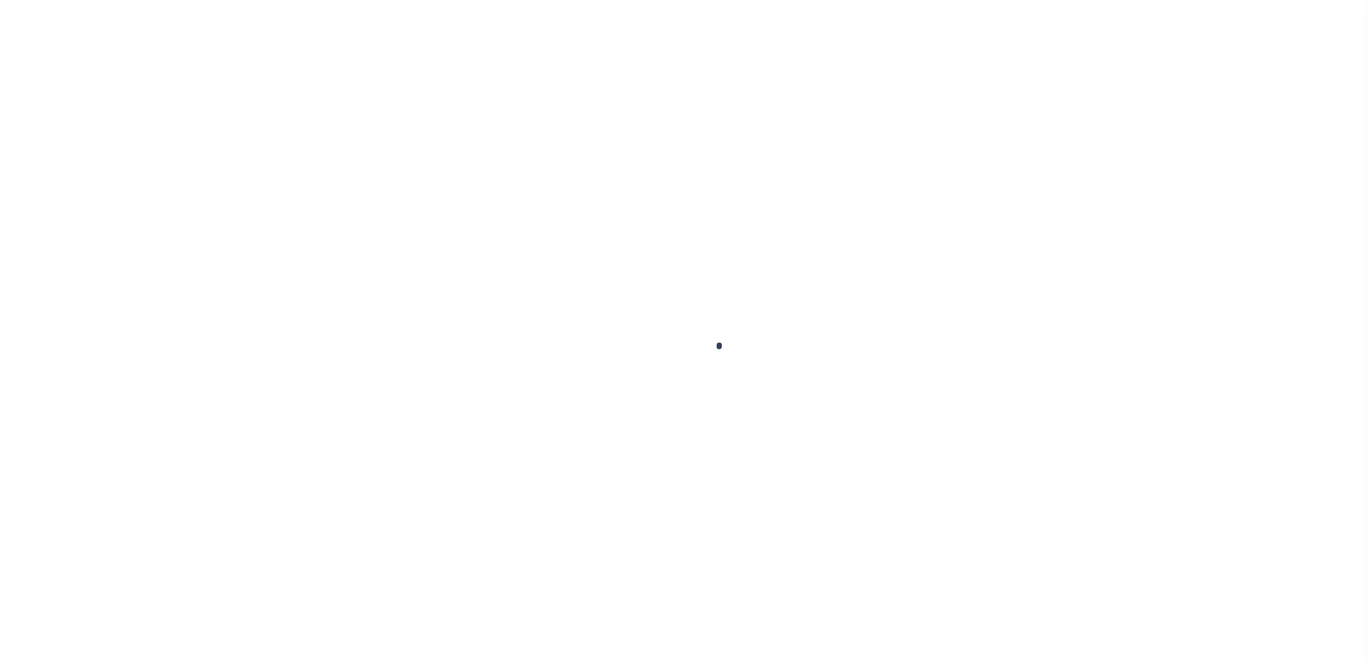
select select
type input "[GEOGRAPHIC_DATA]-3931"
type input "CA"
select select
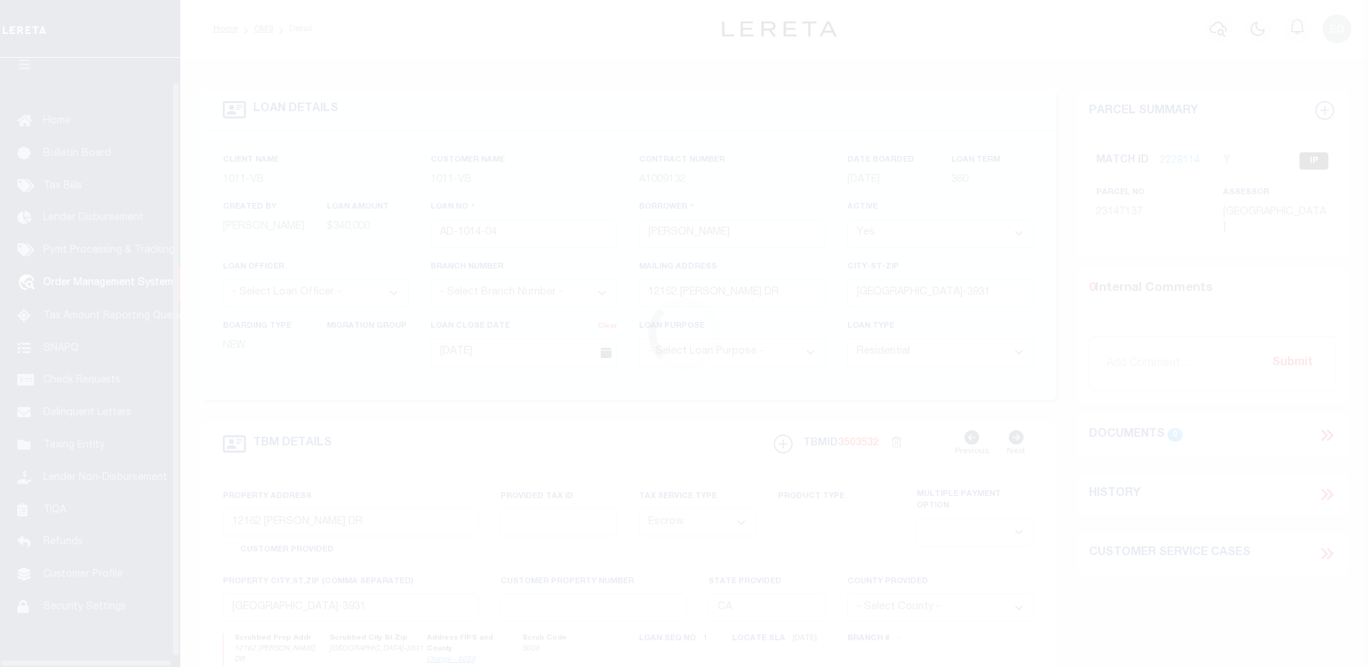
scroll to position [36, 0]
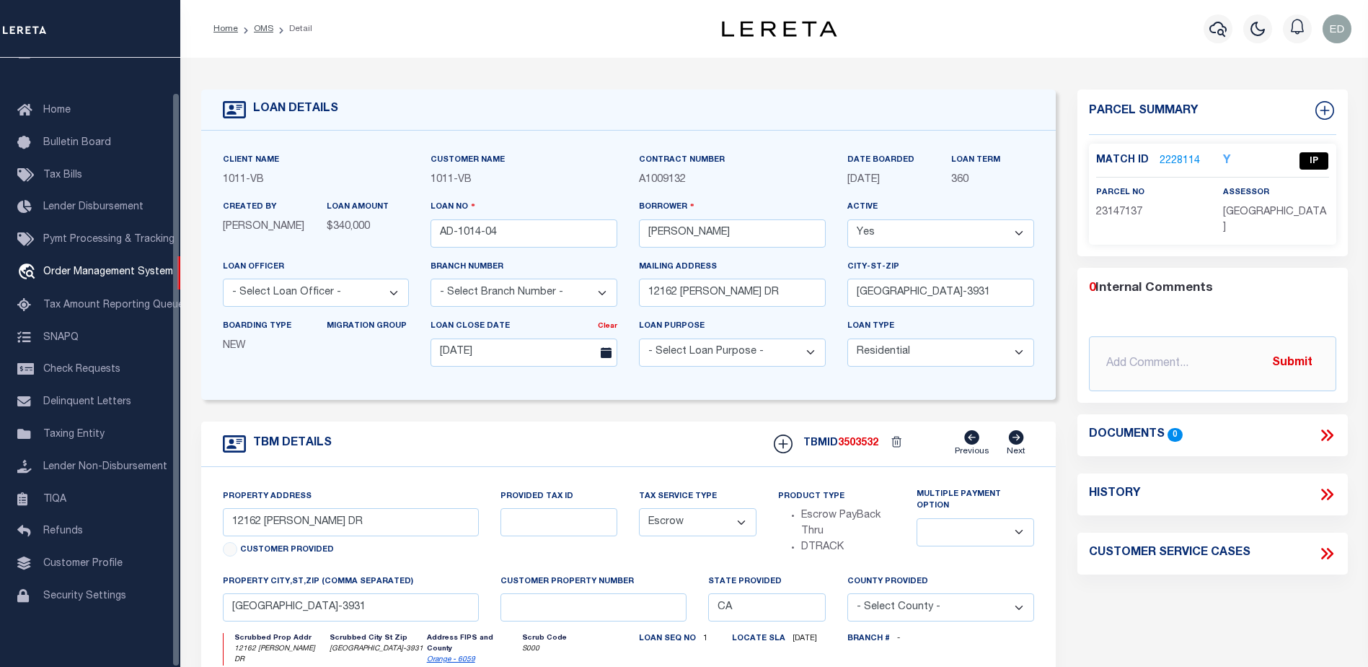
click at [1174, 159] on link "2228114" at bounding box center [1180, 161] width 40 height 15
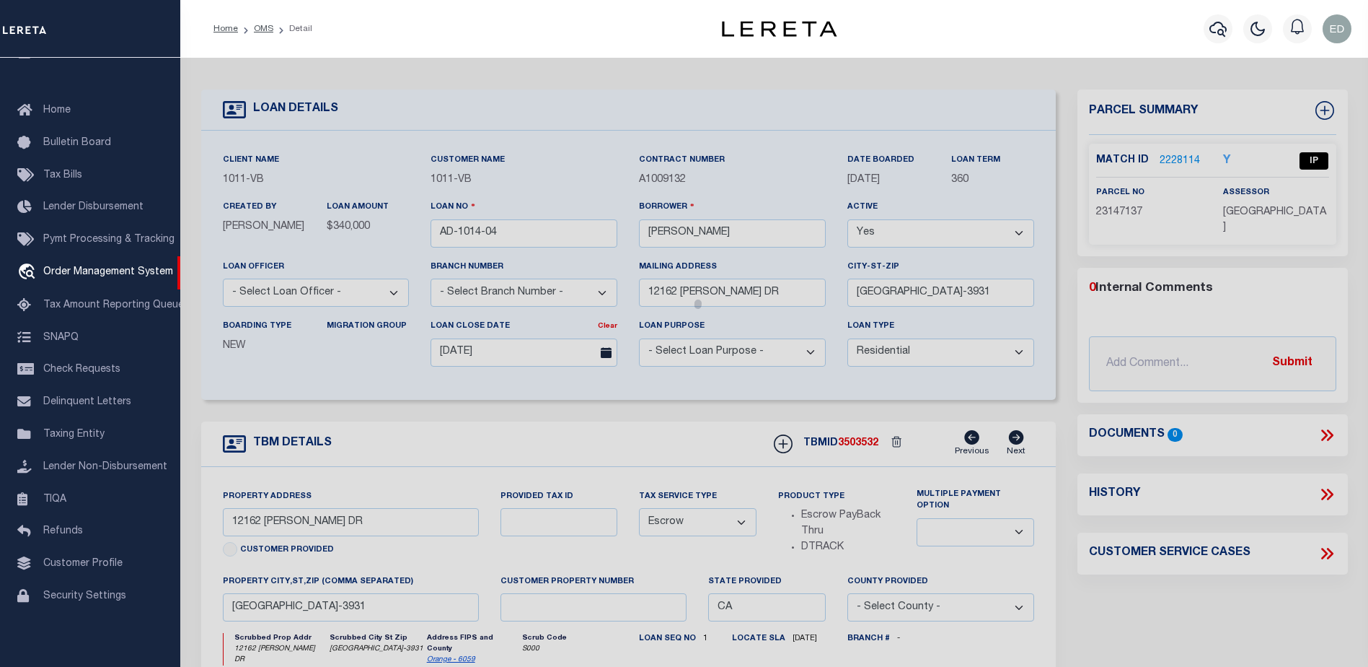
checkbox input "false"
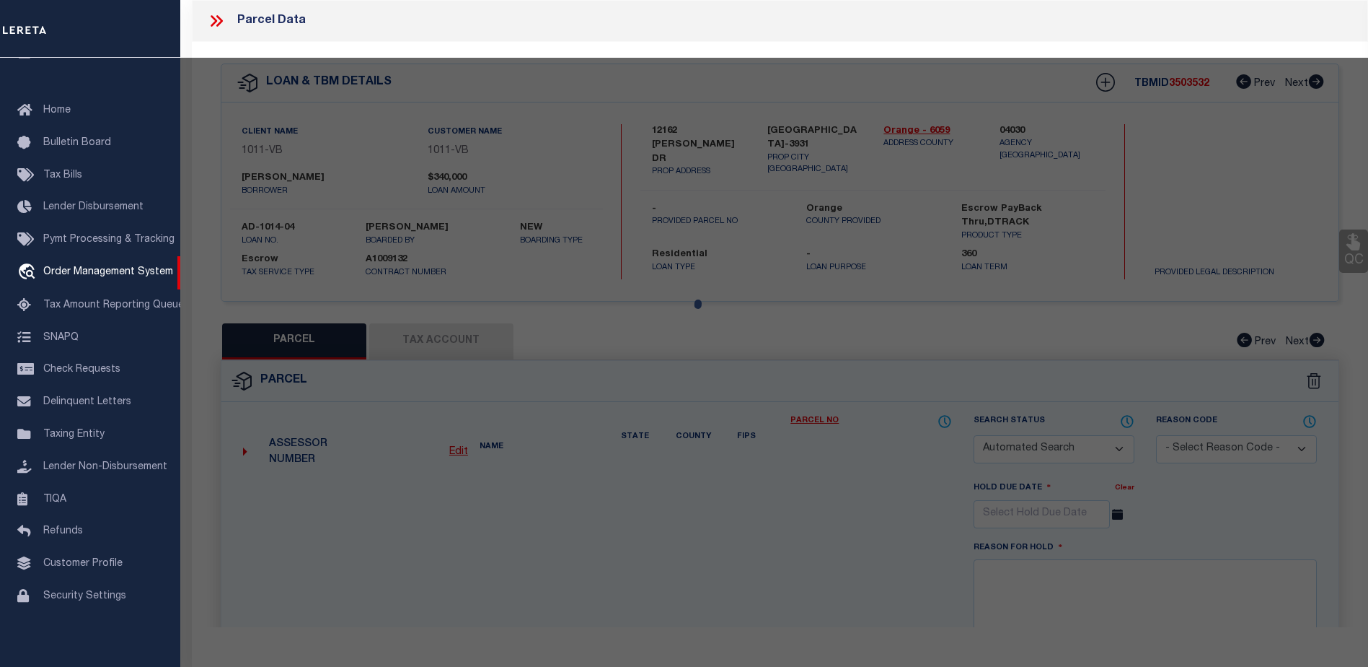
select select "IP"
type input "[GEOGRAPHIC_DATA] COMMUNITY LP"
select select "ATL"
select select "ADD"
type input "12142 [PERSON_NAME] DR"
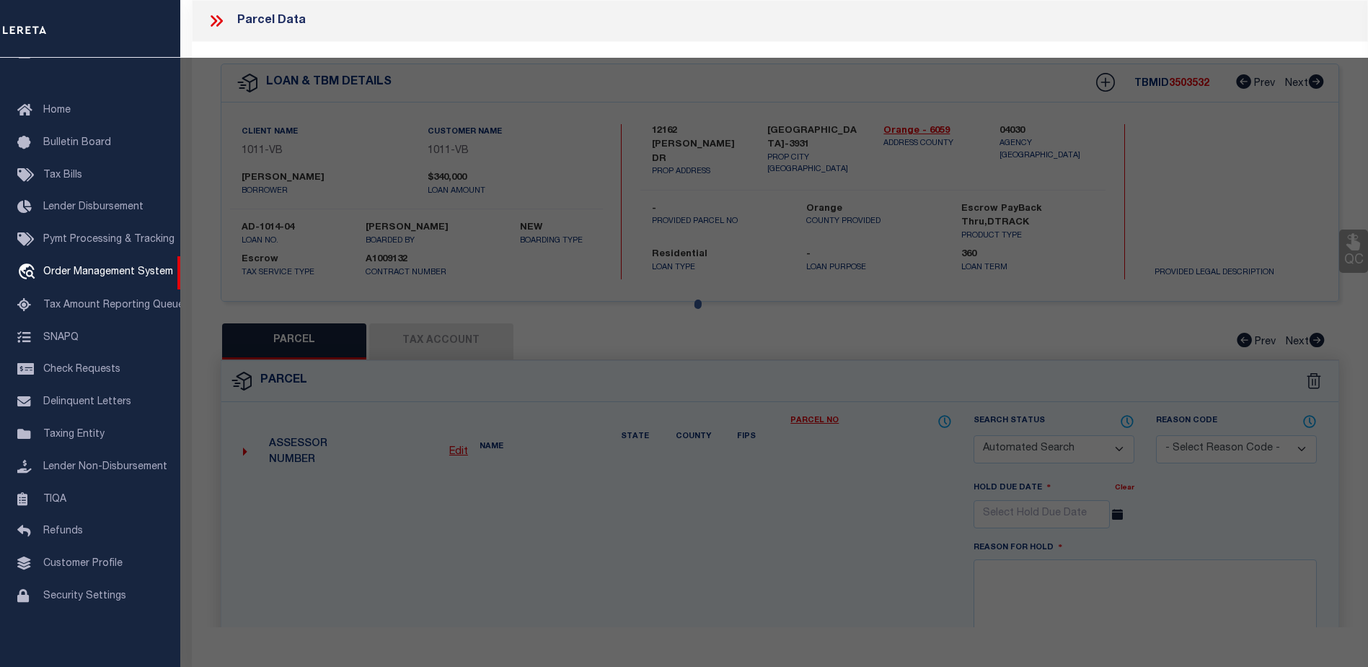
type input "[GEOGRAPHIC_DATA]"
type textarea "N TR 5503 BLK LOT 5"
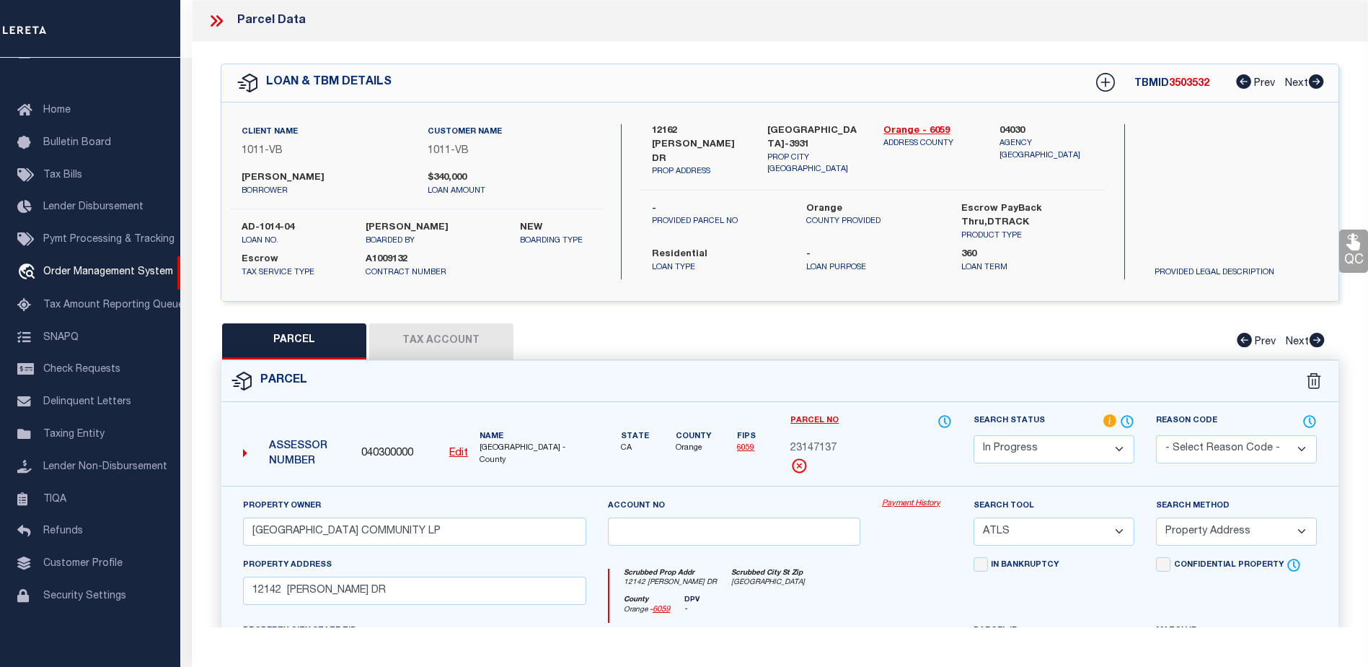
click at [1073, 446] on select "Automated Search Bad Parcel Complete Duplicate Parcel High Dollar Reporting In …" at bounding box center [1054, 449] width 161 height 28
select select "AS"
click at [974, 435] on select "Automated Search Bad Parcel Complete Duplicate Parcel High Dollar Reporting In …" at bounding box center [1054, 449] width 161 height 28
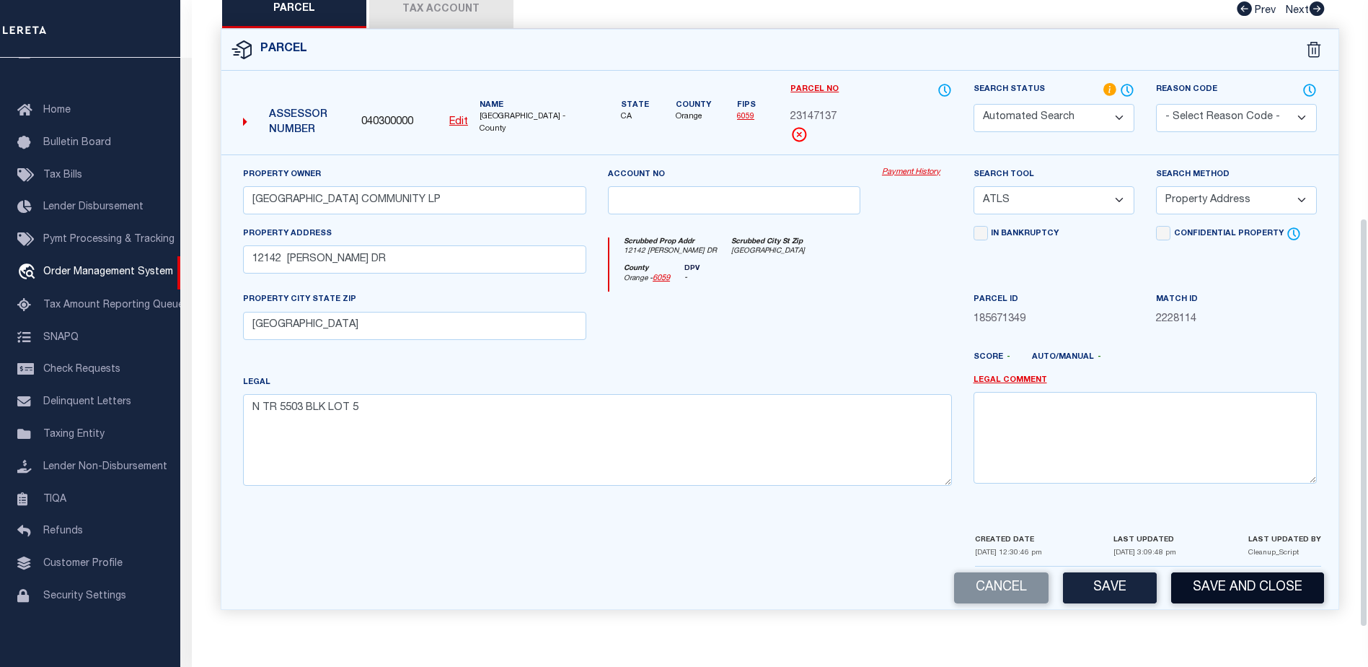
click at [1216, 589] on button "Save and Close" at bounding box center [1248, 587] width 153 height 31
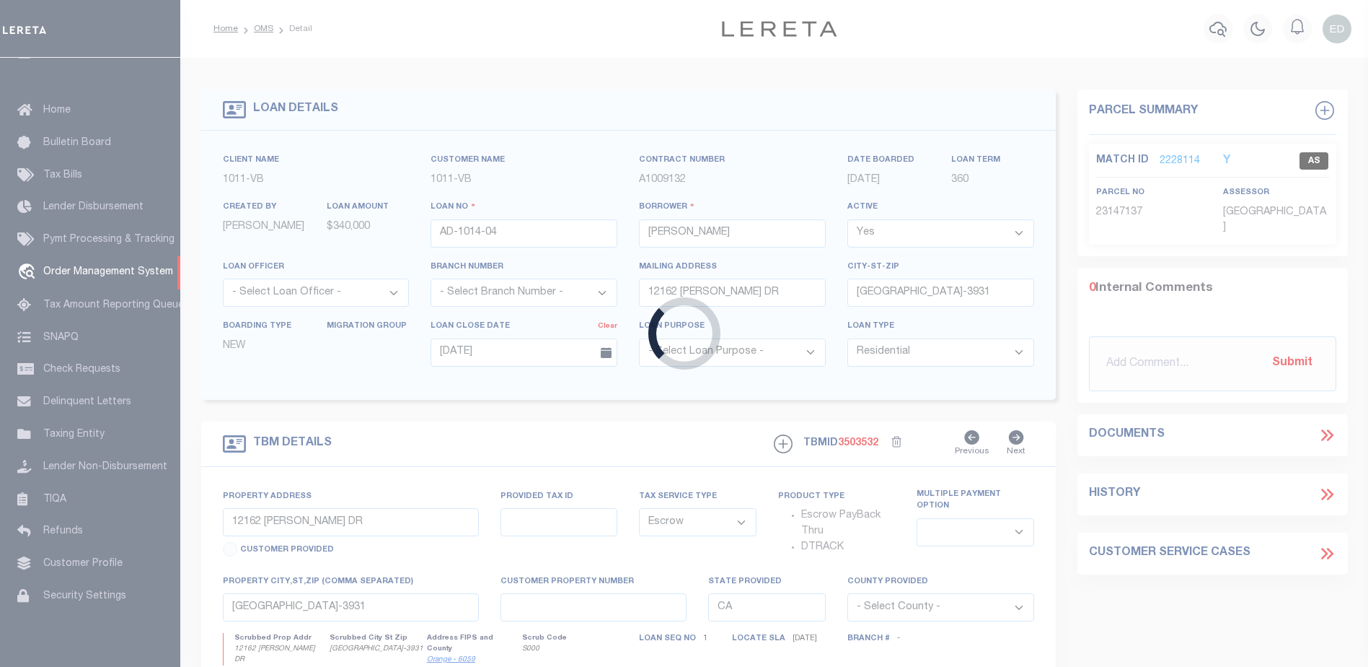
select select
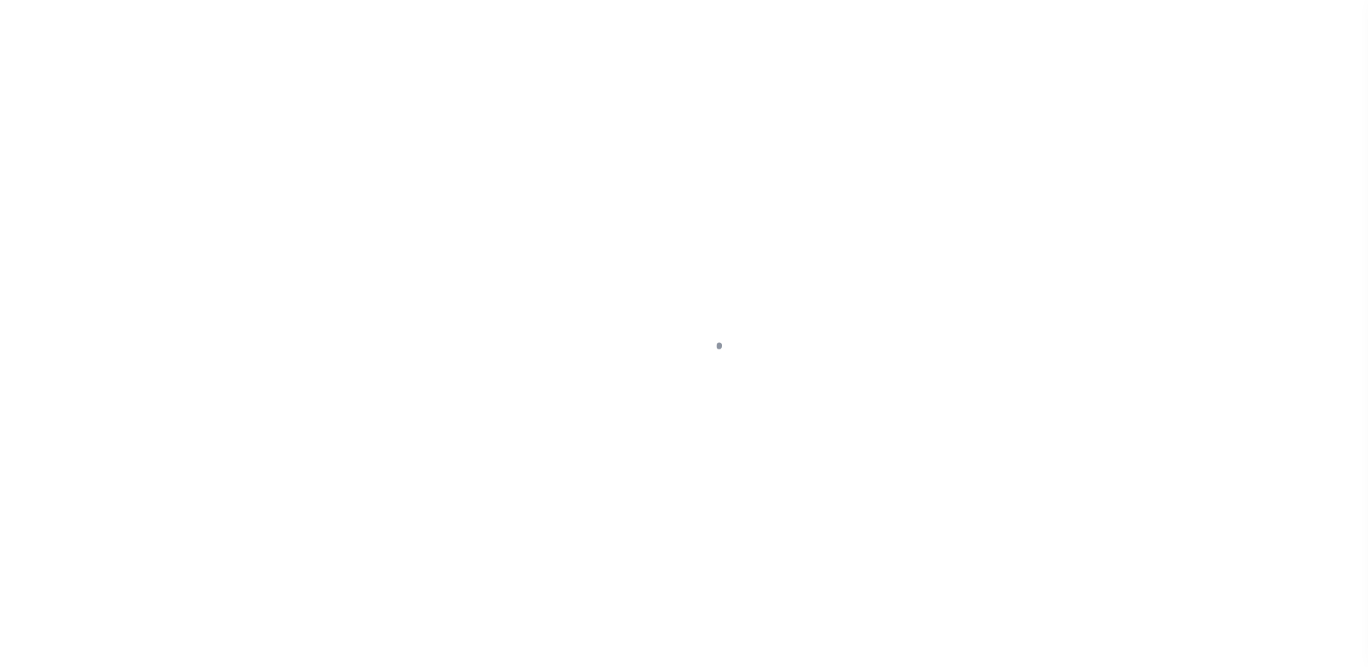
select select "10"
select select "Escrow"
select select "10"
select select "Escrow"
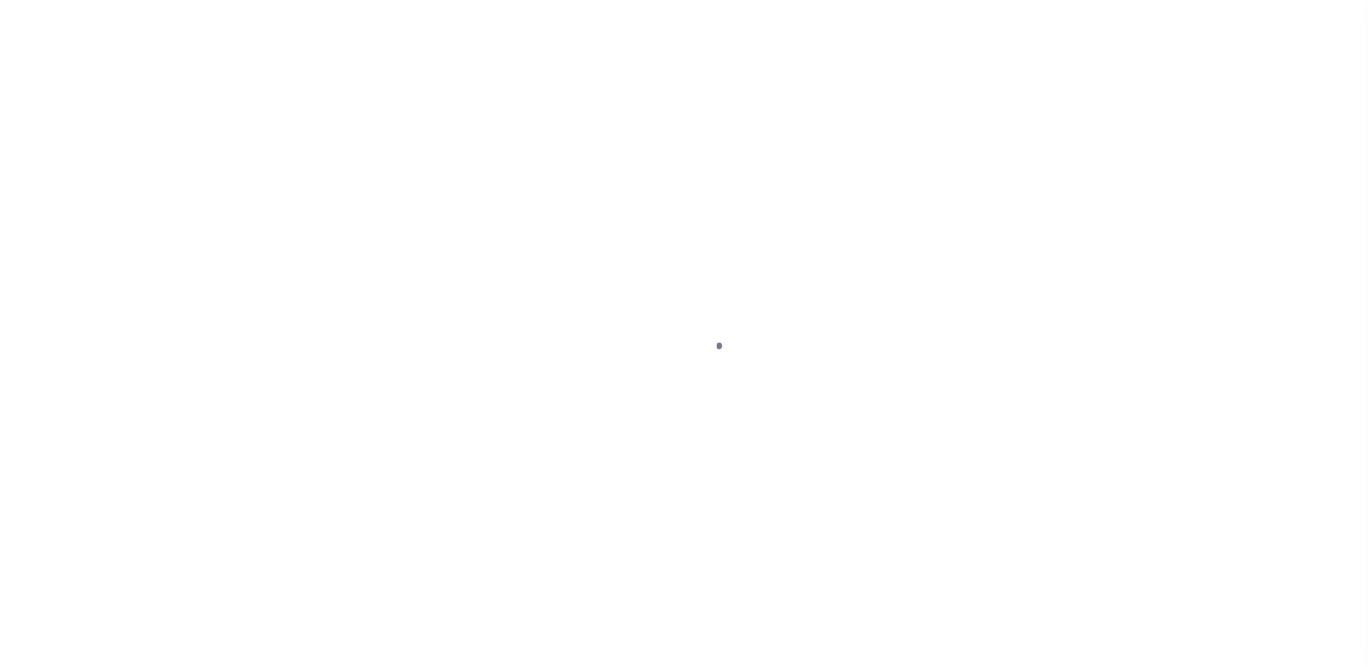
type input "12162 [PERSON_NAME] DR"
select select
type input "[GEOGRAPHIC_DATA]-3931"
type input "CA"
select select
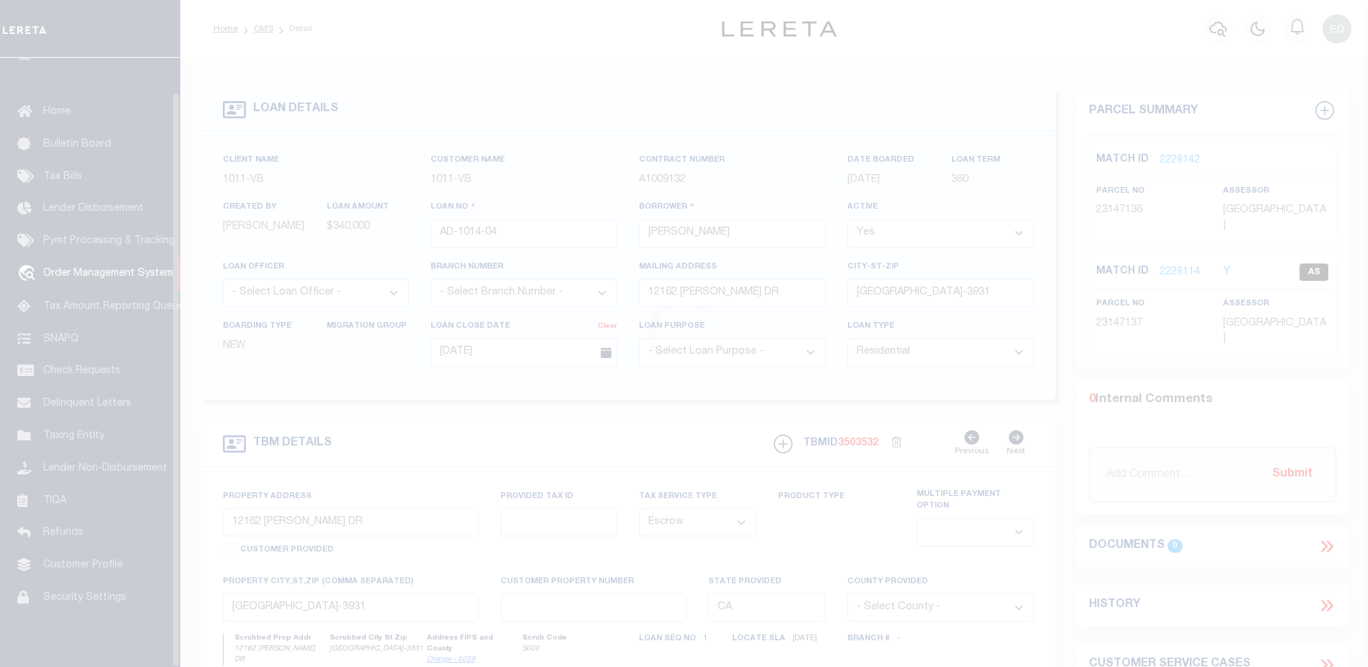
scroll to position [36, 0]
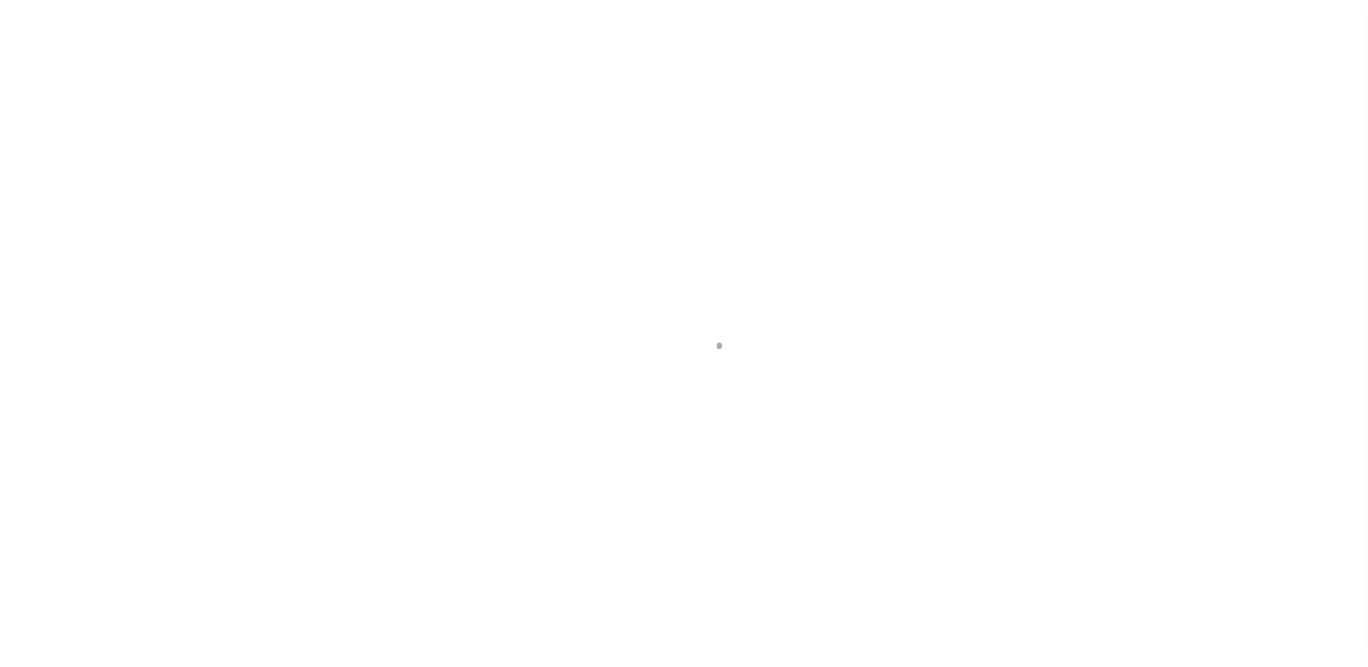
select select "10"
select select "Escrow"
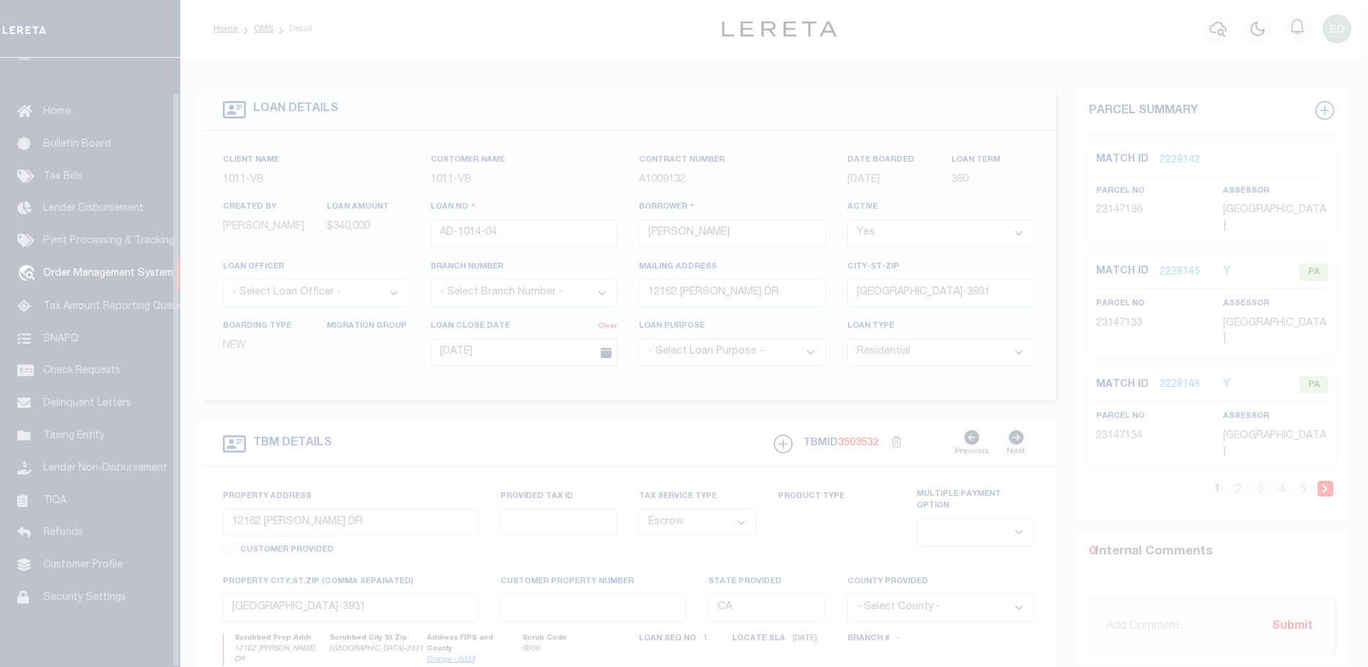
scroll to position [36, 0]
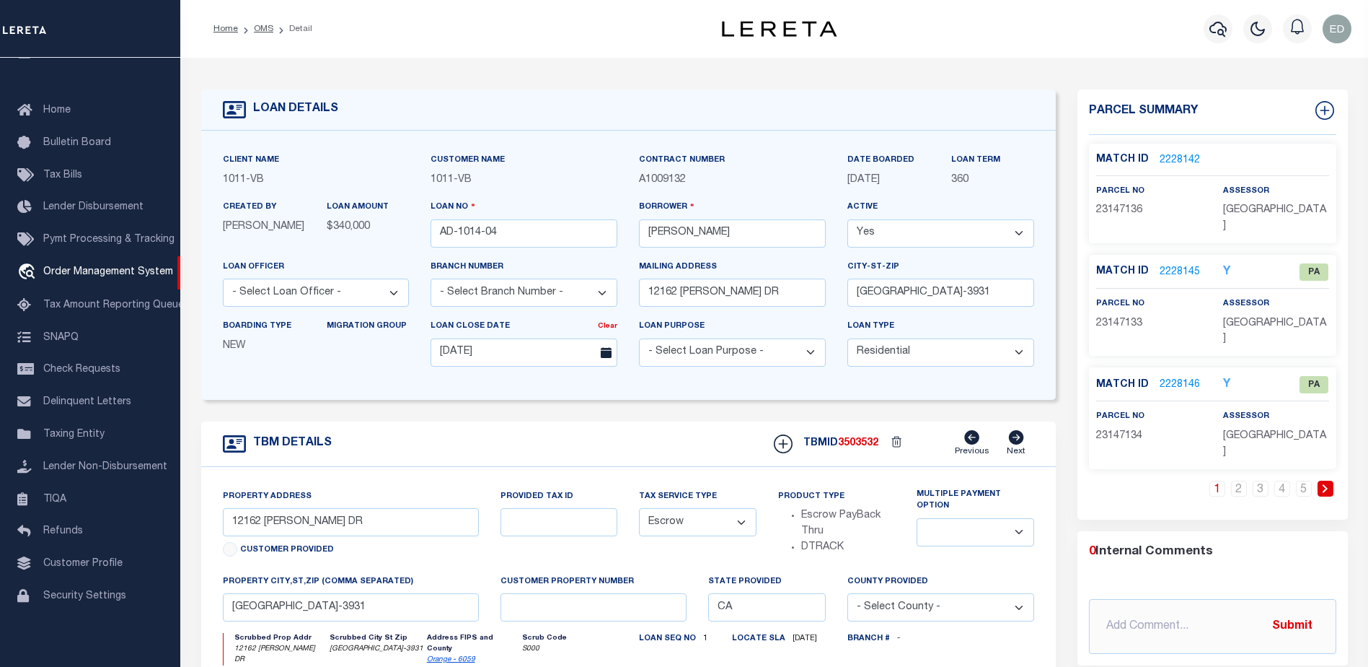
click at [1164, 155] on link "2228142" at bounding box center [1180, 160] width 40 height 15
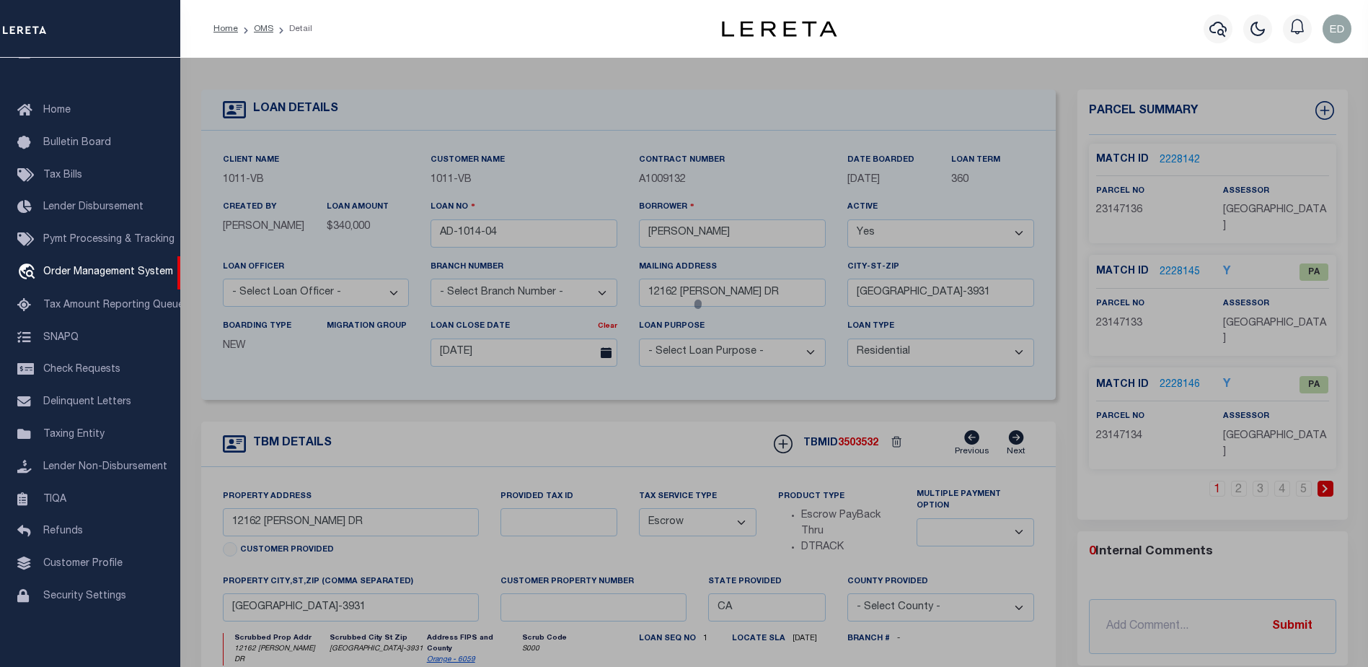
checkbox input "false"
select select
type input "[GEOGRAPHIC_DATA] COMMUNITY LP"
select select "ATL"
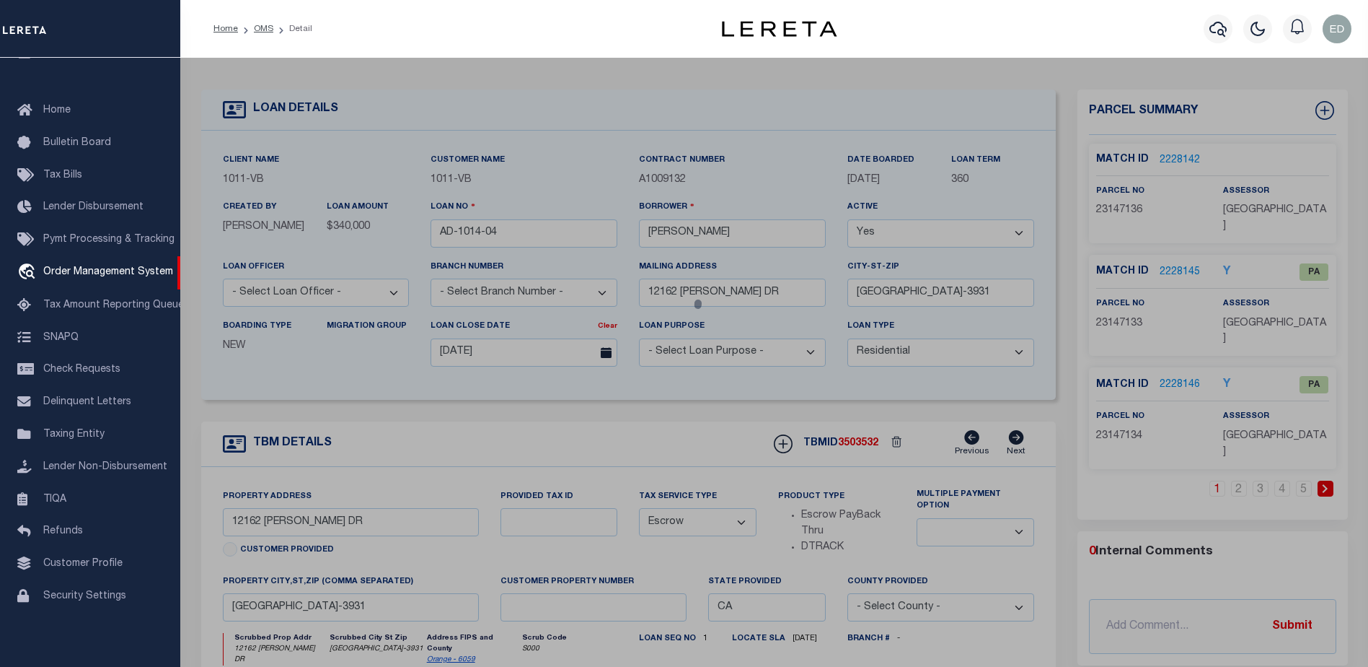
select select "ADD"
type input "12162 TAMERLANE DR"
checkbox input "false"
type input "[GEOGRAPHIC_DATA]"
type textarea "N TR 5503 BLK LOT 6"
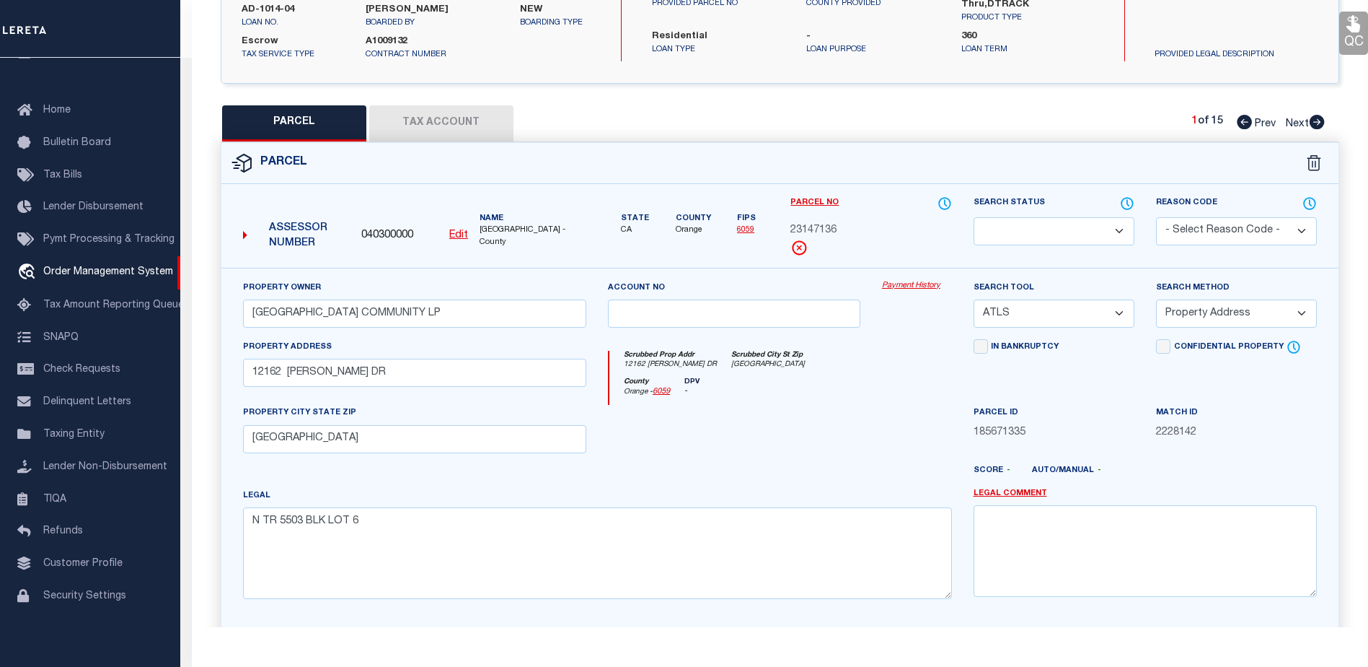
scroll to position [0, 0]
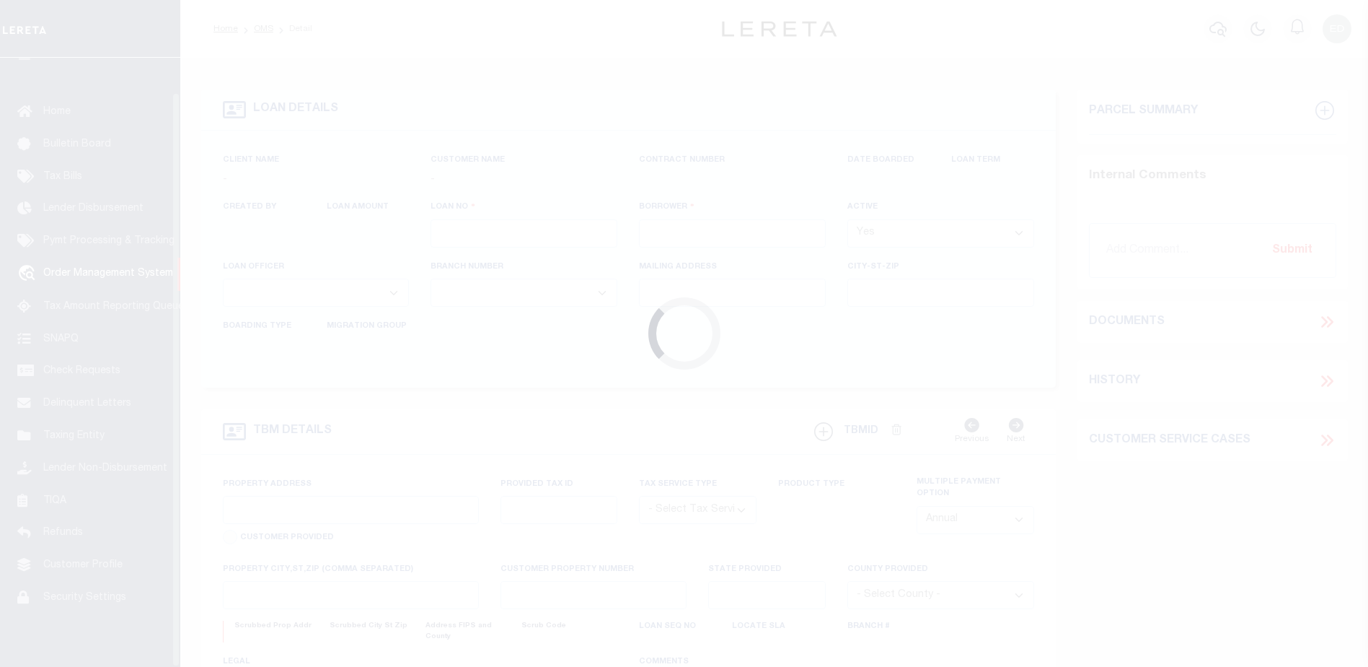
scroll to position [36, 0]
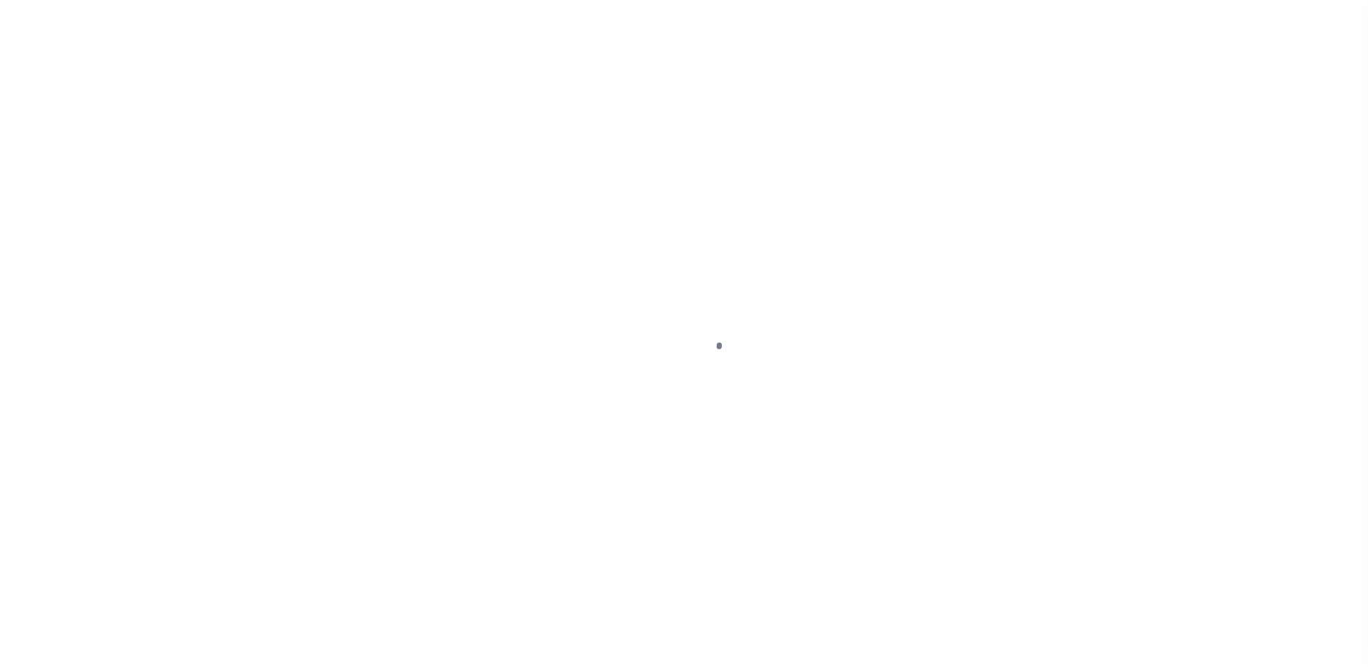
scroll to position [36, 0]
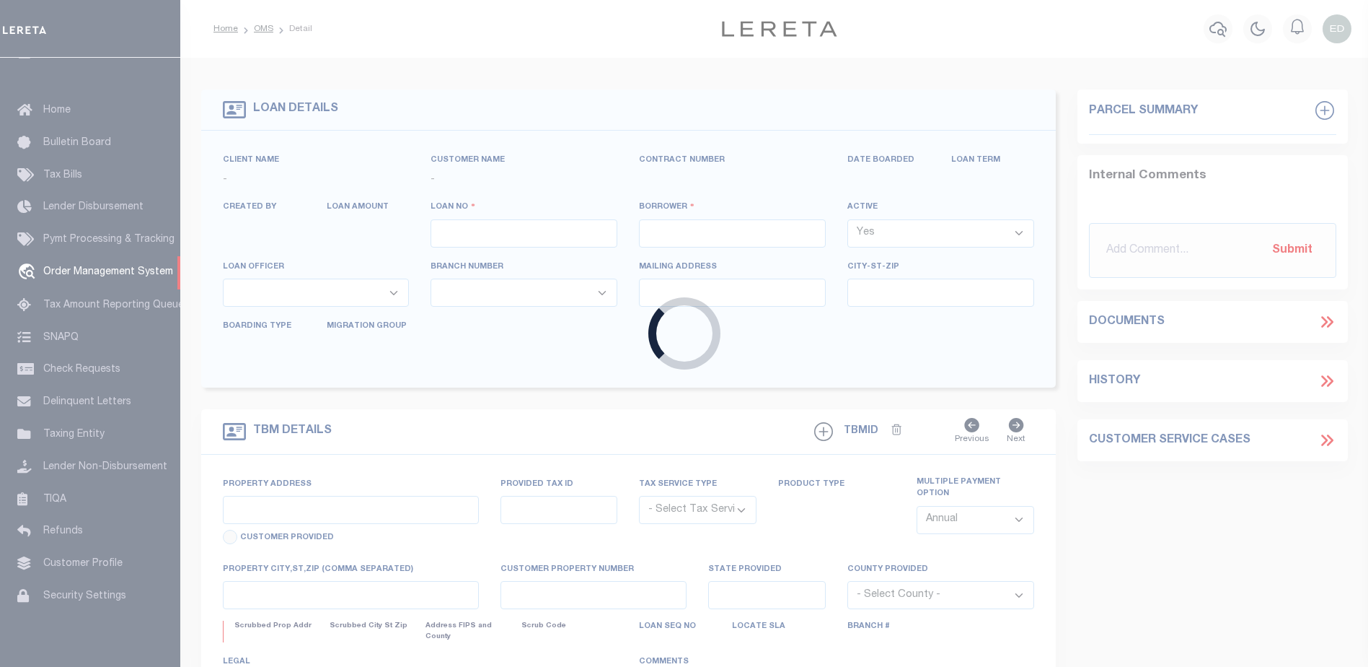
type input "AD-1014-04"
type input "[PERSON_NAME]"
select select
type input "12162 [PERSON_NAME] DR"
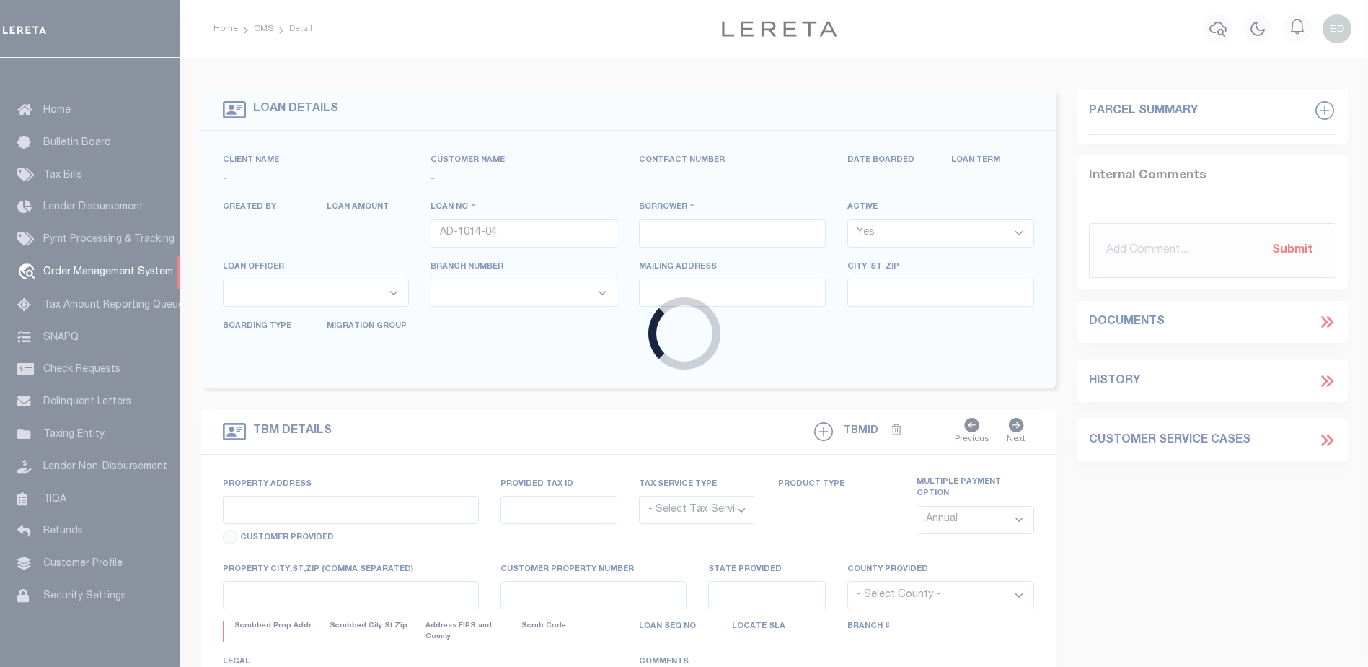
type input "[GEOGRAPHIC_DATA]-3931"
type input "[DATE]"
select select "10"
select select "Escrow"
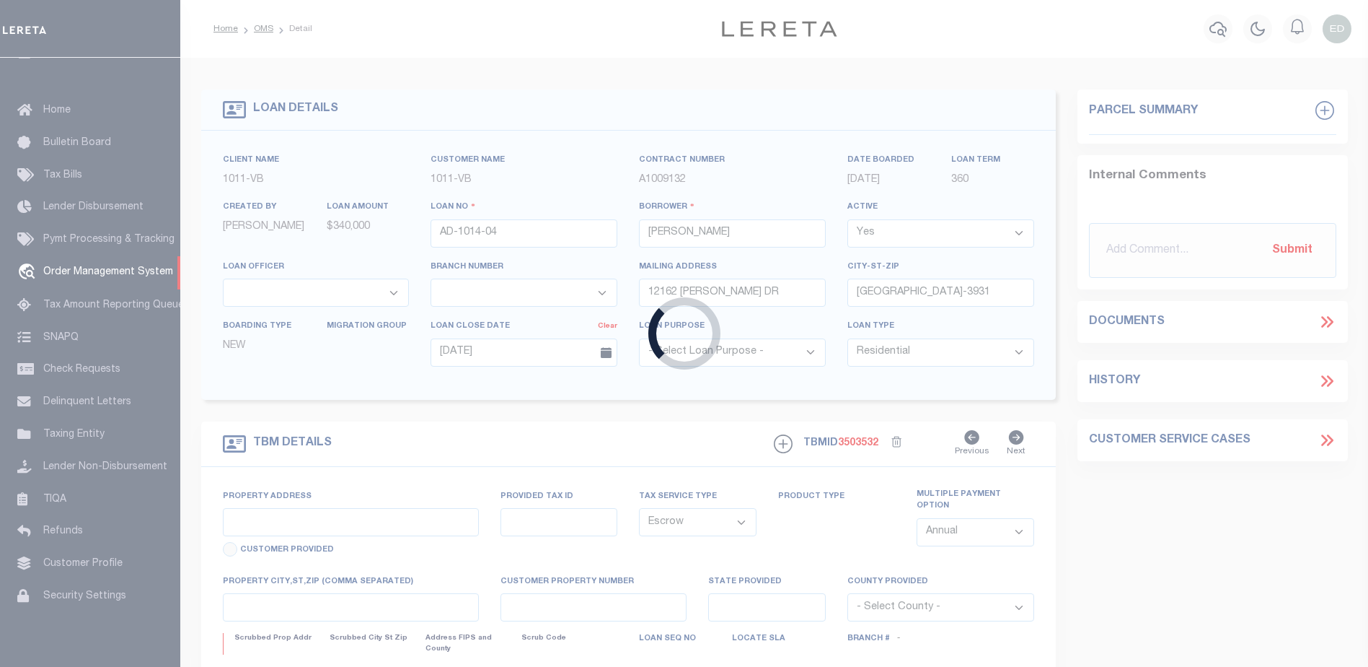
type input "12162 [PERSON_NAME] DR"
select select
type input "[GEOGRAPHIC_DATA]-3931"
type input "CA"
select select
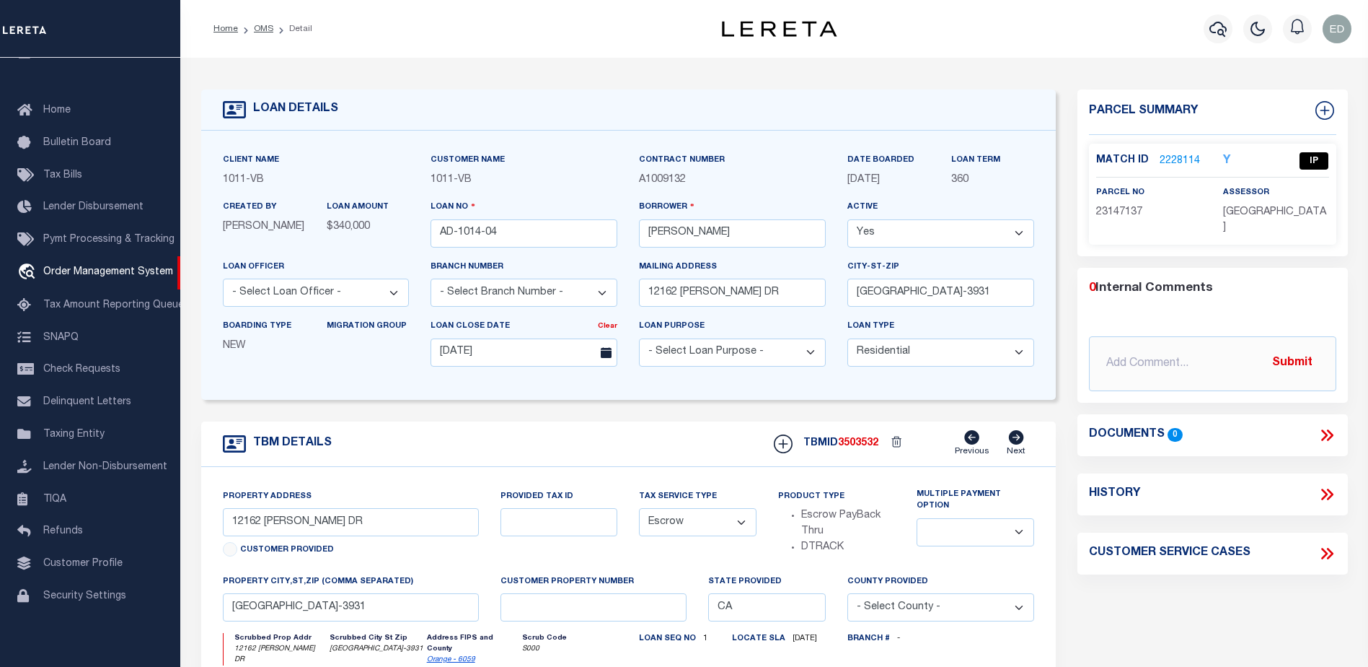
click at [1178, 154] on link "2228114" at bounding box center [1180, 161] width 40 height 15
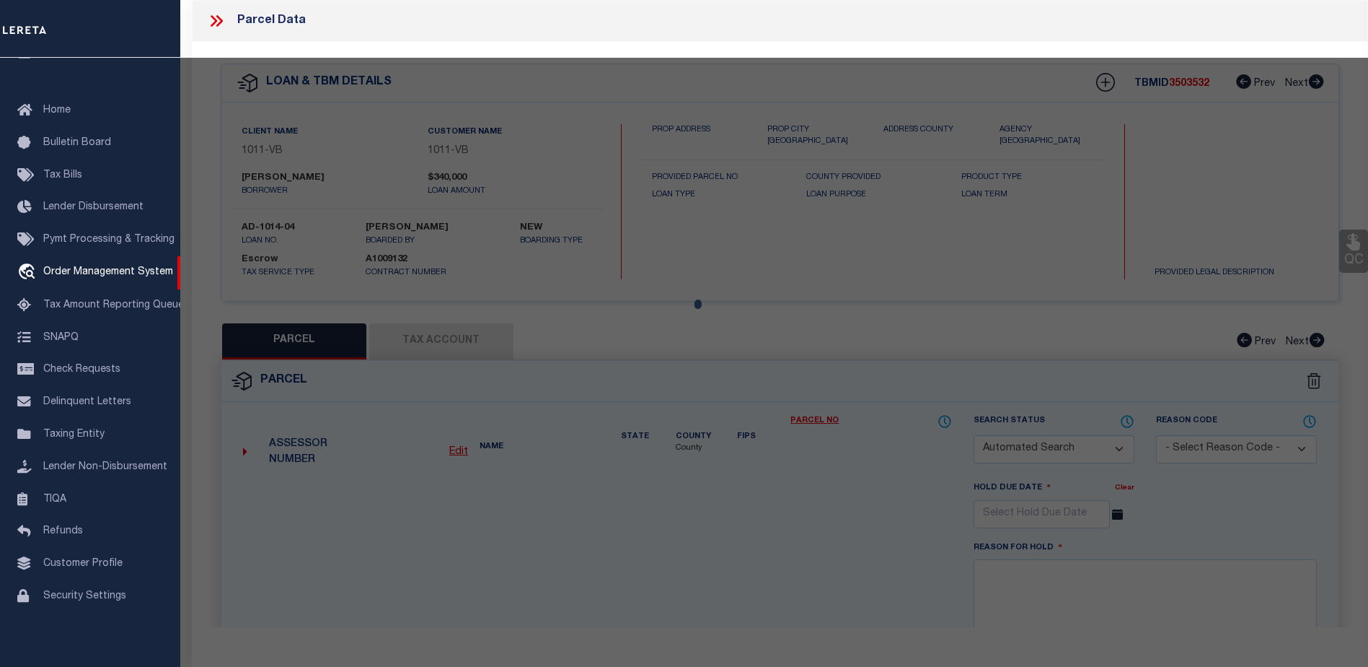
checkbox input "false"
select select "IP"
type input "NEW GARDEN GROVE COMMUNITY LP"
select select "ATL"
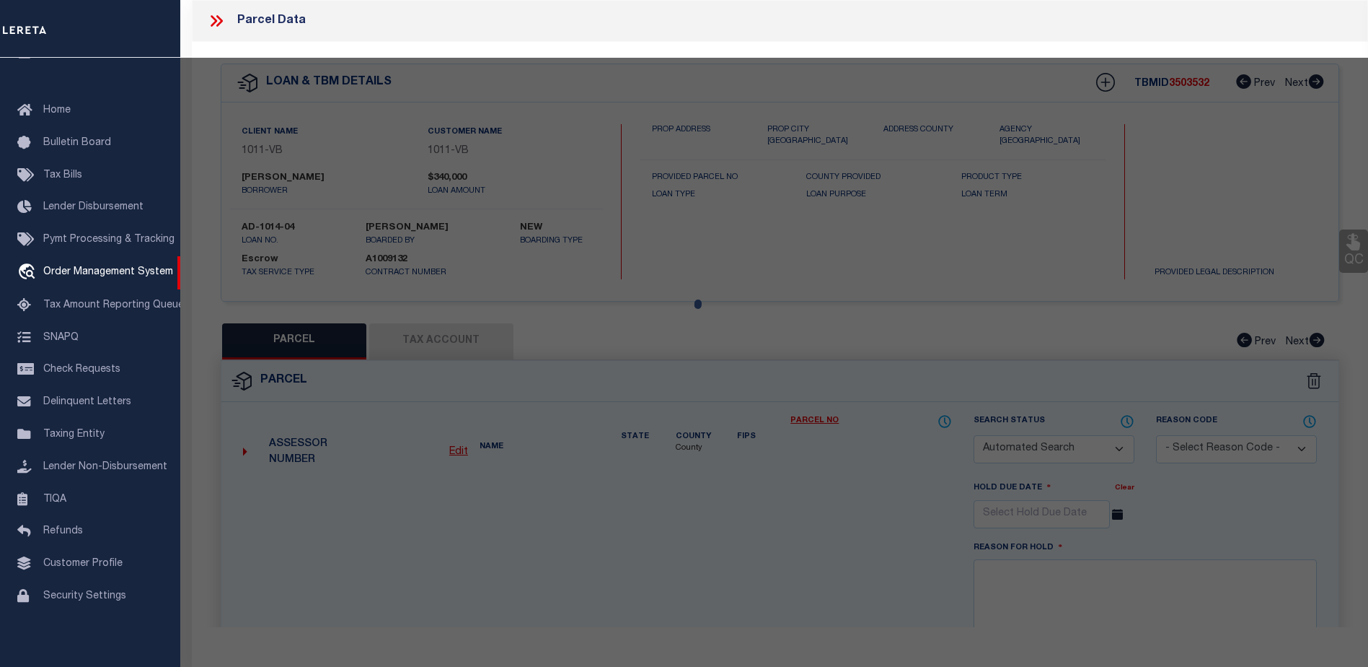
select select "ADD"
type input "12142 TAMERLANE DR"
type input "GARDEN GROVE, CA 92840"
type textarea "N TR 5503 BLK LOT 5"
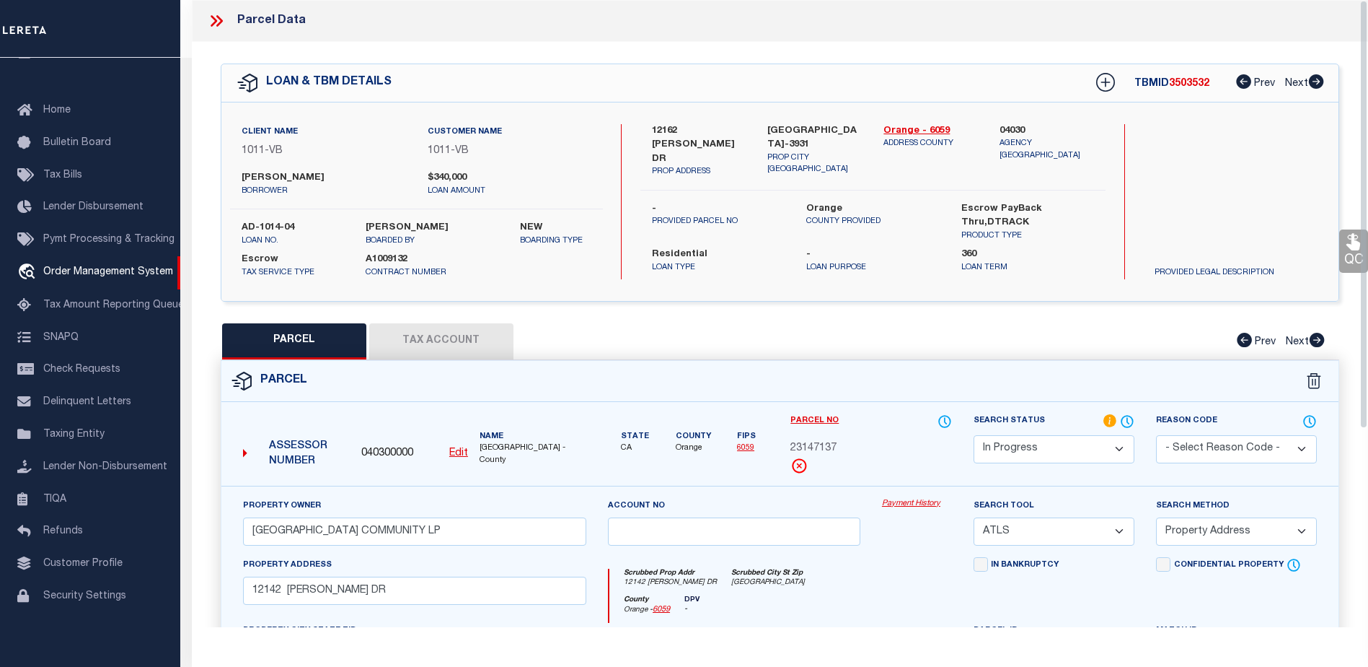
click at [1063, 444] on select "Automated Search Bad Parcel Complete Duplicate Parcel High Dollar Reporting In …" at bounding box center [1054, 449] width 161 height 28
select select "AS"
click at [974, 435] on select "Automated Search Bad Parcel Complete Duplicate Parcel High Dollar Reporting In …" at bounding box center [1054, 449] width 161 height 28
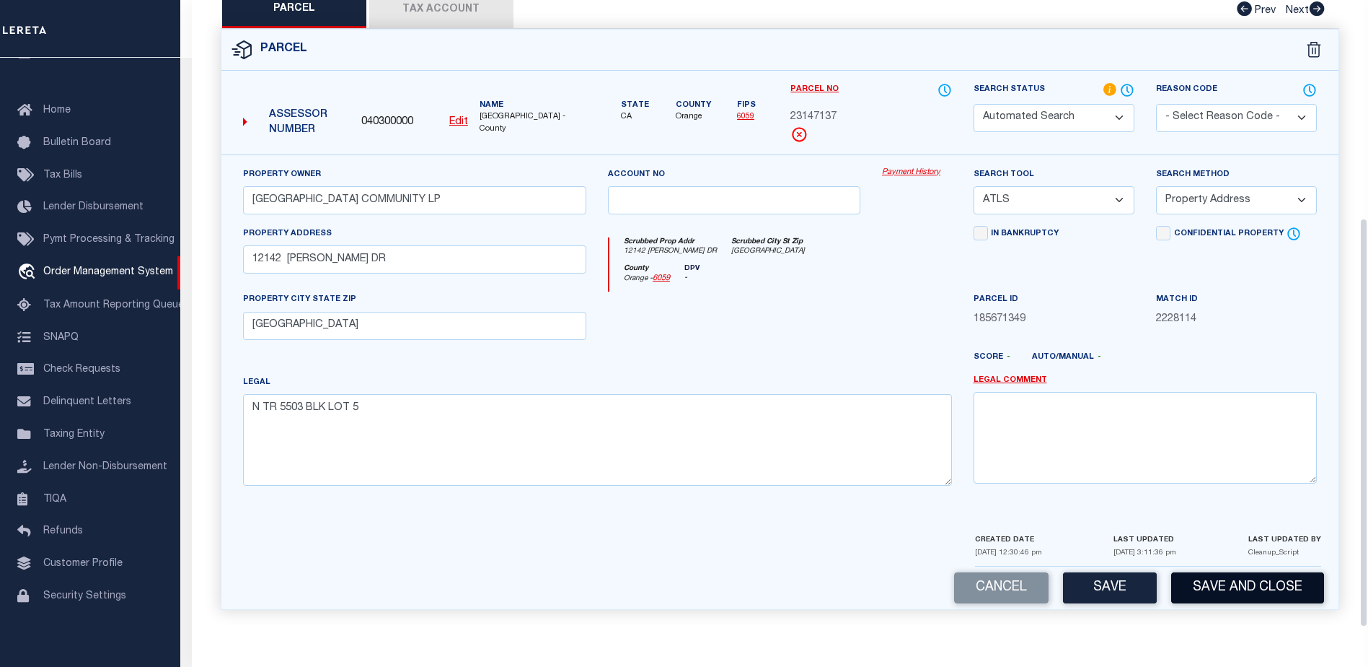
click at [1217, 596] on button "Save and Close" at bounding box center [1248, 587] width 153 height 31
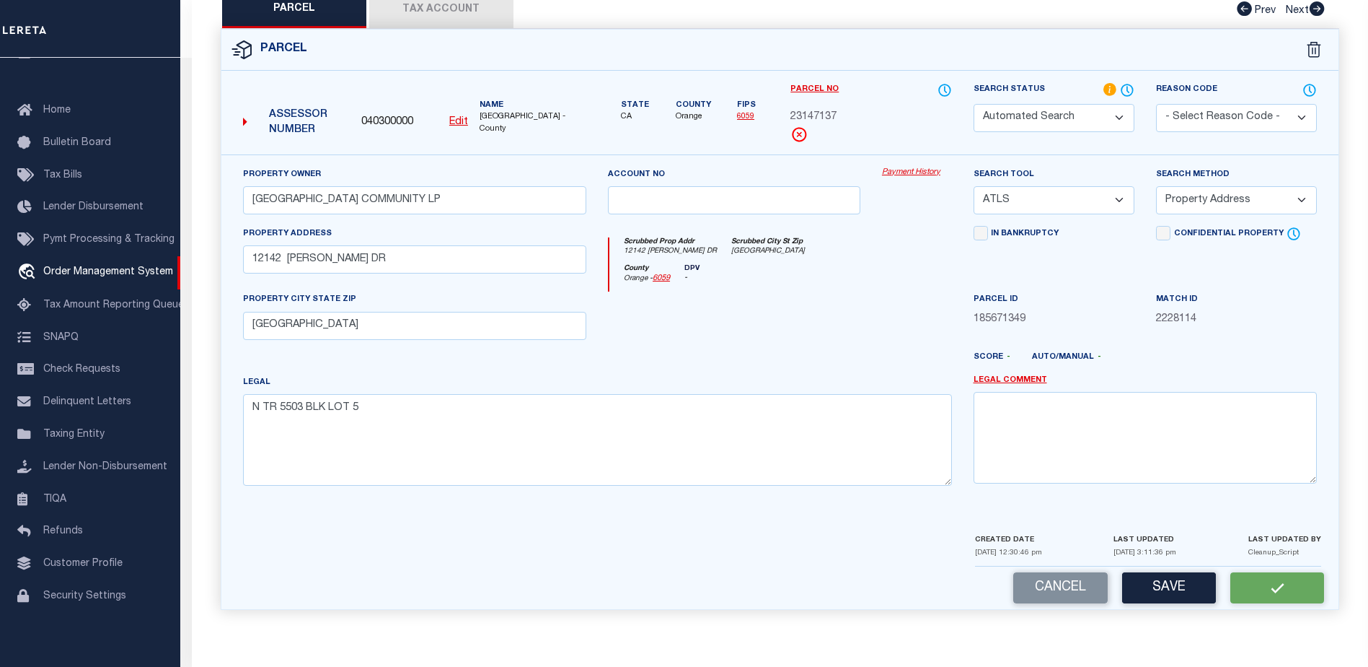
select select
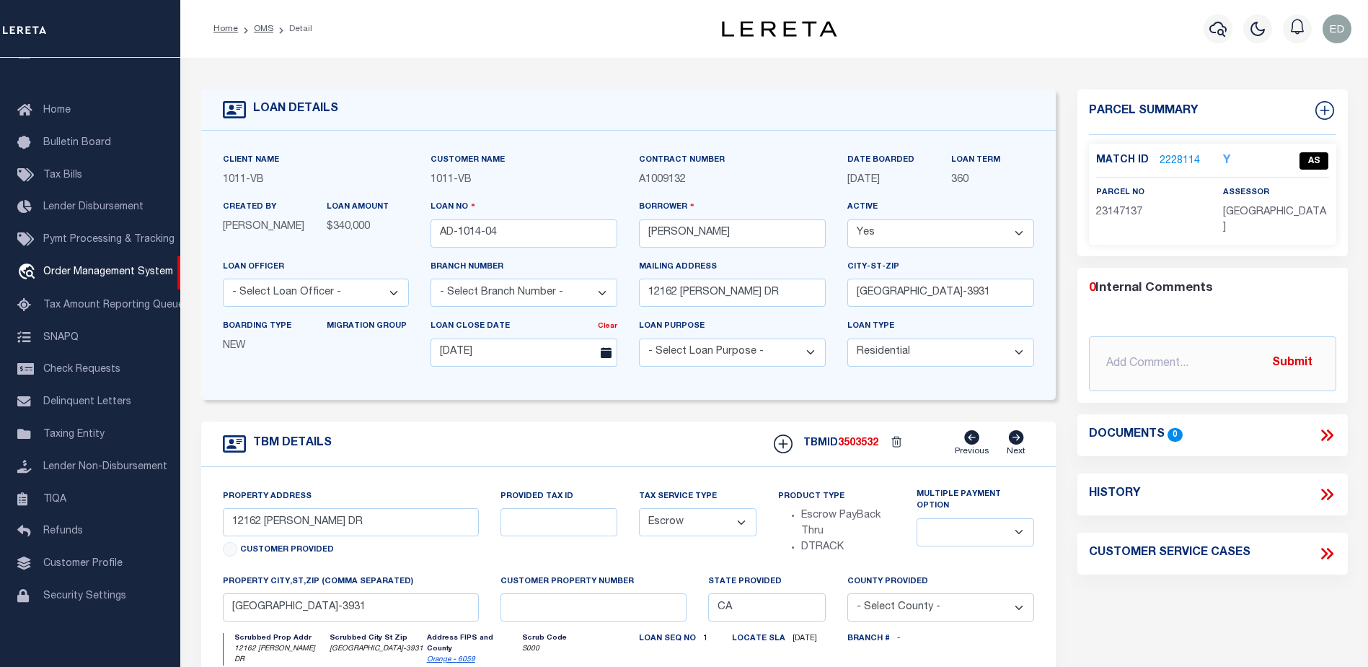
click at [1195, 162] on div "Match ID 2228114" at bounding box center [1150, 161] width 106 height 16
click at [1195, 162] on link "2228114" at bounding box center [1180, 161] width 40 height 15
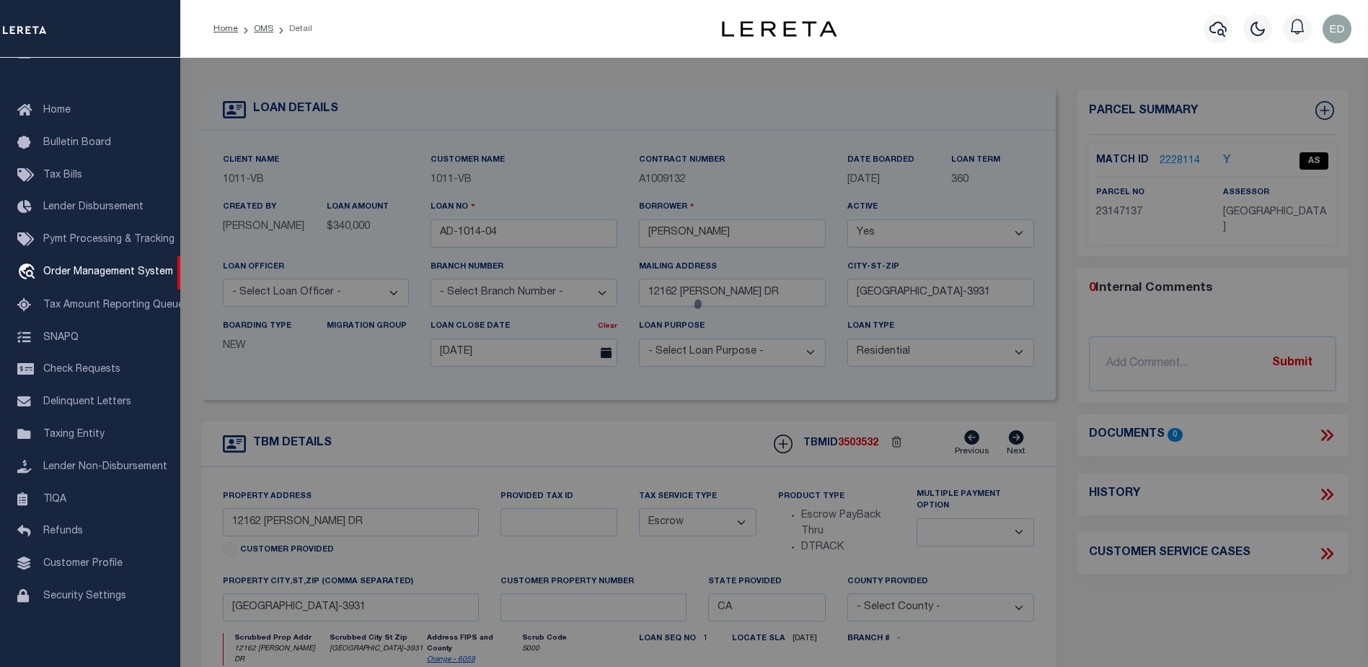
select select "AS"
select select
checkbox input "false"
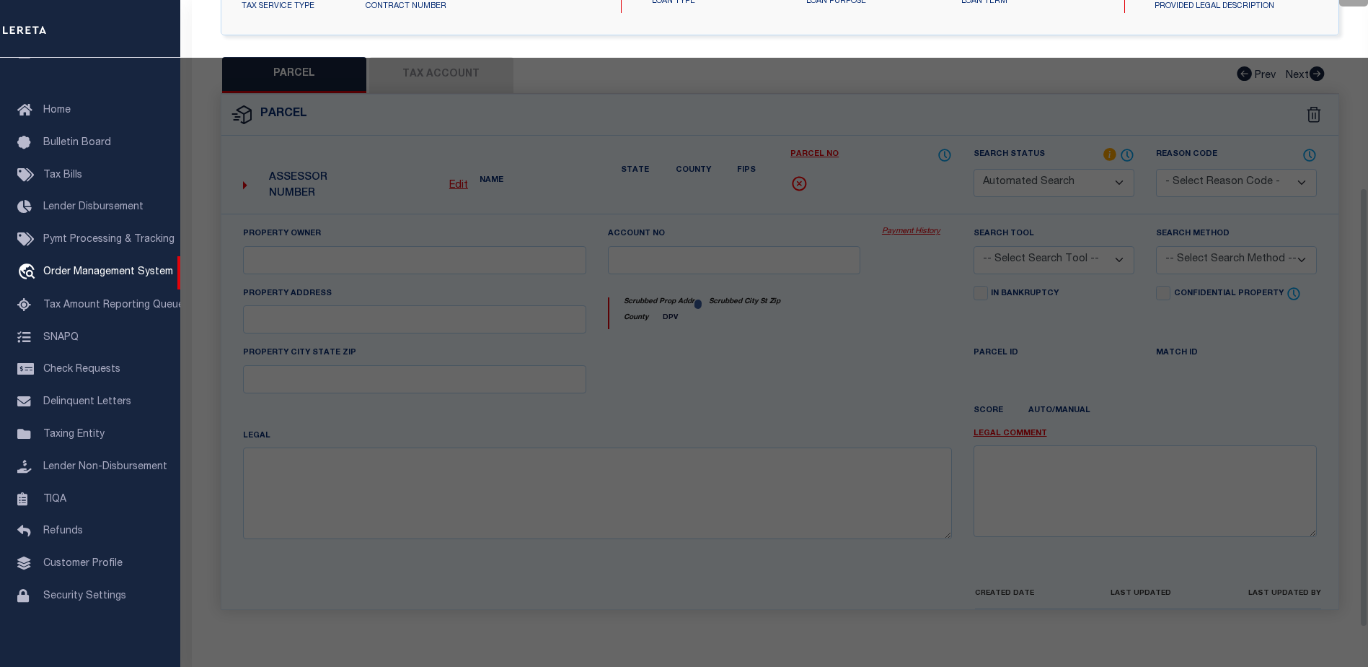
type input "NEW GARDEN GROVE COMMUNITY LP"
select select "ATL"
select select "ADD"
type input "12142 TAMERLANE DR"
type input "GARDEN GROVE, CA 92840"
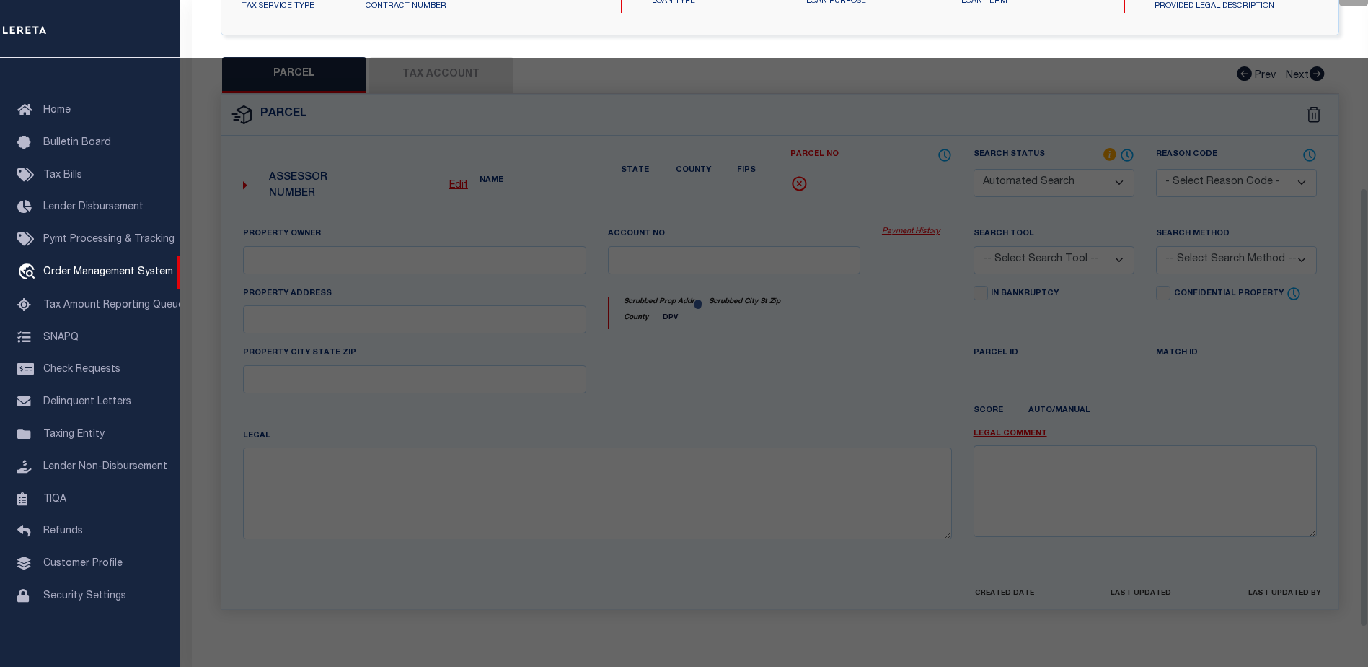
type textarea "N TR 5503 BLK LOT 5"
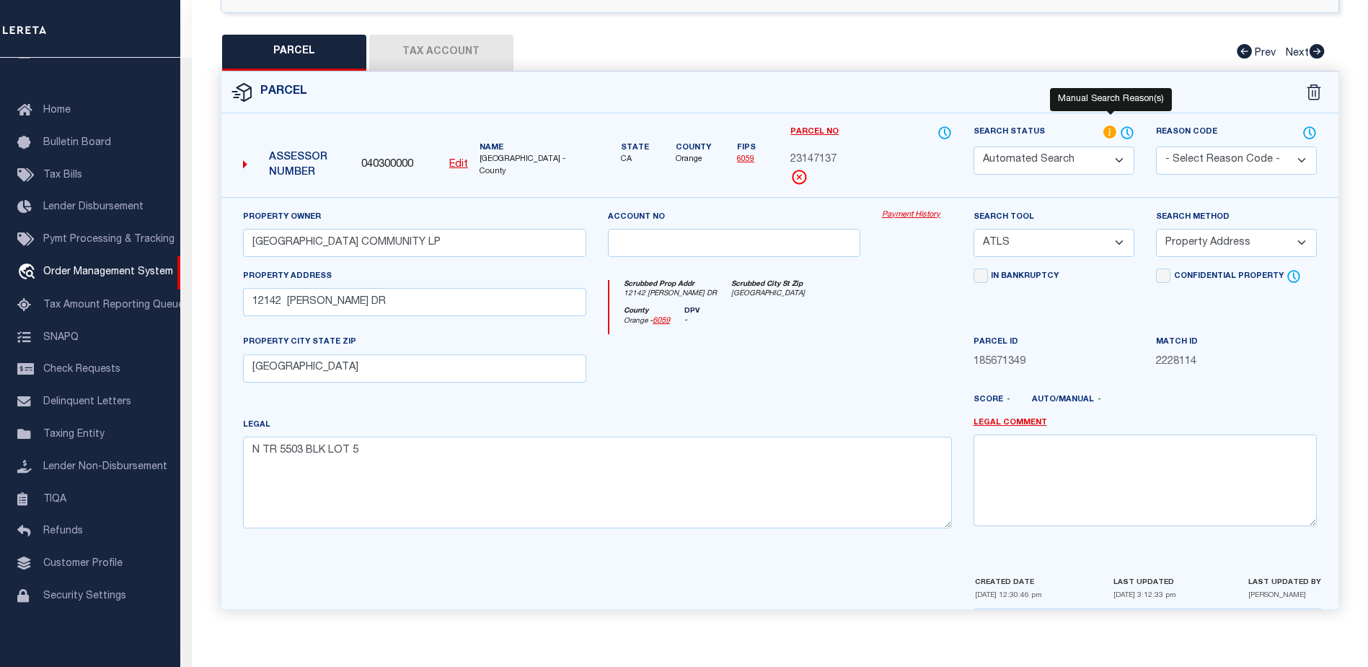
click at [1113, 135] on icon at bounding box center [1111, 133] width 14 height 16
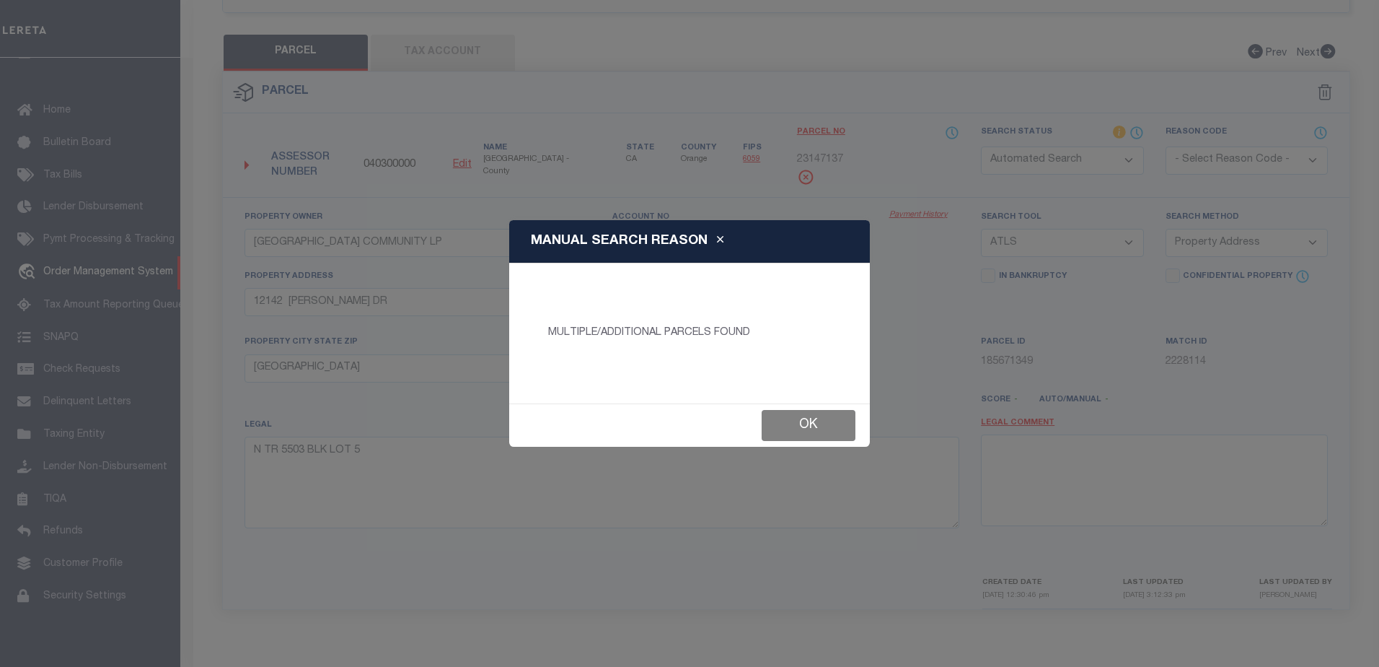
click at [813, 426] on button "Ok" at bounding box center [809, 425] width 94 height 31
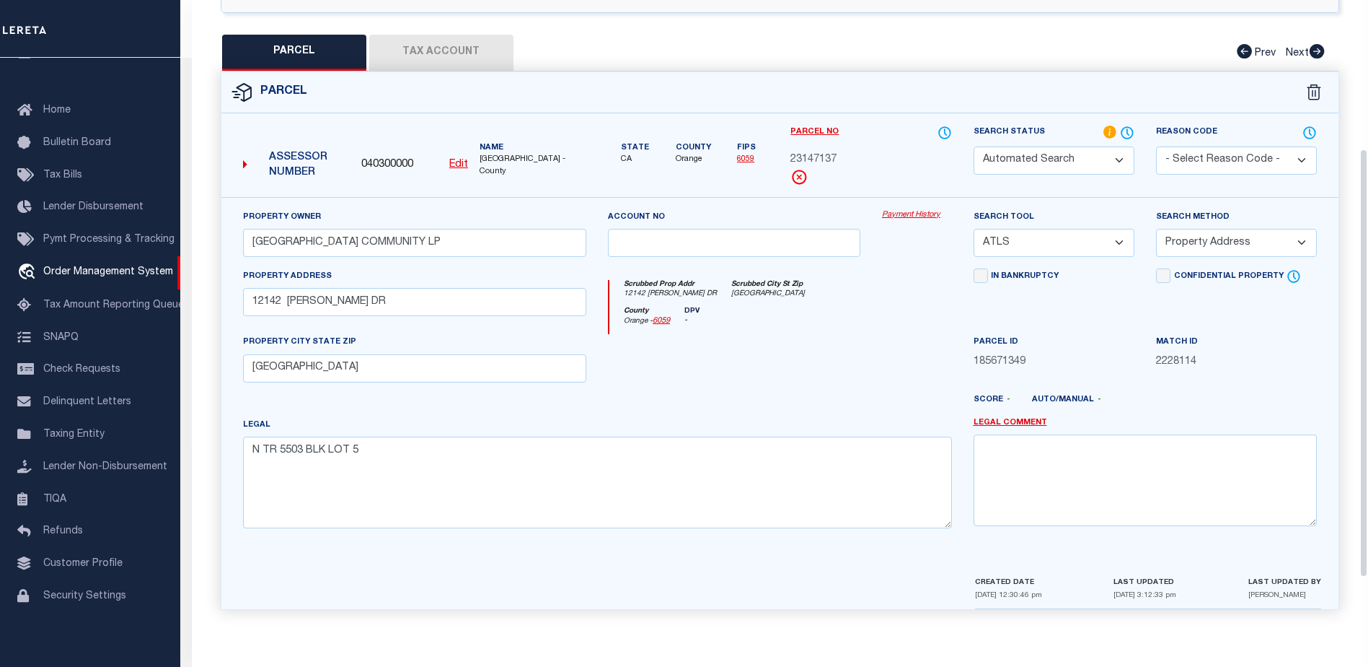
scroll to position [0, 0]
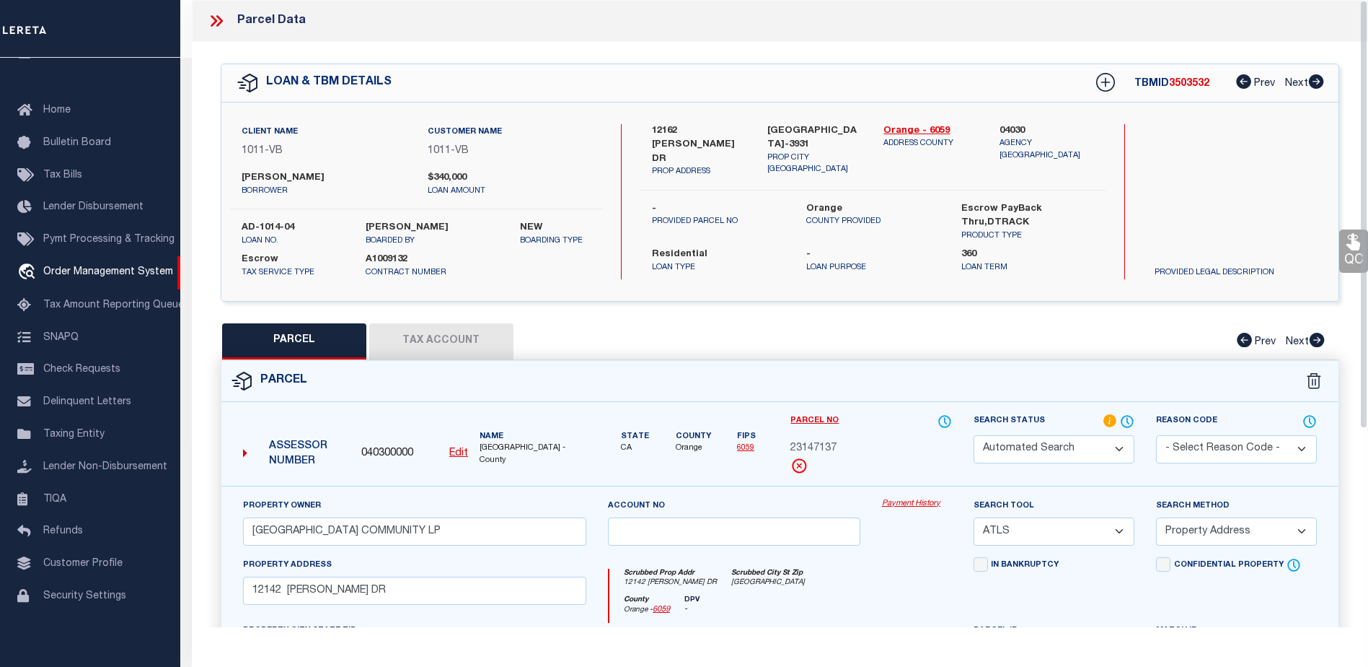
click at [209, 19] on icon at bounding box center [216, 21] width 19 height 19
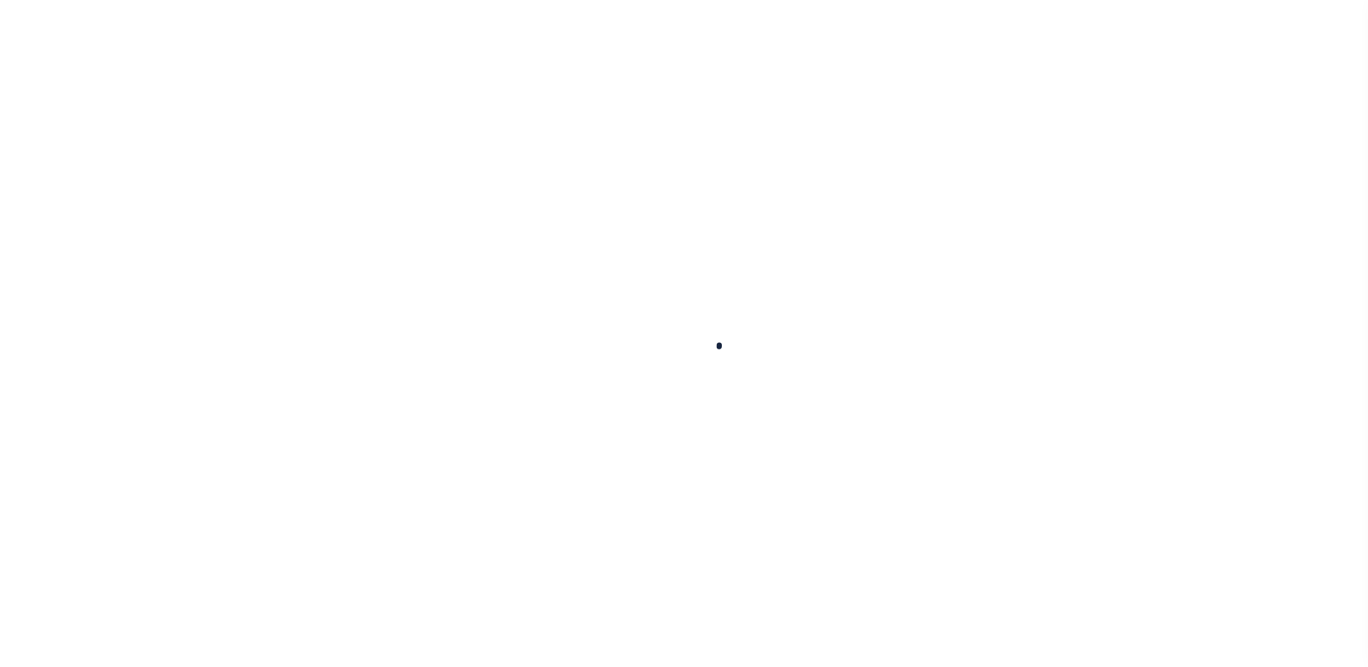
type input "AD-1014-04"
type input "[PERSON_NAME]"
select select
type input "12162 [PERSON_NAME] DR"
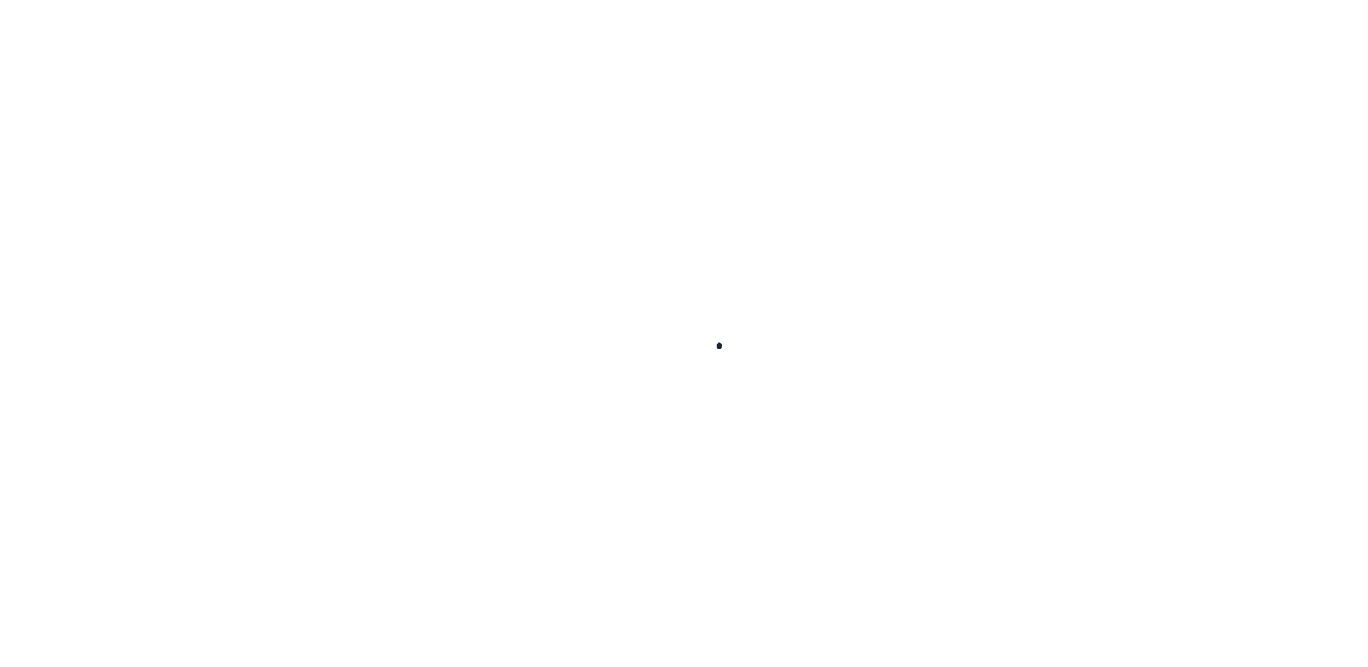
type input "[GEOGRAPHIC_DATA]-3931"
type input "[DATE]"
select select "10"
select select "Escrow"
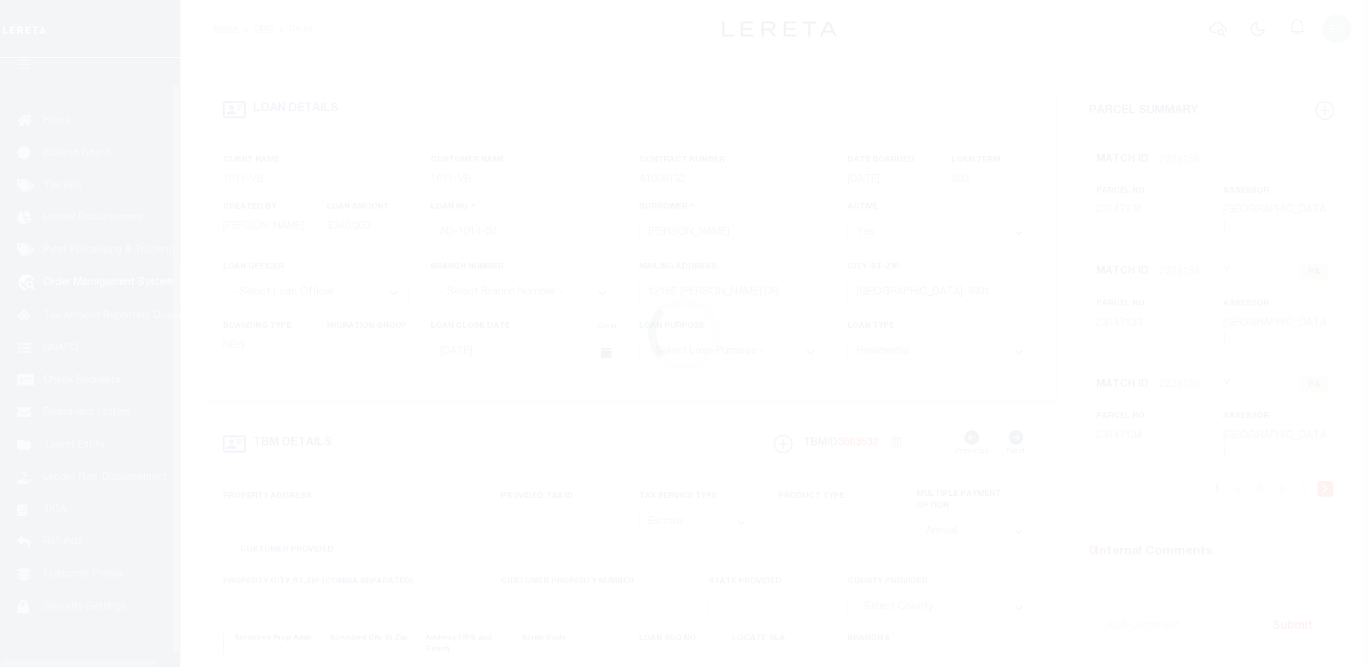
type input "12162 [PERSON_NAME] DR"
select select
type input "[GEOGRAPHIC_DATA]-3931"
type input "CA"
select select
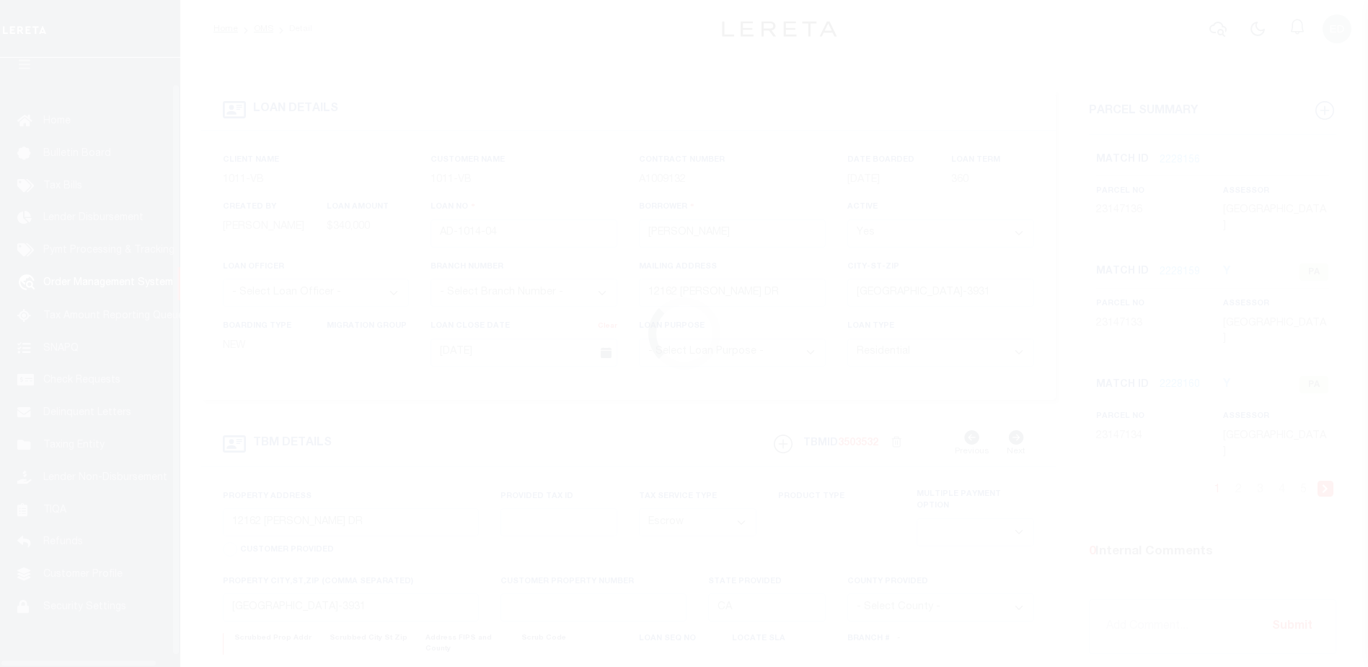
scroll to position [36, 0]
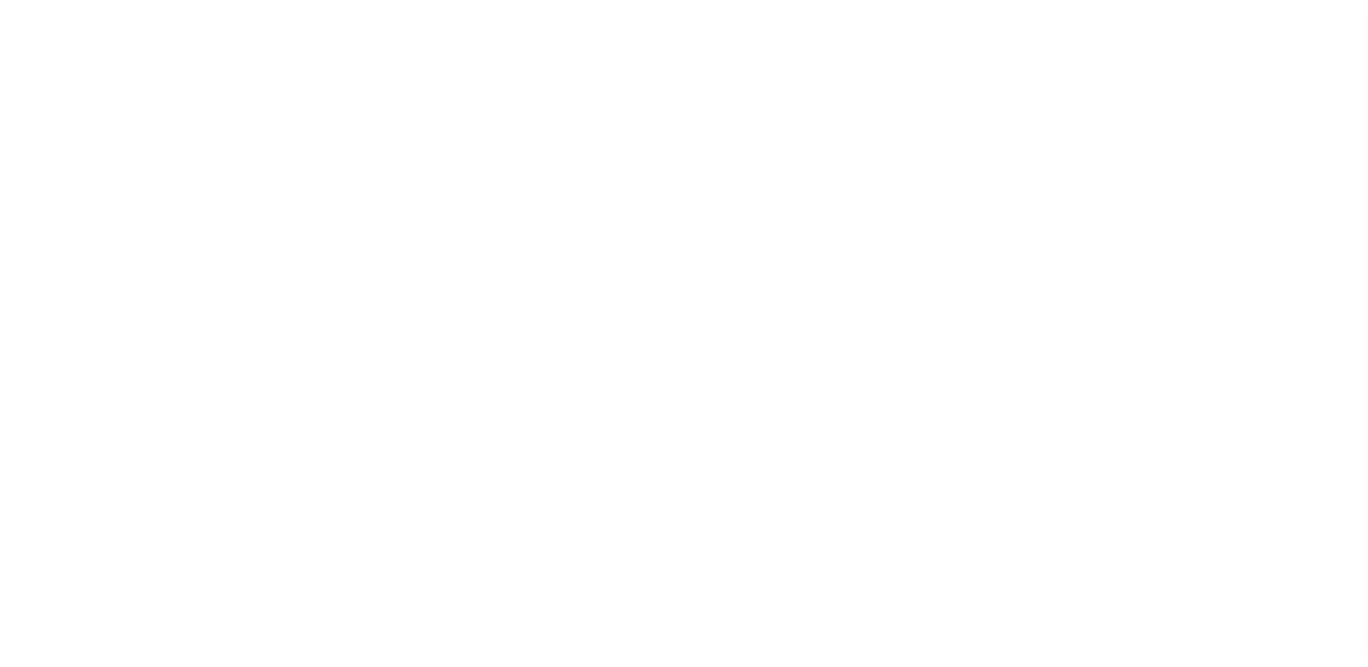
select select "10"
select select "Escrow"
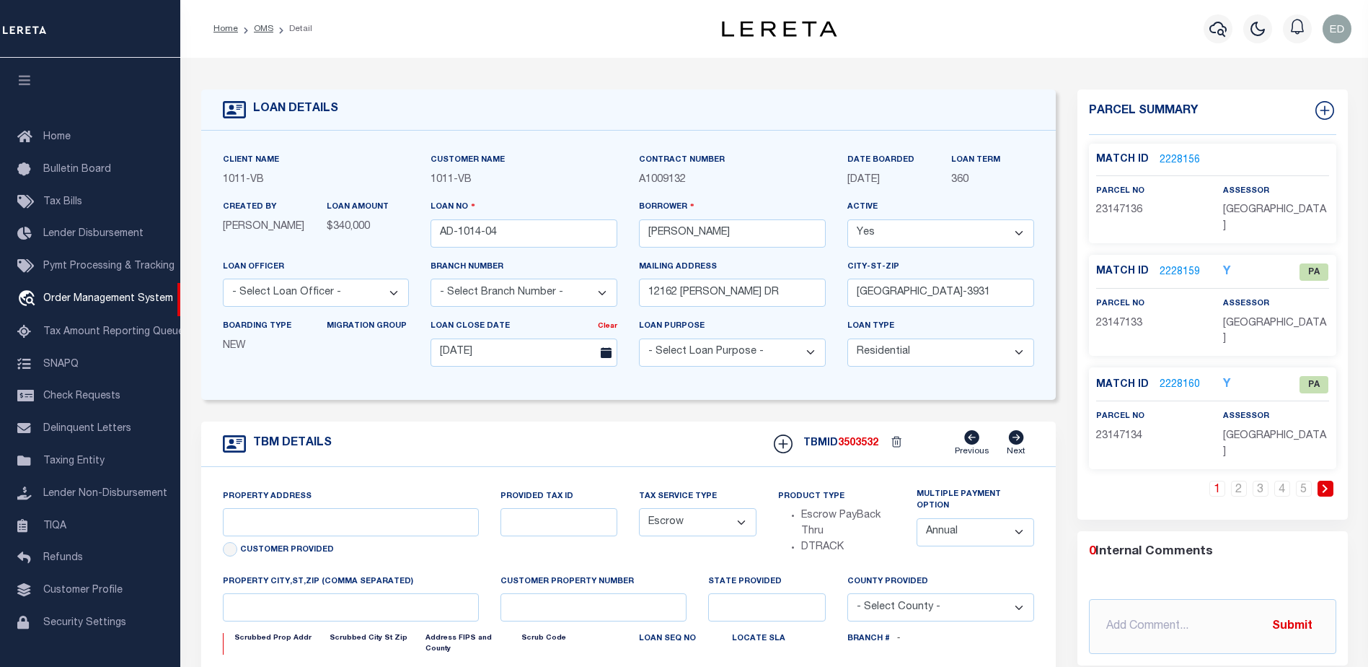
type input "12162 [PERSON_NAME] DR"
select select
type input "[GEOGRAPHIC_DATA]-3931"
type input "CA"
select select
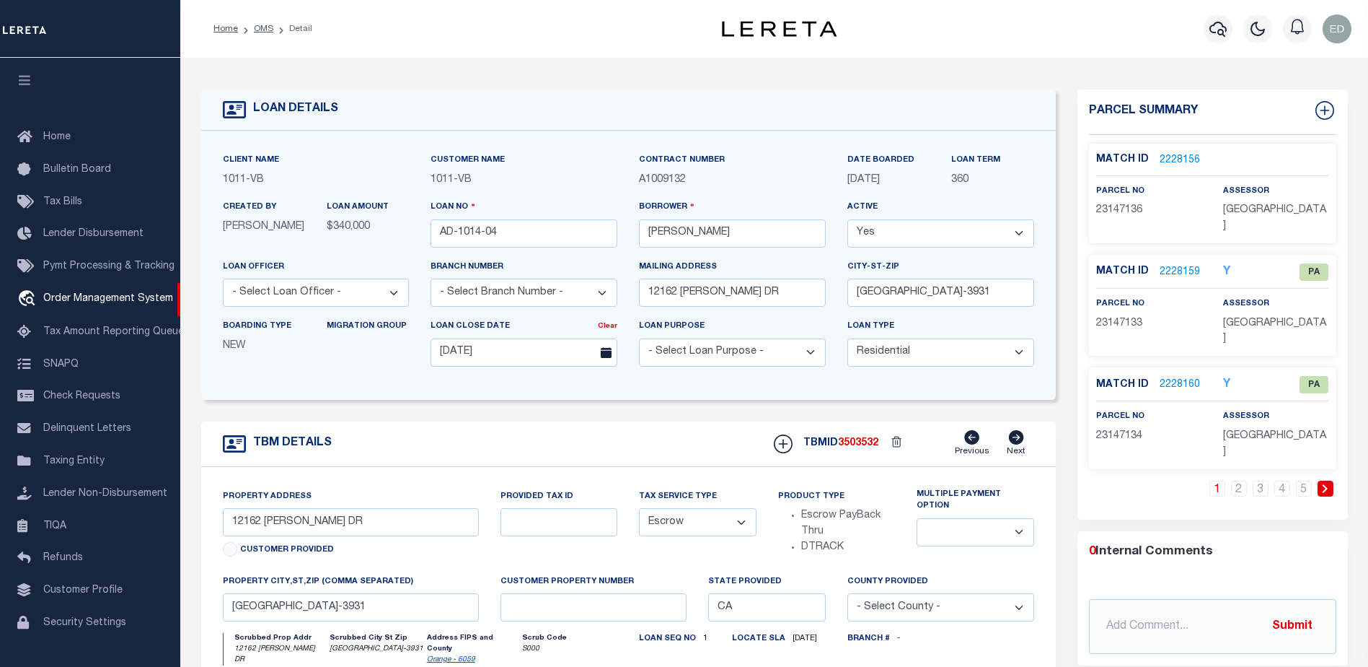
scroll to position [25, 0]
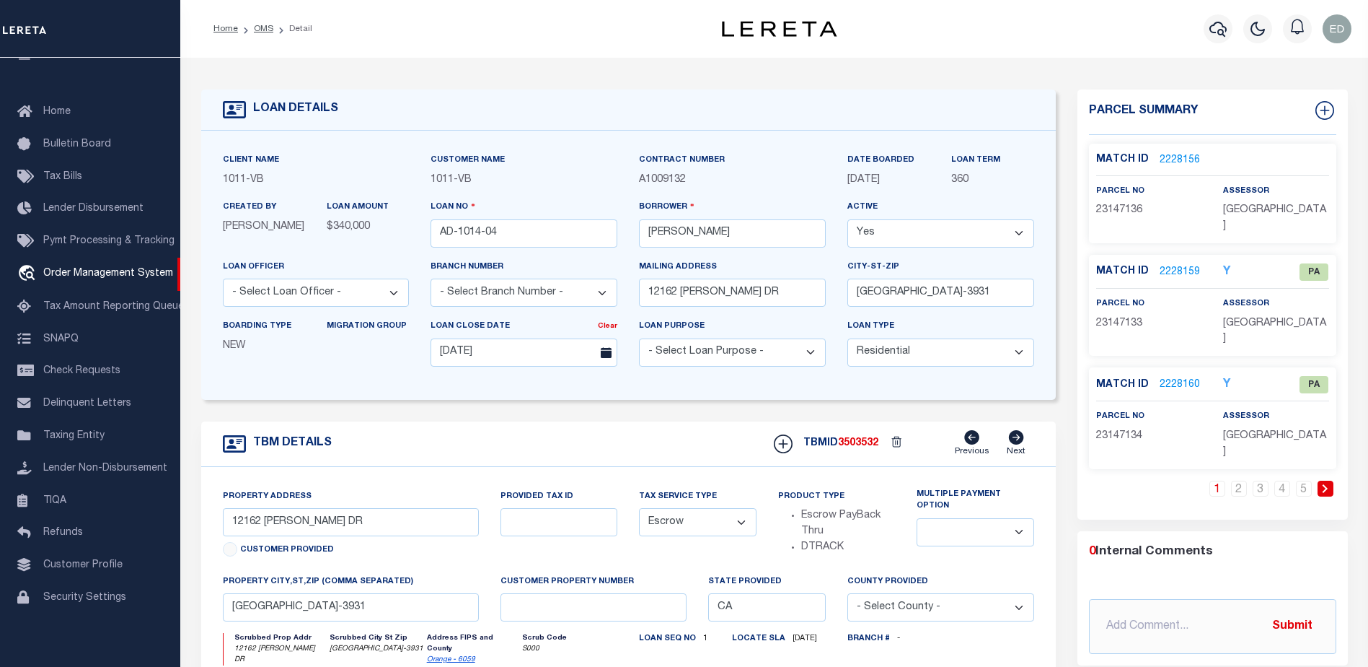
click at [1183, 265] on link "2228159" at bounding box center [1180, 272] width 40 height 15
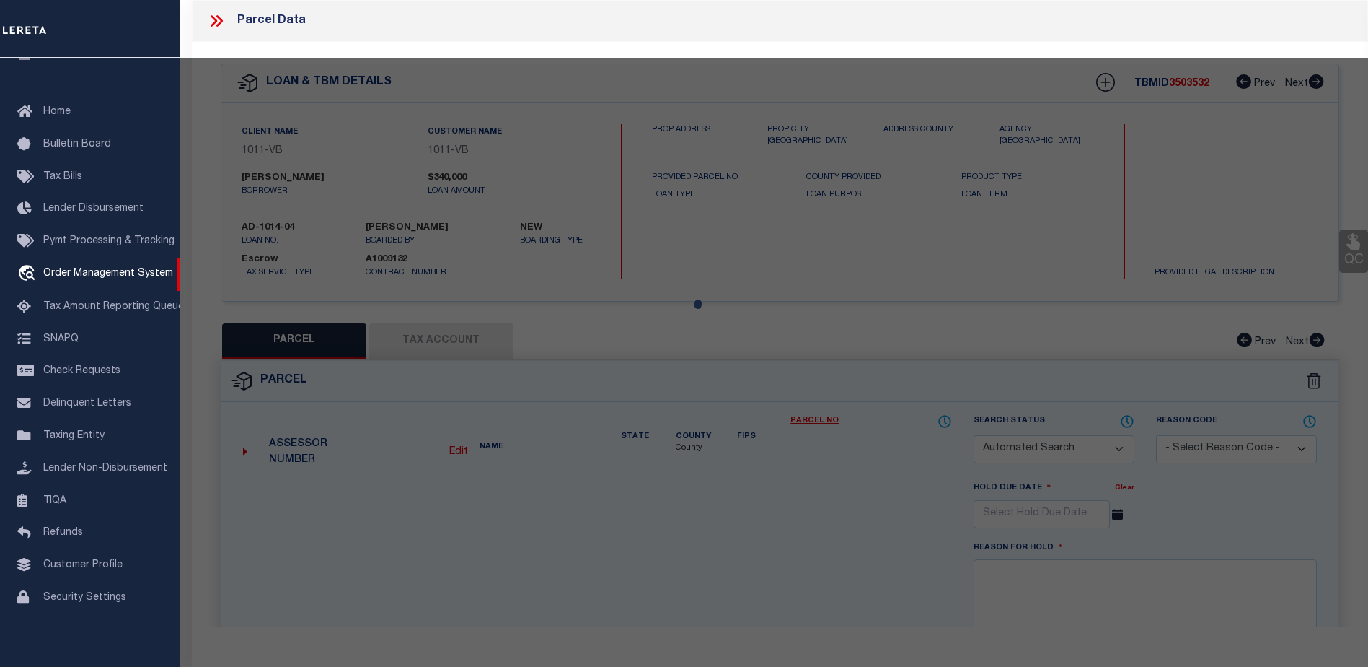
checkbox input "false"
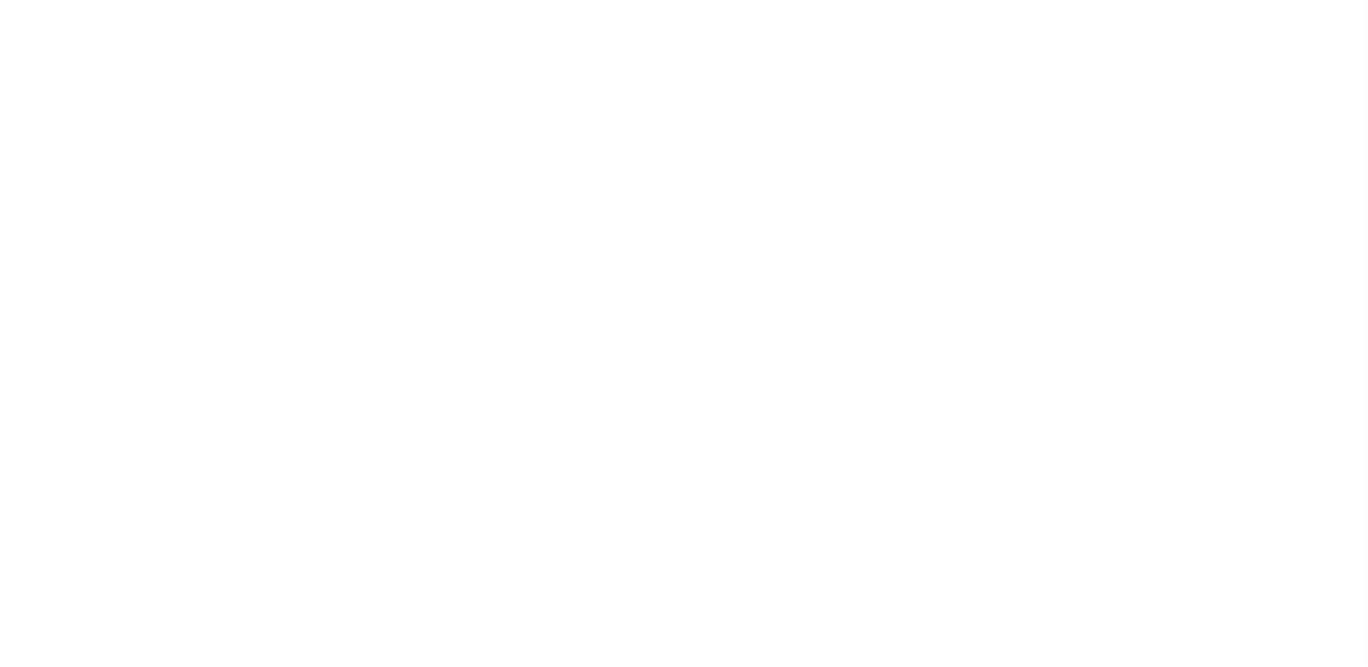
select select "10"
select select "Escrow"
type input "12162 [PERSON_NAME] DR"
select select
type input "[GEOGRAPHIC_DATA]-3931"
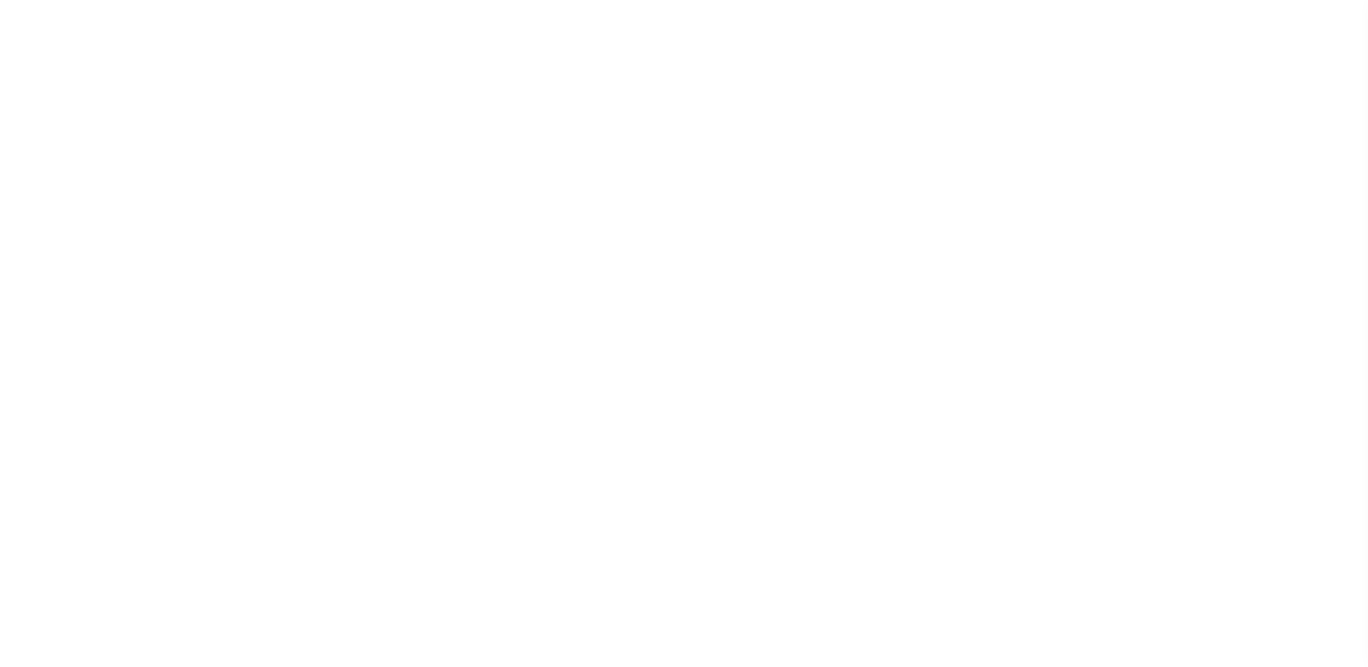
type input "CA"
select select
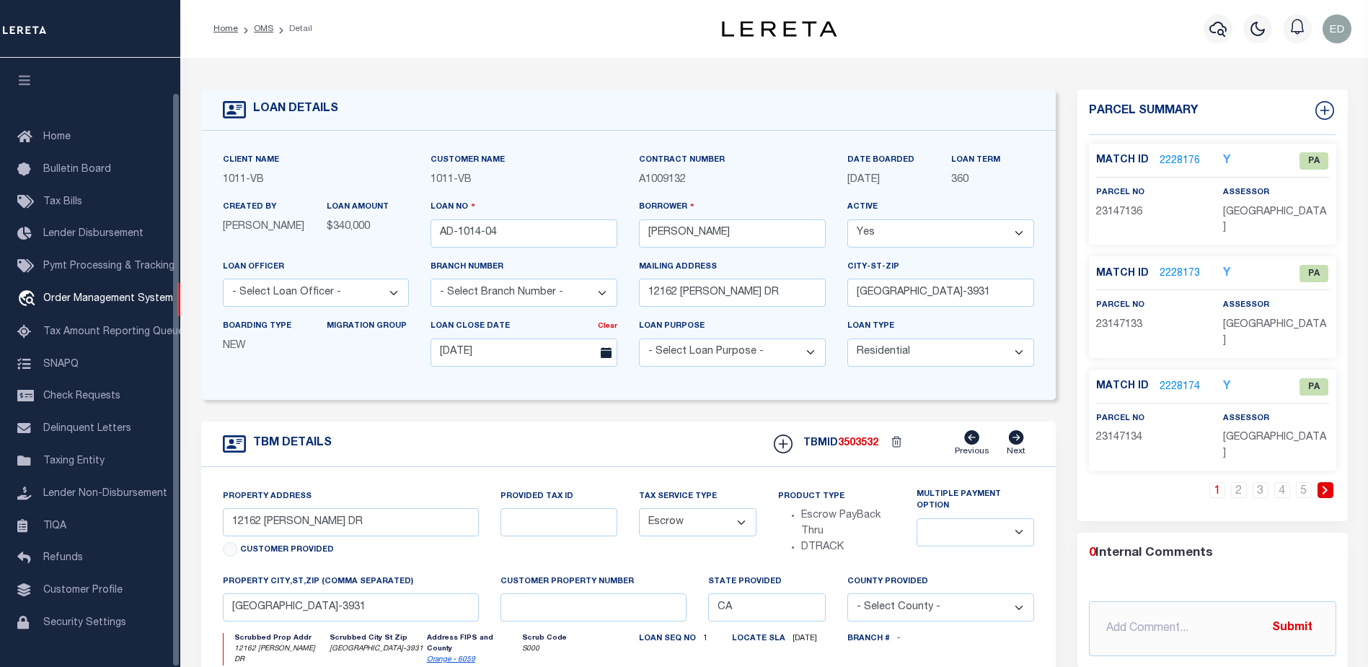
scroll to position [36, 0]
